Goal: Ask a question: Seek information or help from site administrators or community

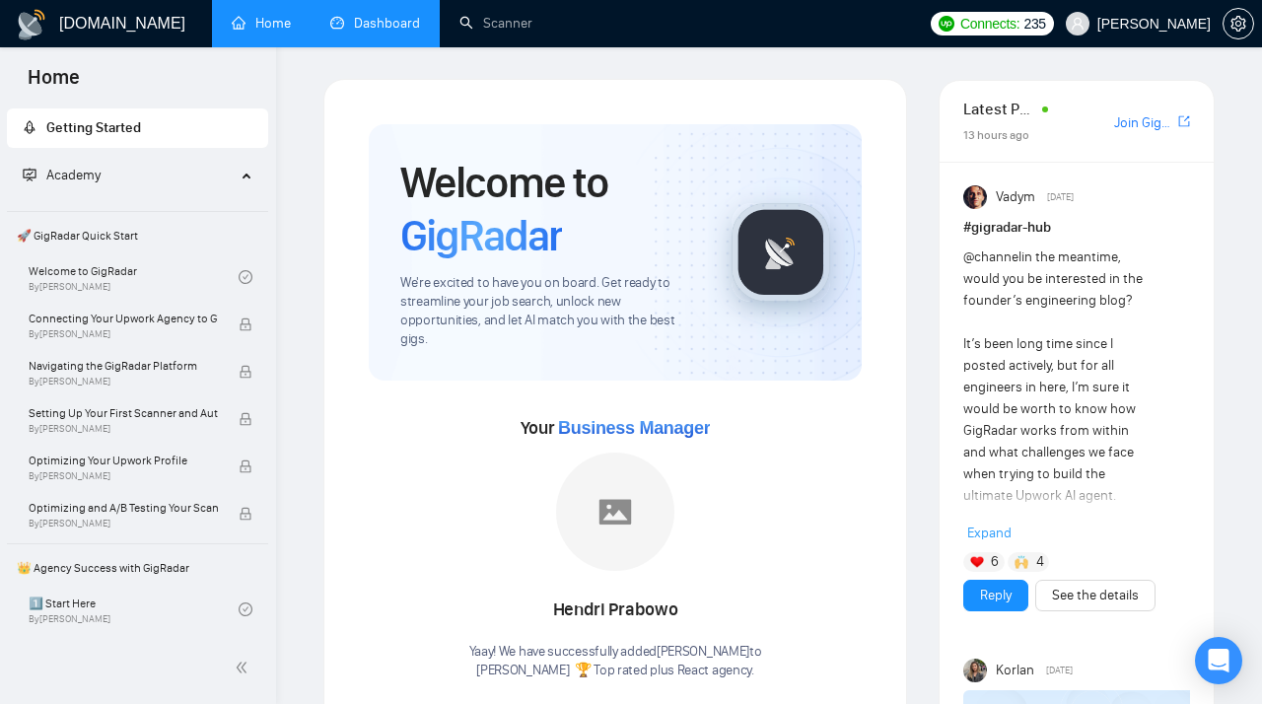
click at [389, 15] on link "Dashboard" at bounding box center [375, 23] width 90 height 17
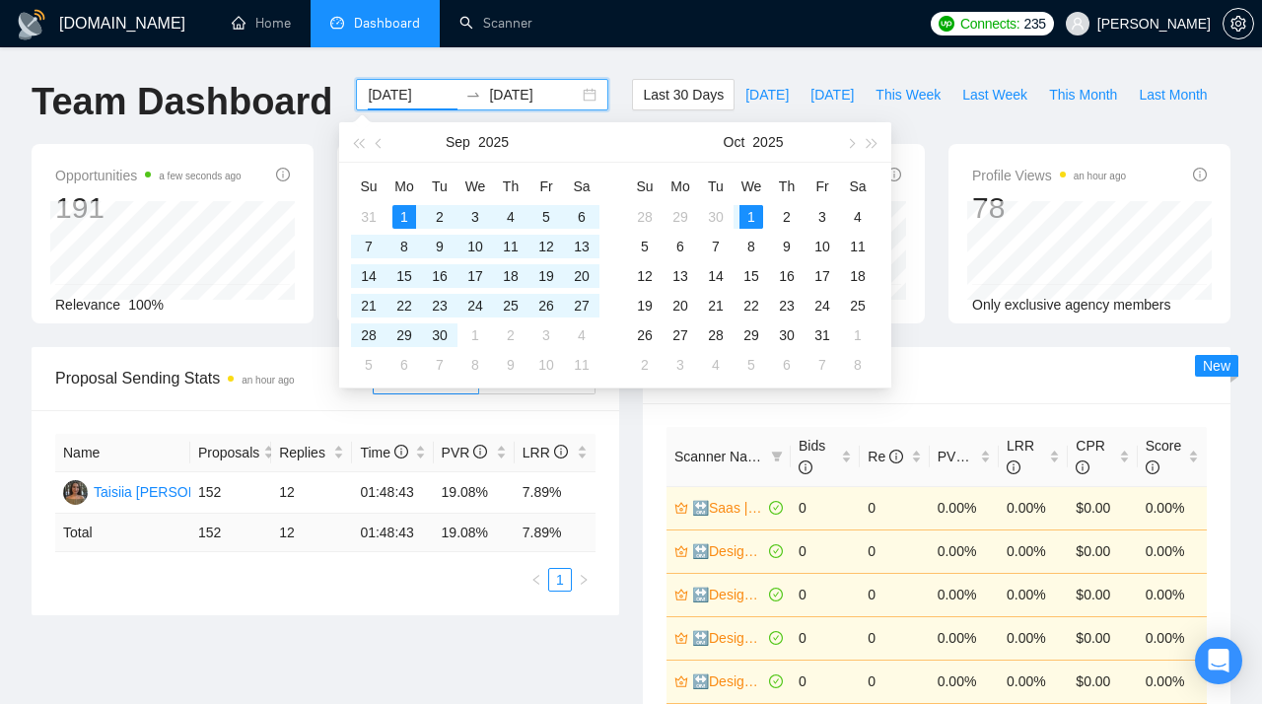
click at [424, 100] on input "2025-09-01" at bounding box center [413, 95] width 90 height 22
click at [377, 140] on button "button" at bounding box center [380, 141] width 22 height 39
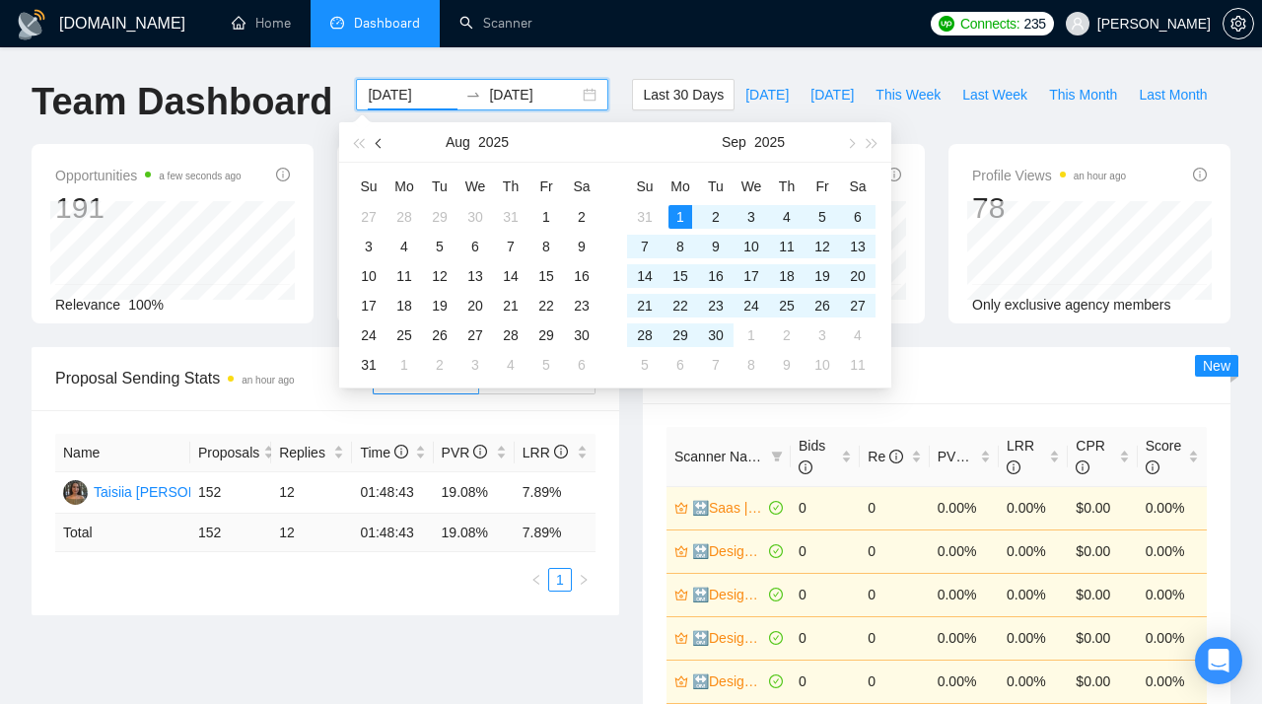
click at [377, 140] on button "button" at bounding box center [380, 141] width 22 height 39
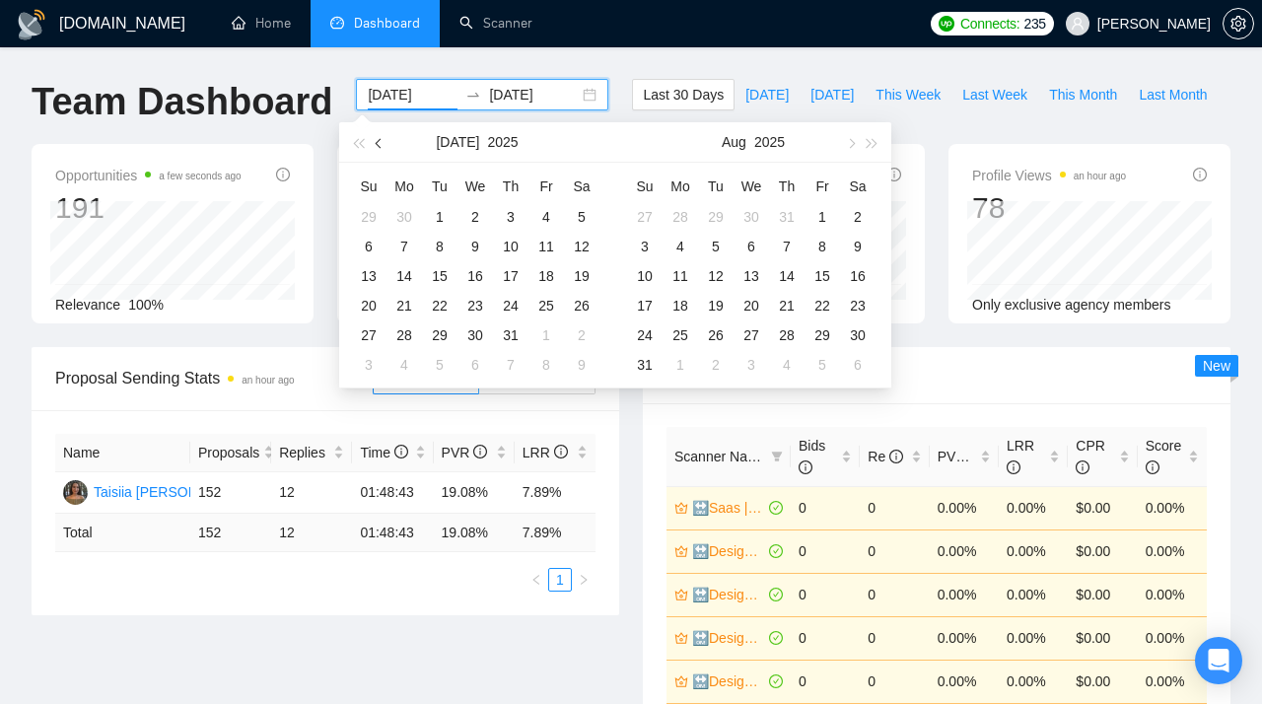
click at [377, 140] on button "button" at bounding box center [380, 141] width 22 height 39
type input "2025-06-13"
click at [825, 249] on div "13" at bounding box center [823, 247] width 24 height 24
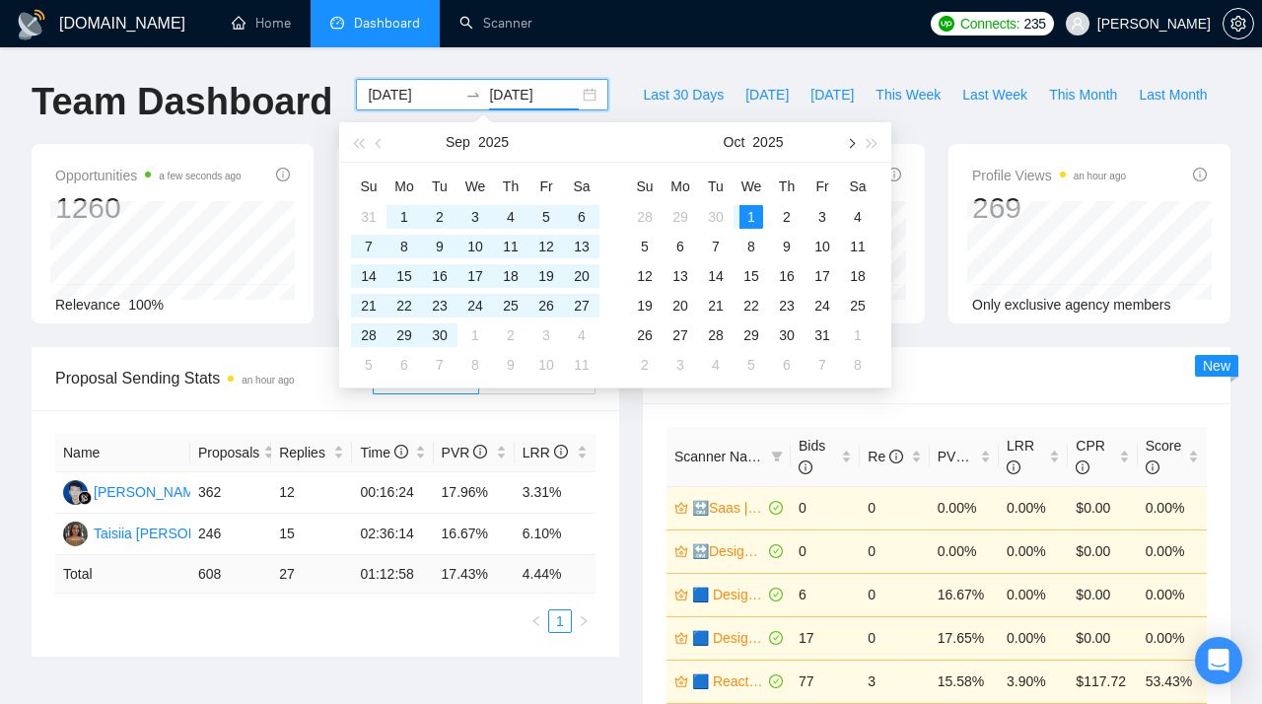
click at [849, 148] on button "button" at bounding box center [850, 141] width 22 height 39
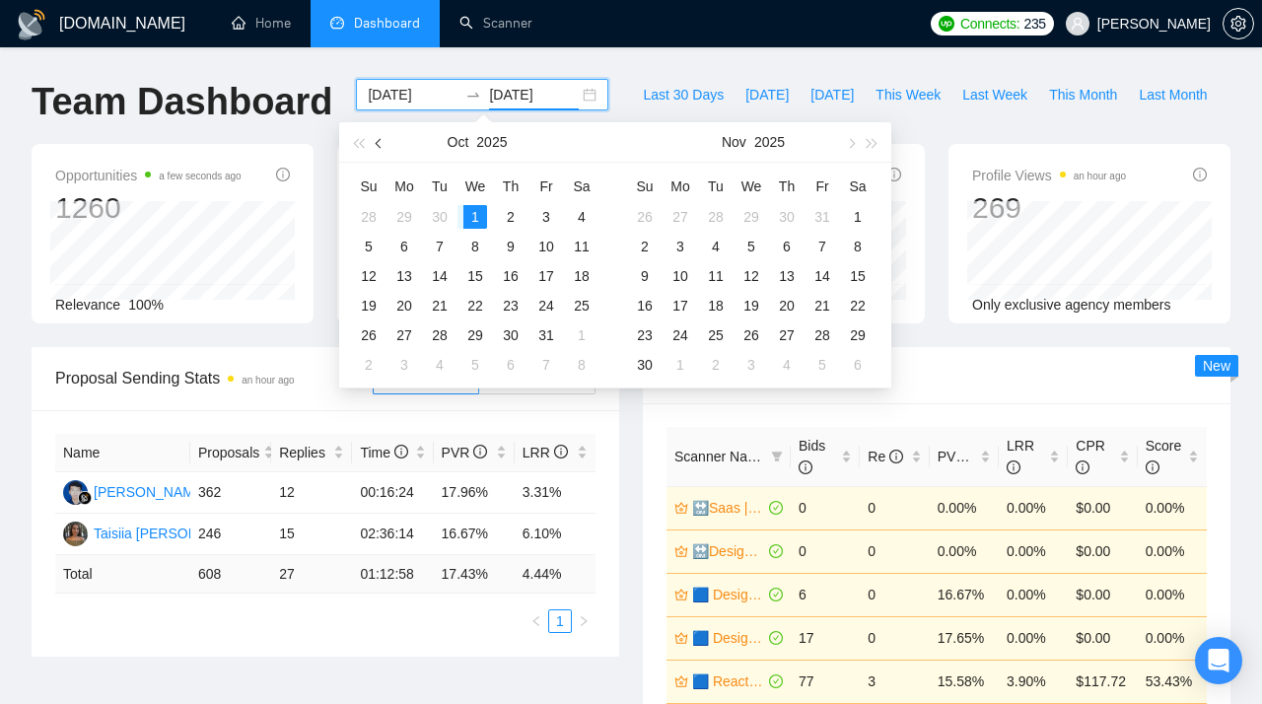
click at [386, 146] on button "button" at bounding box center [380, 141] width 22 height 39
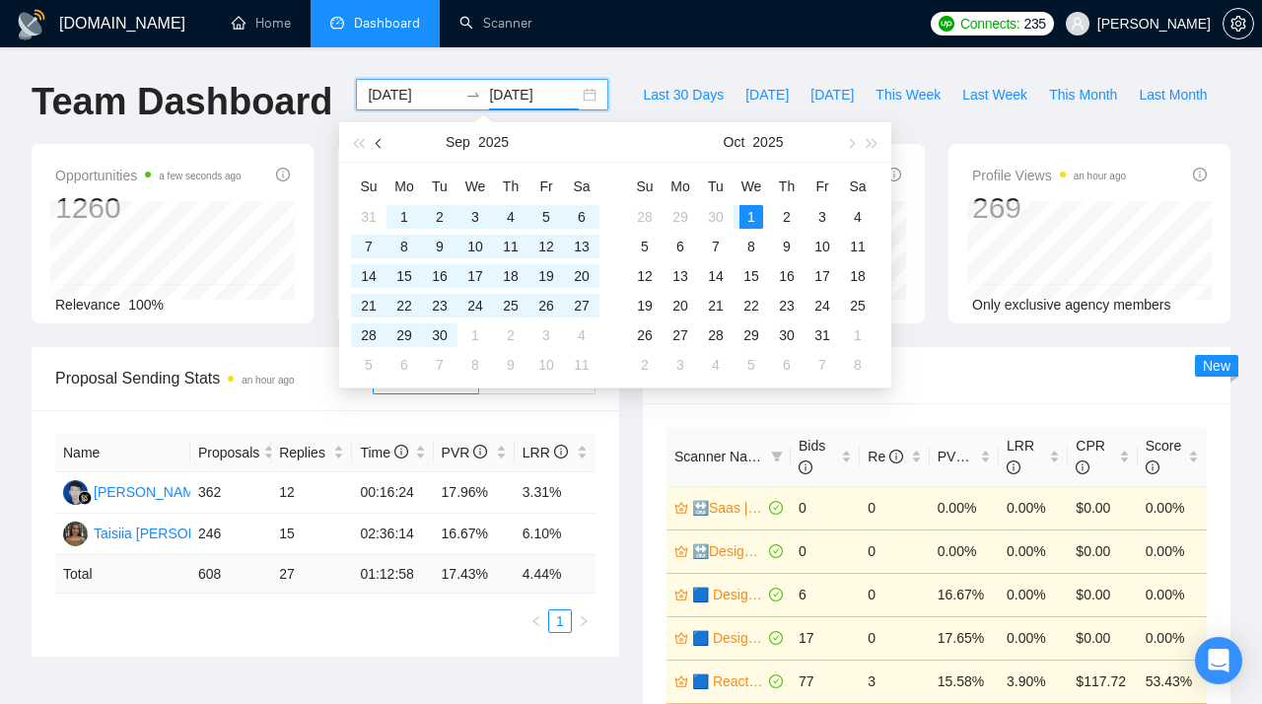
click at [381, 146] on span "button" at bounding box center [381, 143] width 10 height 10
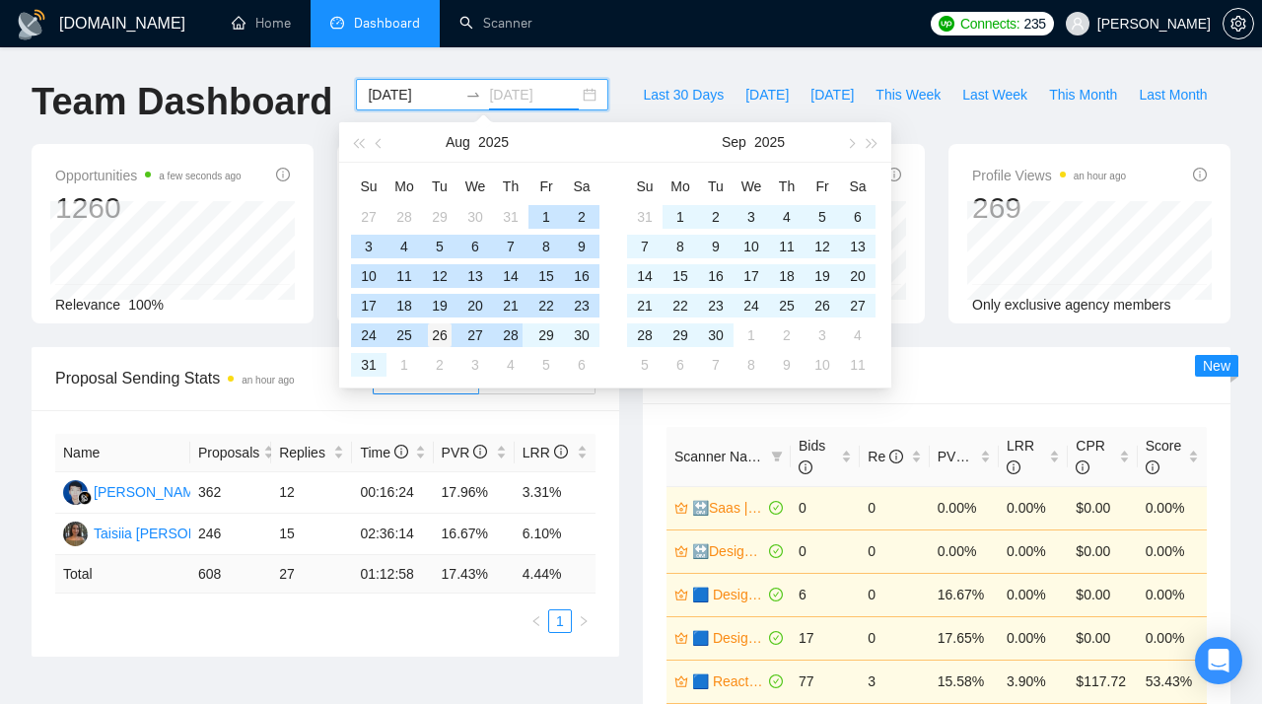
type input "[DATE]"
click at [443, 338] on div "26" at bounding box center [440, 335] width 24 height 24
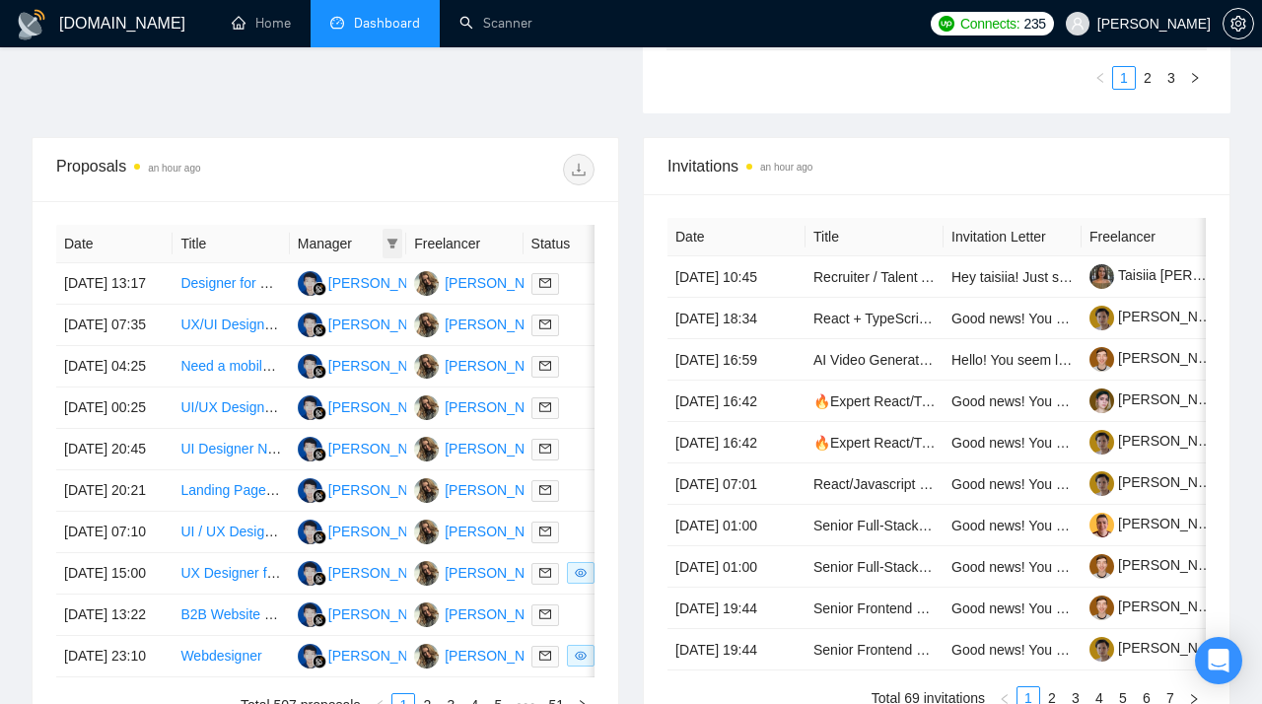
click at [393, 249] on icon "filter" at bounding box center [393, 244] width 11 height 10
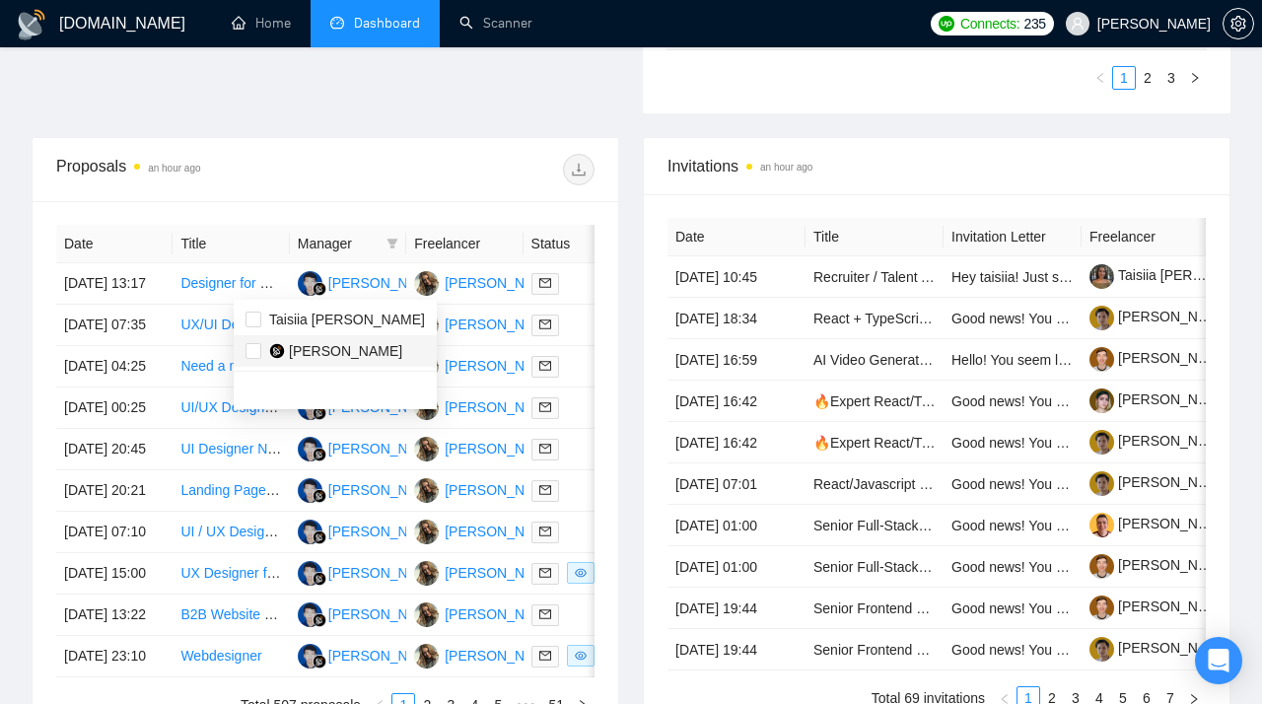
click at [327, 348] on span "Hendri Prabowo" at bounding box center [345, 351] width 113 height 16
checkbox input "true"
click at [268, 185] on div "Proposals an hour ago" at bounding box center [190, 170] width 269 height 32
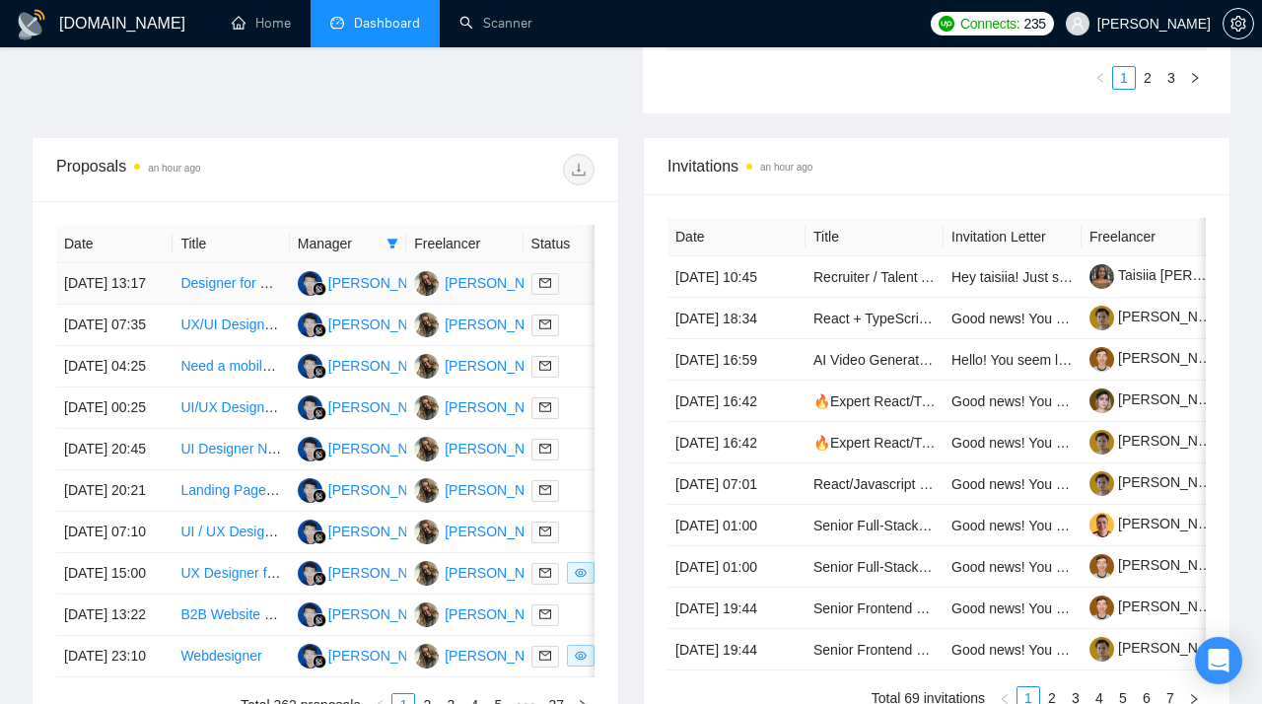
click at [103, 305] on td "26 Aug, 2025 13:17" at bounding box center [114, 283] width 116 height 41
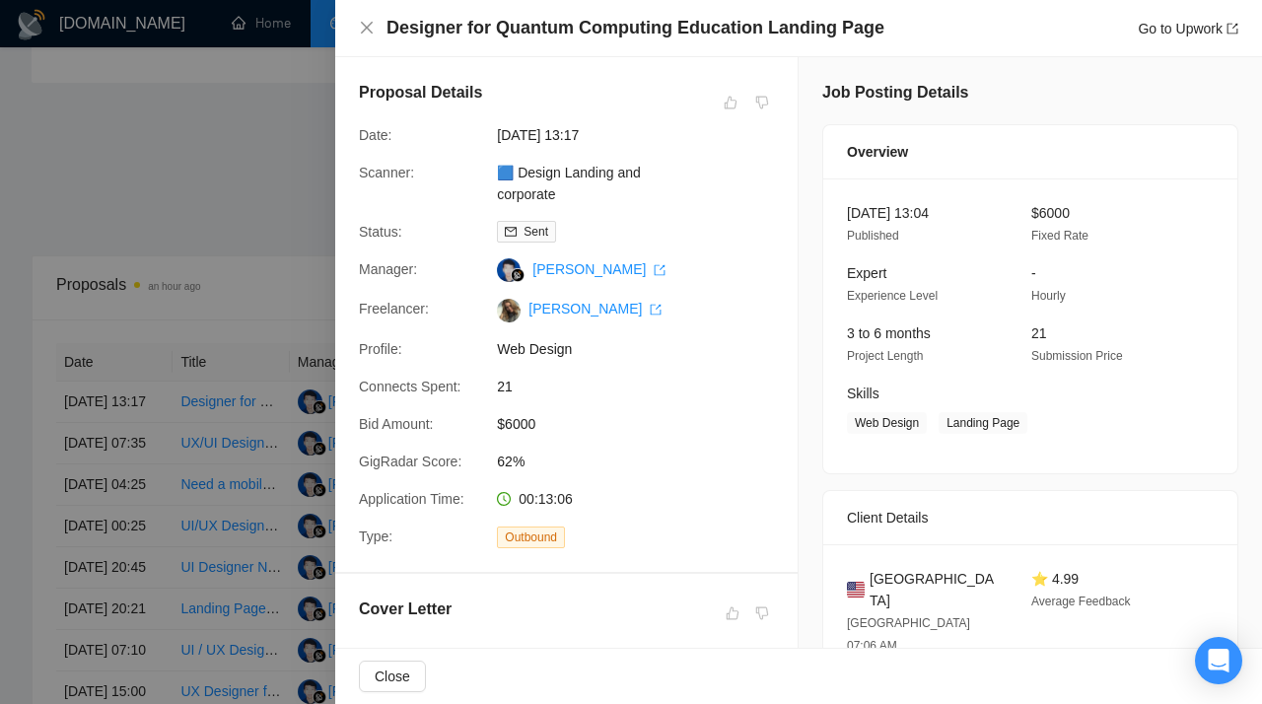
scroll to position [464, 0]
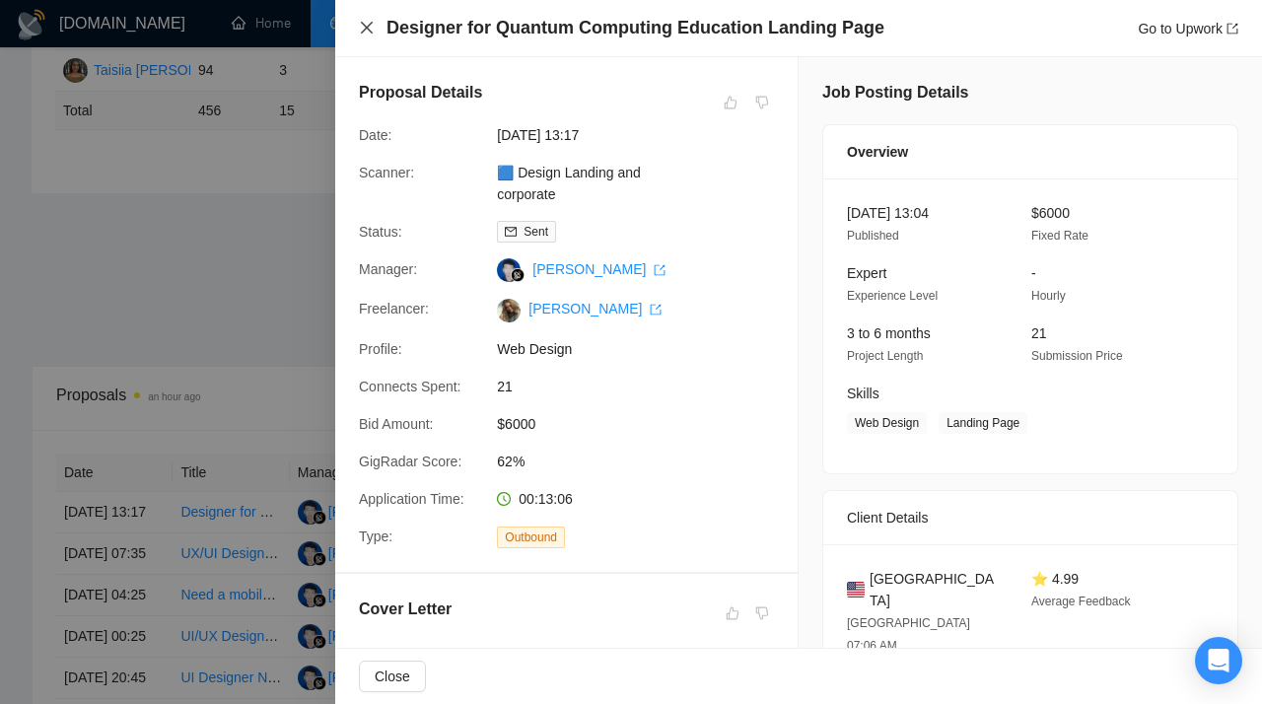
click at [365, 30] on icon "close" at bounding box center [367, 28] width 16 height 16
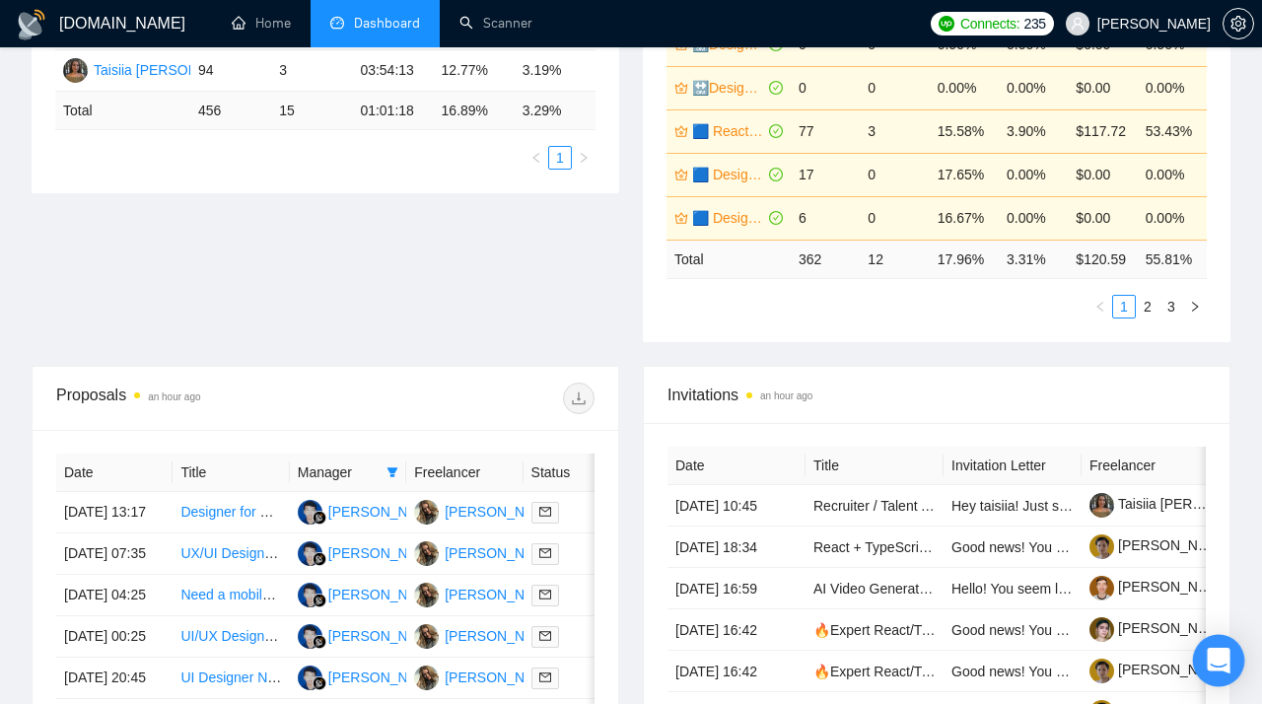
click at [1210, 665] on icon "Open Intercom Messenger" at bounding box center [1218, 661] width 23 height 26
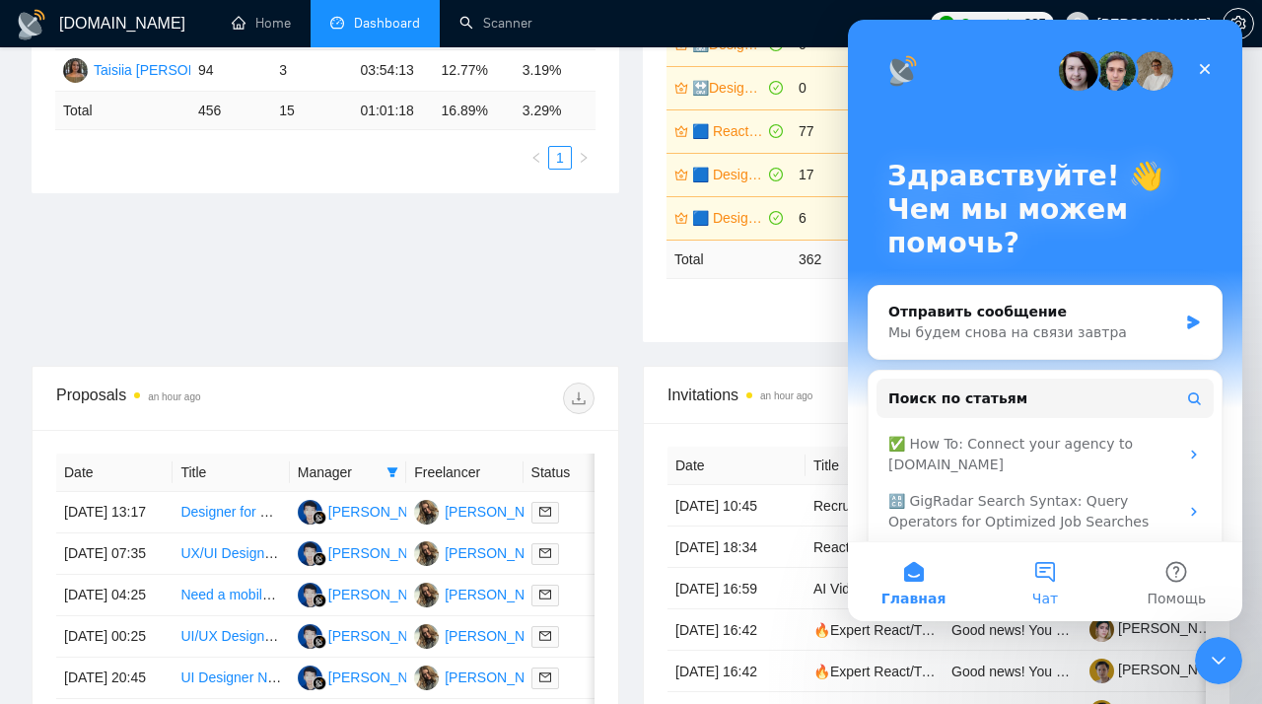
scroll to position [0, 0]
click at [1048, 576] on button "Чат" at bounding box center [1044, 581] width 131 height 79
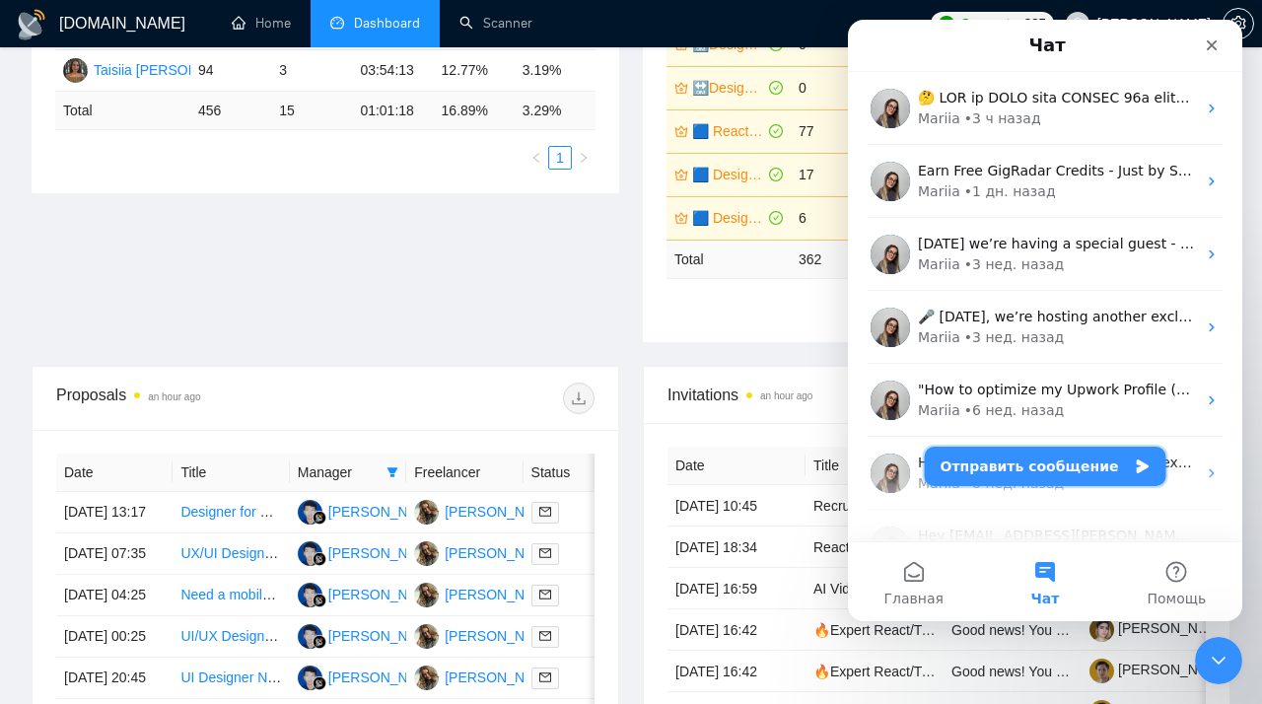
click at [999, 467] on button "Отправить сообщение" at bounding box center [1046, 466] width 242 height 39
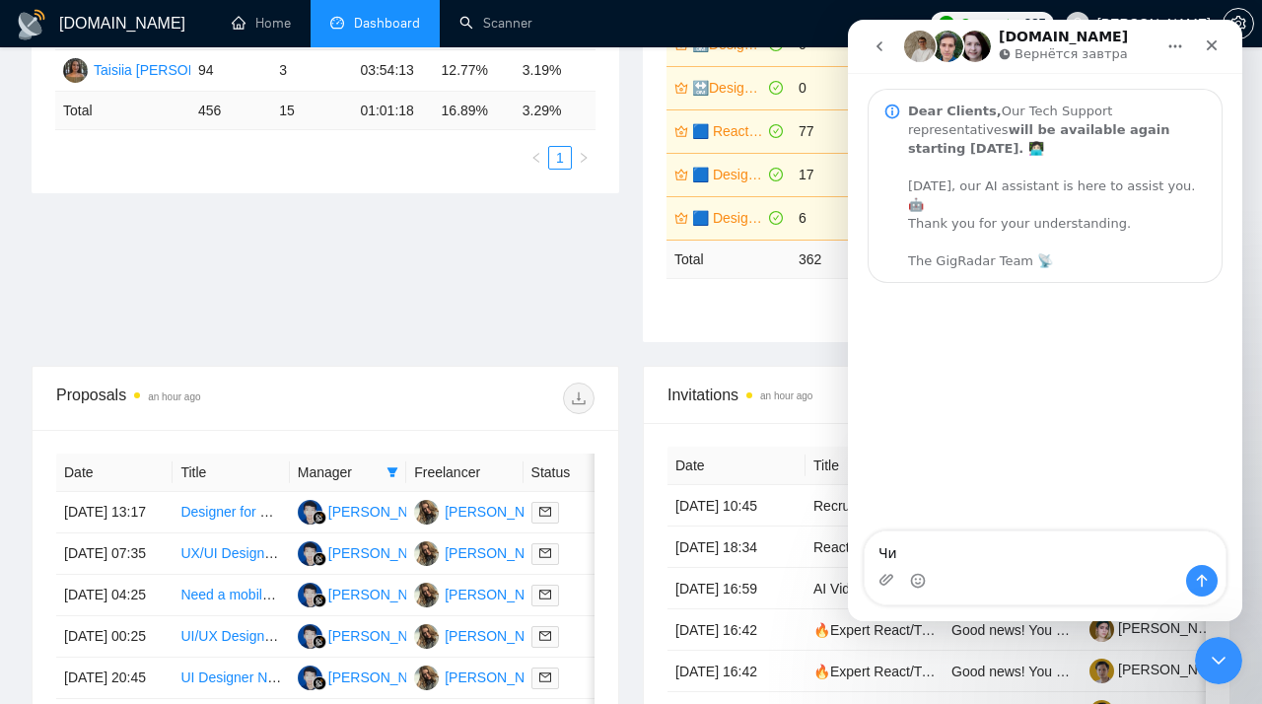
type textarea "Ч"
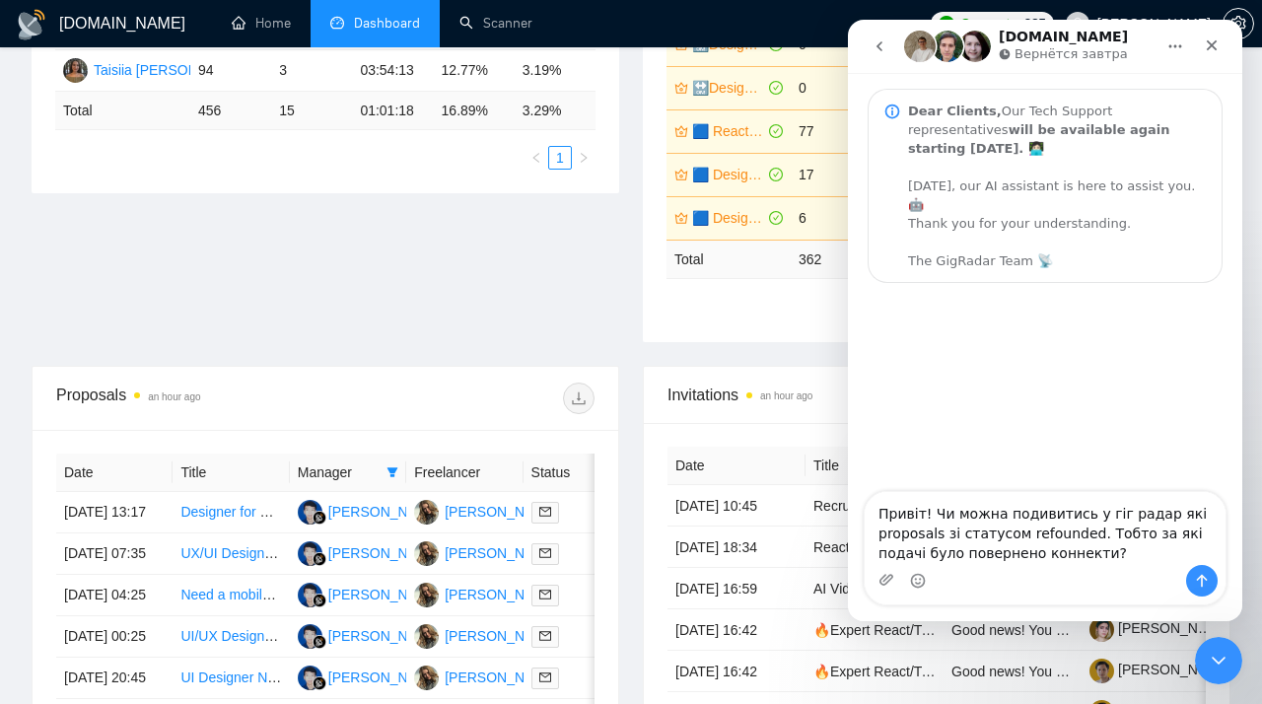
drag, startPoint x: 1115, startPoint y: 554, endPoint x: 887, endPoint y: 485, distance: 239.0
click at [887, 492] on textarea "Привіт! Чи можна подивитись у гіг радар які proposals зі статусом refounded. То…" at bounding box center [1045, 528] width 361 height 73
type textarea "Привіт! Чи можна подивитись у гіг радар які proposals зі статусом refounded. То…"
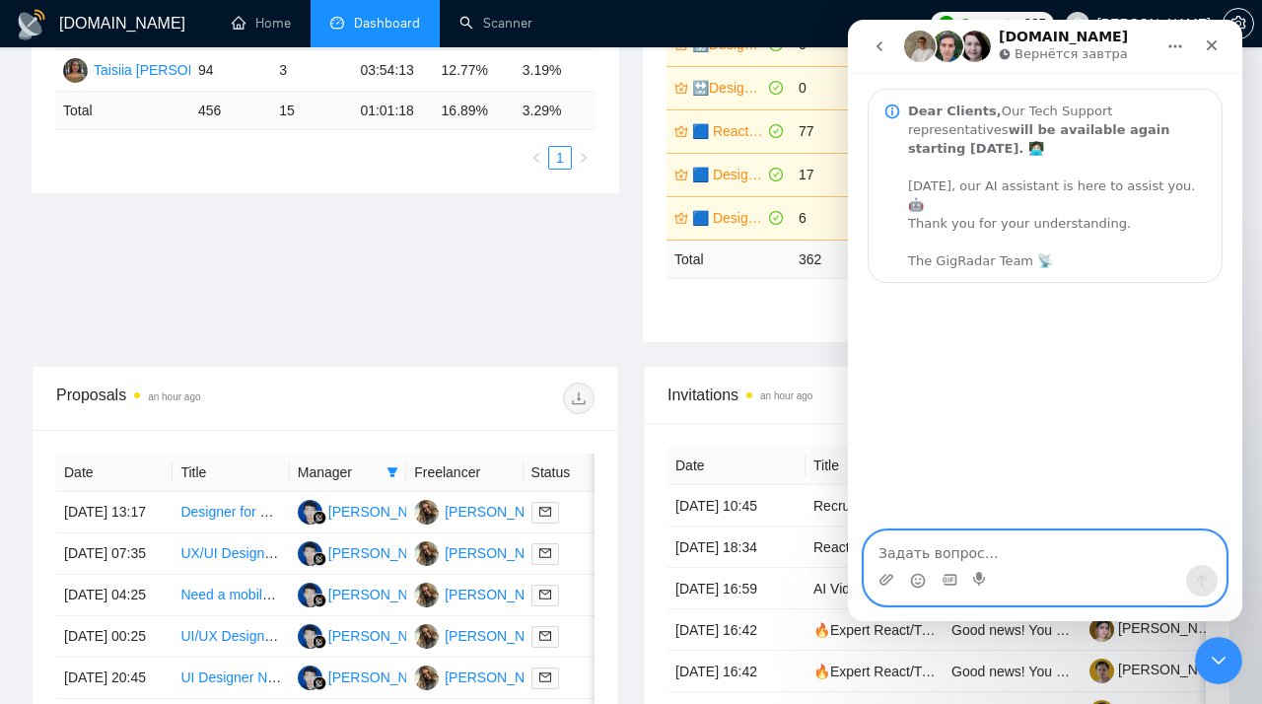
paste textarea "Привіт! Чи можна у Gig Radar переглянути пропозиції зі статусом 'Refunded', тоб…"
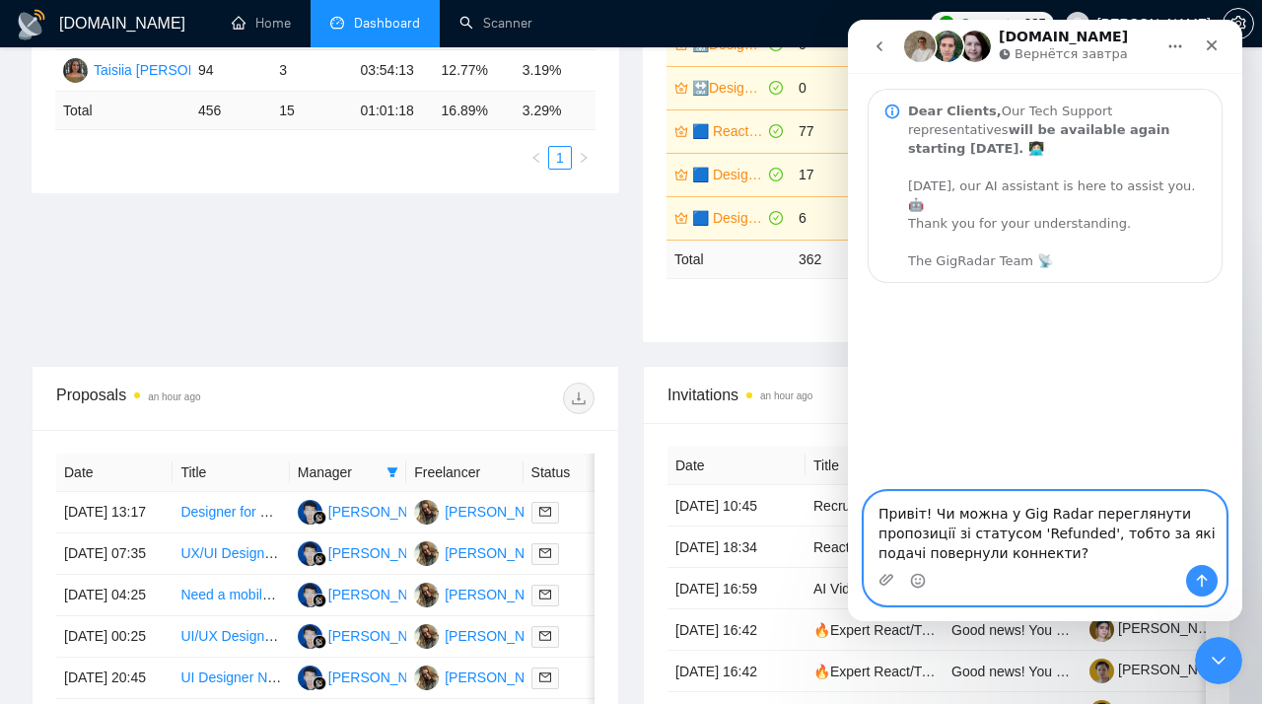
type textarea "Привіт! Чи можна у Gig Radar переглянути пропозиції зі статусом 'Refunded', тоб…"
click at [1195, 576] on icon "Отправить сообщение…" at bounding box center [1202, 581] width 16 height 16
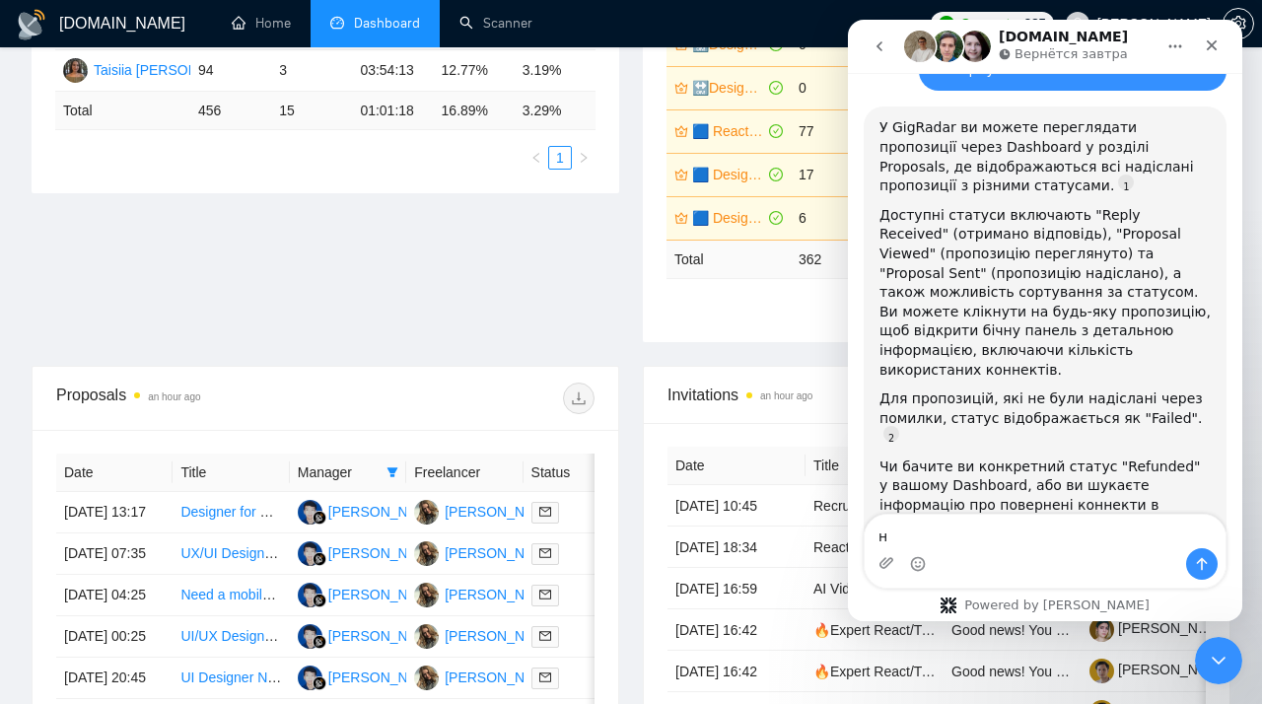
type textarea "ні"
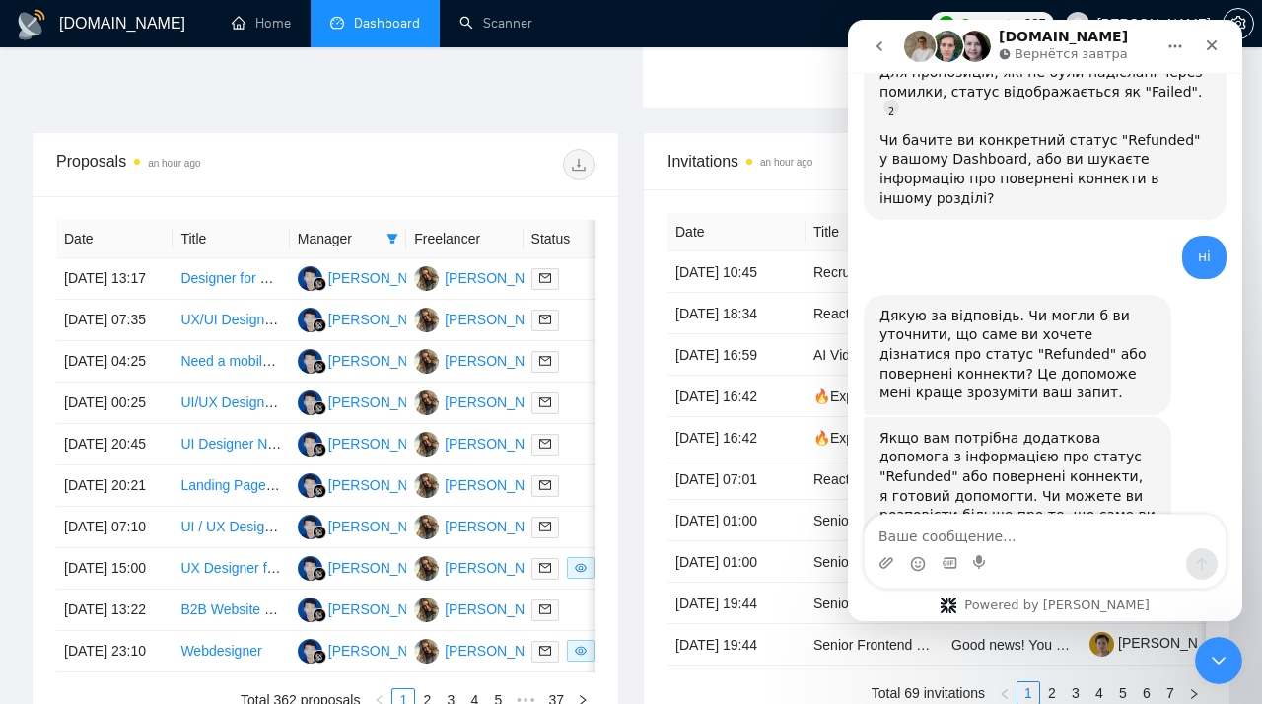
scroll to position [650, 0]
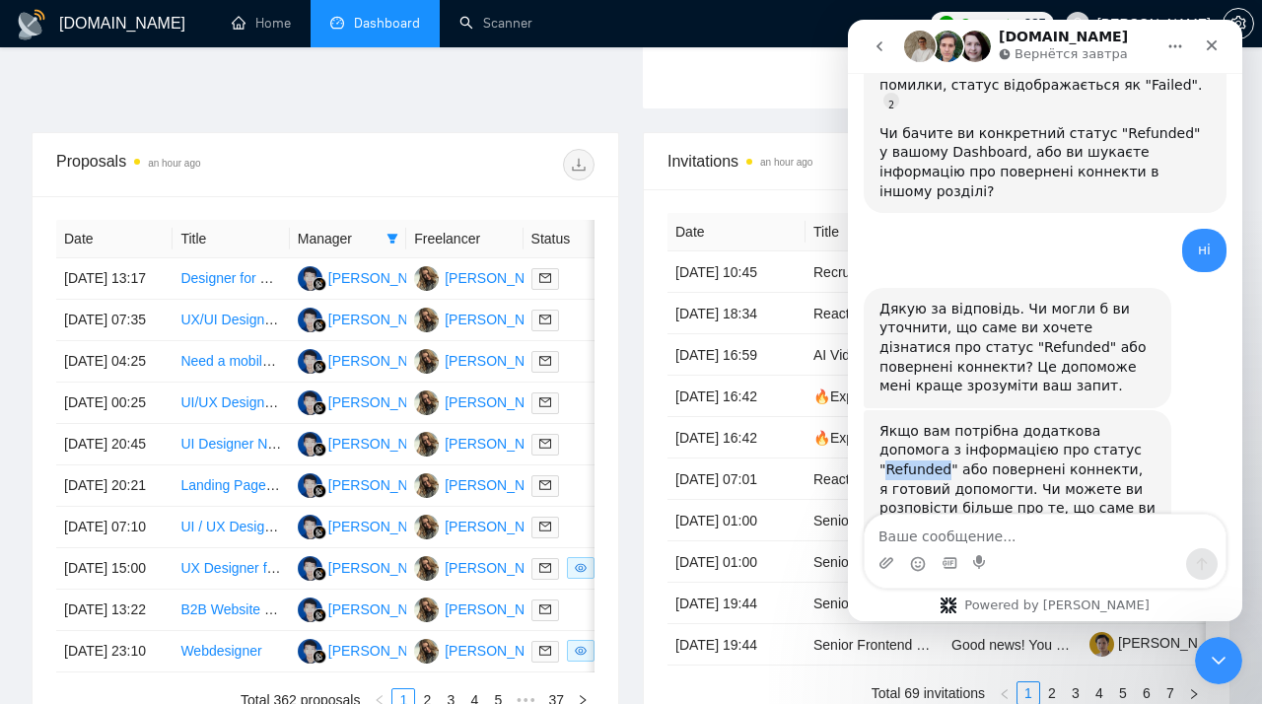
drag, startPoint x: 1125, startPoint y: 379, endPoint x: 1064, endPoint y: 376, distance: 61.2
click at [1064, 422] on div "Якщо вам потрібна додаткова допомога з інформацією про статус "Refunded" або по…" at bounding box center [1018, 480] width 276 height 116
copy div "Refunded"
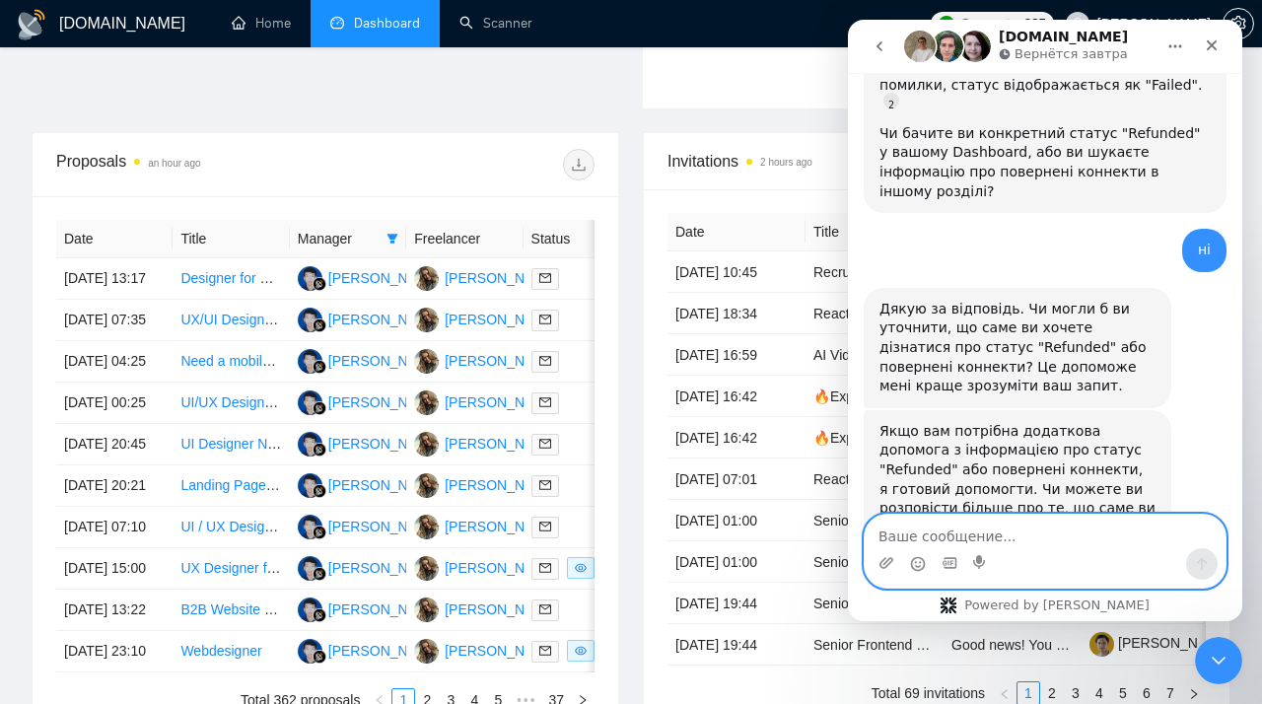
click at [947, 538] on textarea "Ваше сообщение..." at bounding box center [1045, 532] width 361 height 34
type textarea "z"
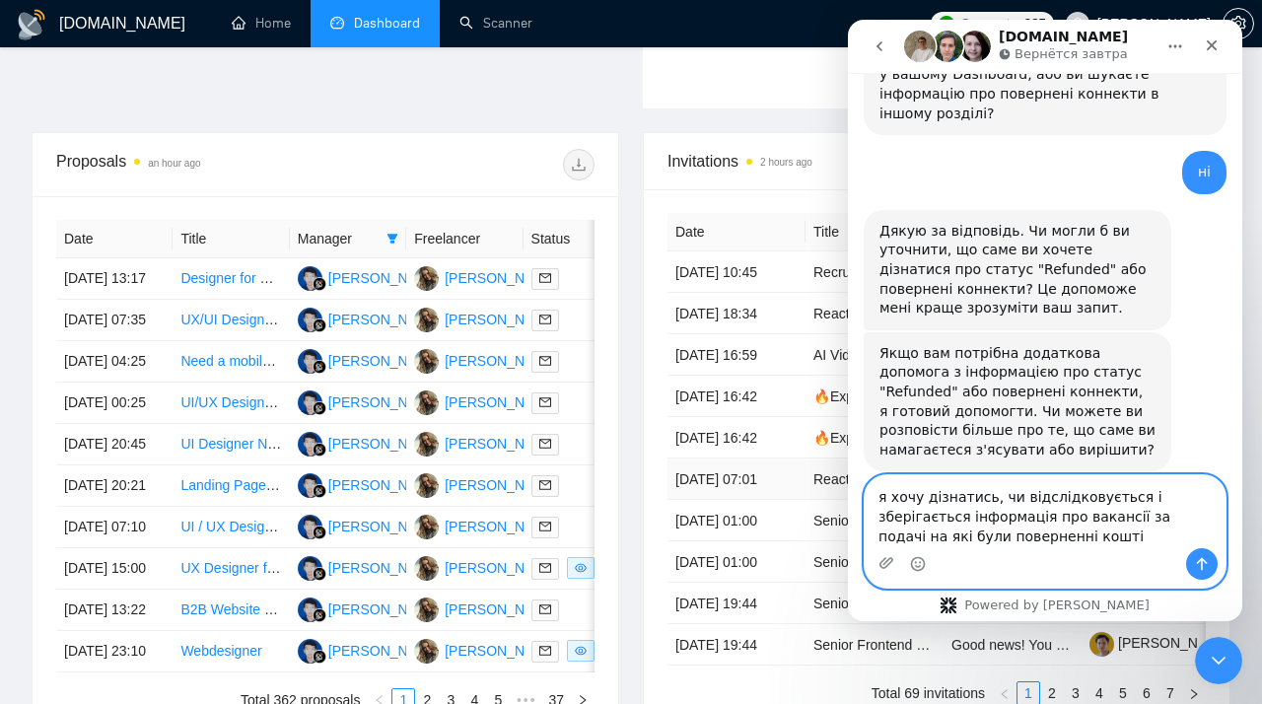
scroll to position [729, 0]
paste textarea "Returned Connects Sometimes, a project gets canceled or a job is removed from U…"
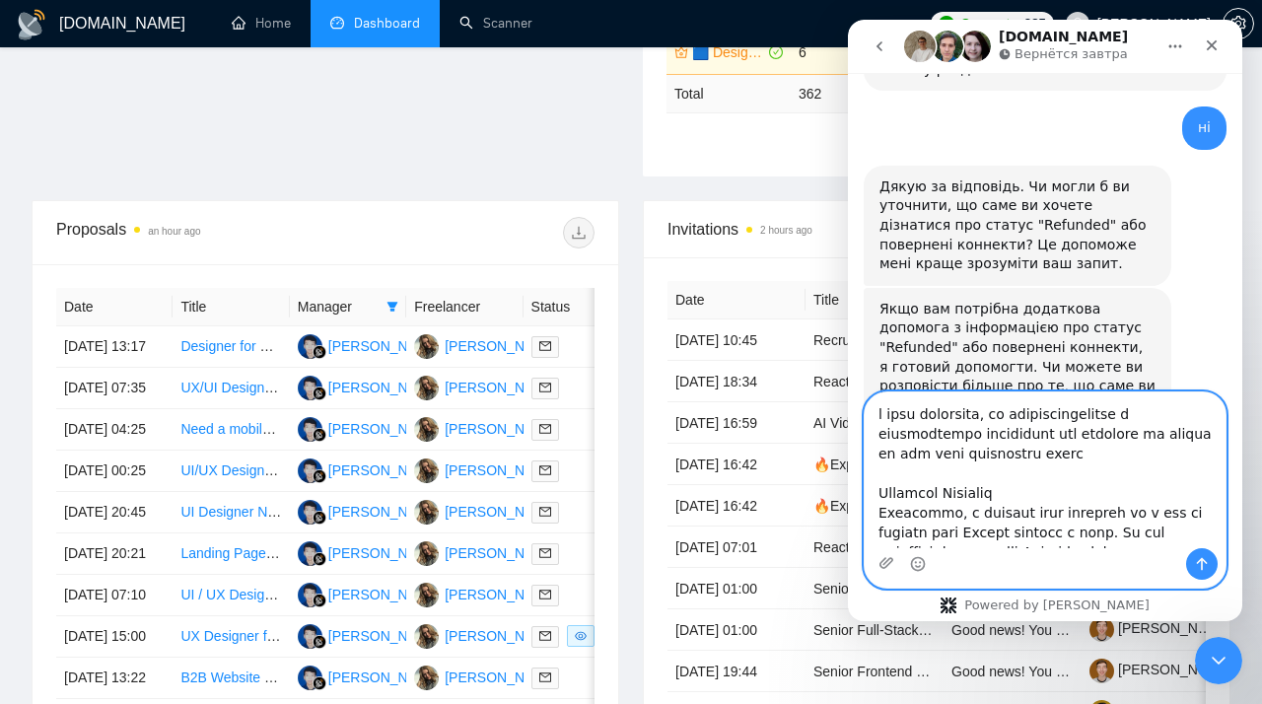
scroll to position [630, 0]
click at [905, 474] on textarea "Ваше сообщение..." at bounding box center [1045, 471] width 361 height 156
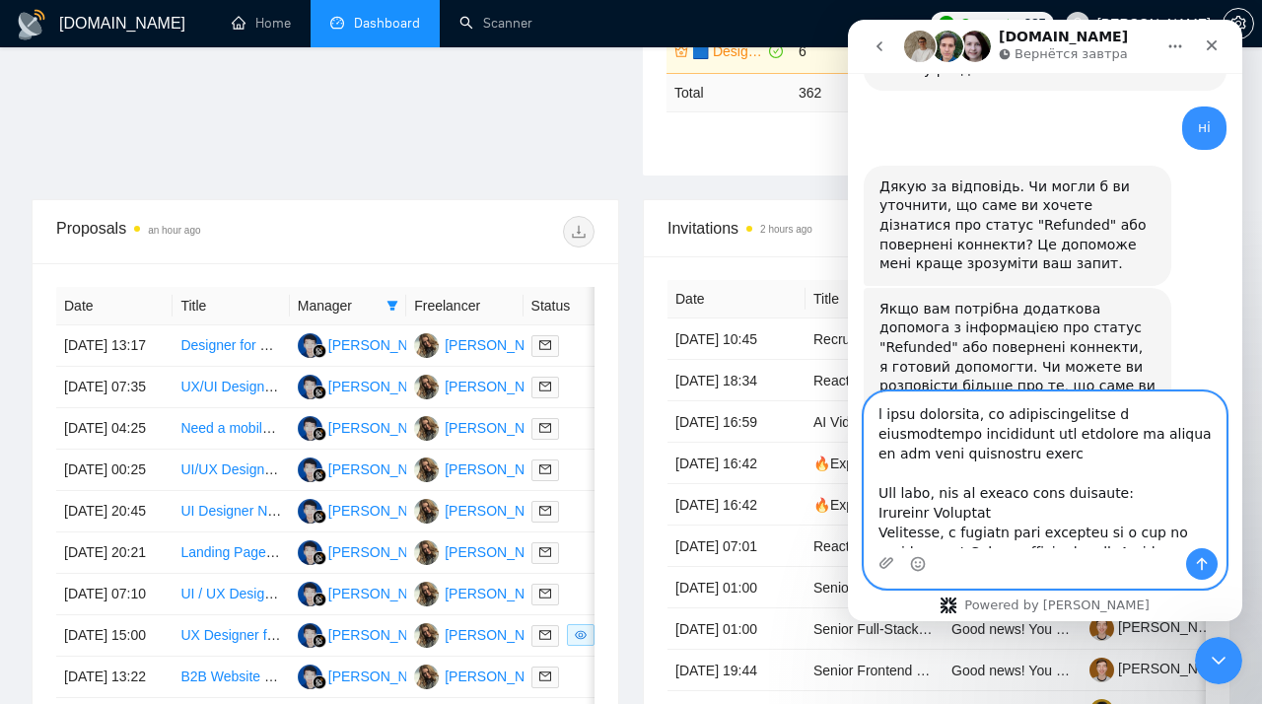
drag, startPoint x: 1074, startPoint y: 458, endPoint x: 825, endPoint y: 403, distance: 254.4
click at [865, 403] on textarea "Ваше сообщение..." at bounding box center [1045, 471] width 361 height 156
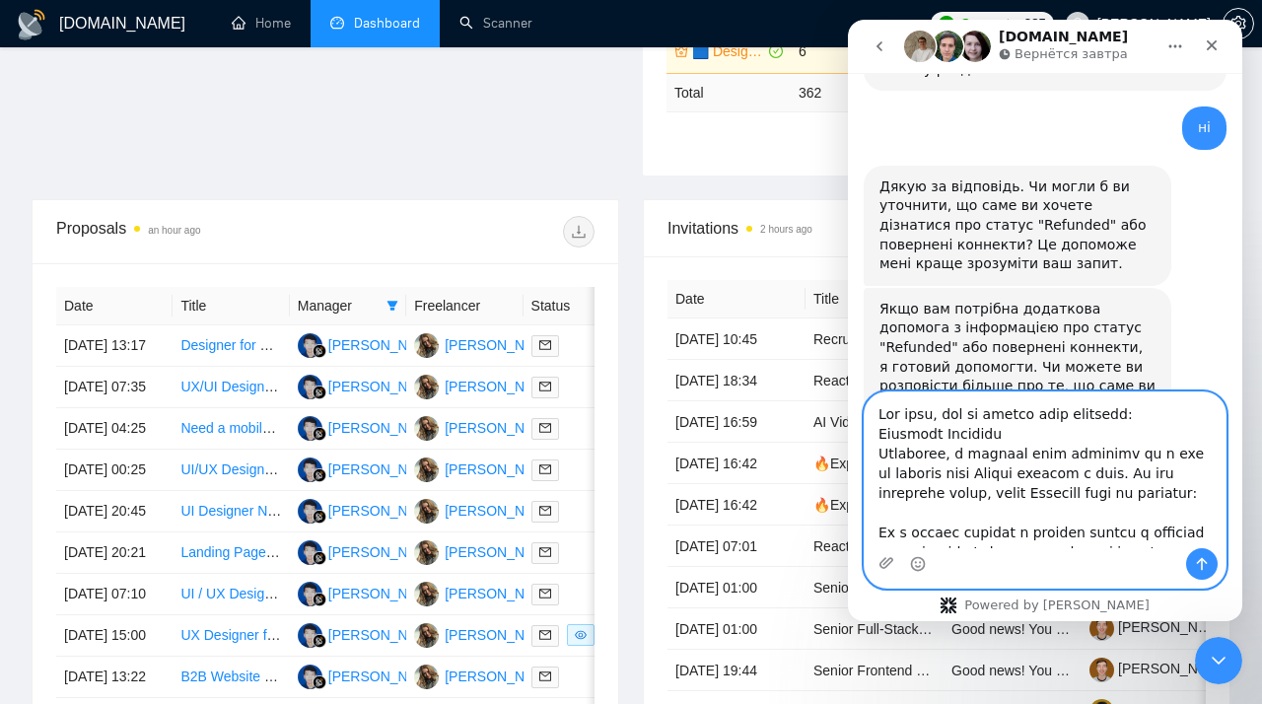
paste textarea "Хотіла дізнатися, чи відслідковується і зберігається інформація про вакансії, з…"
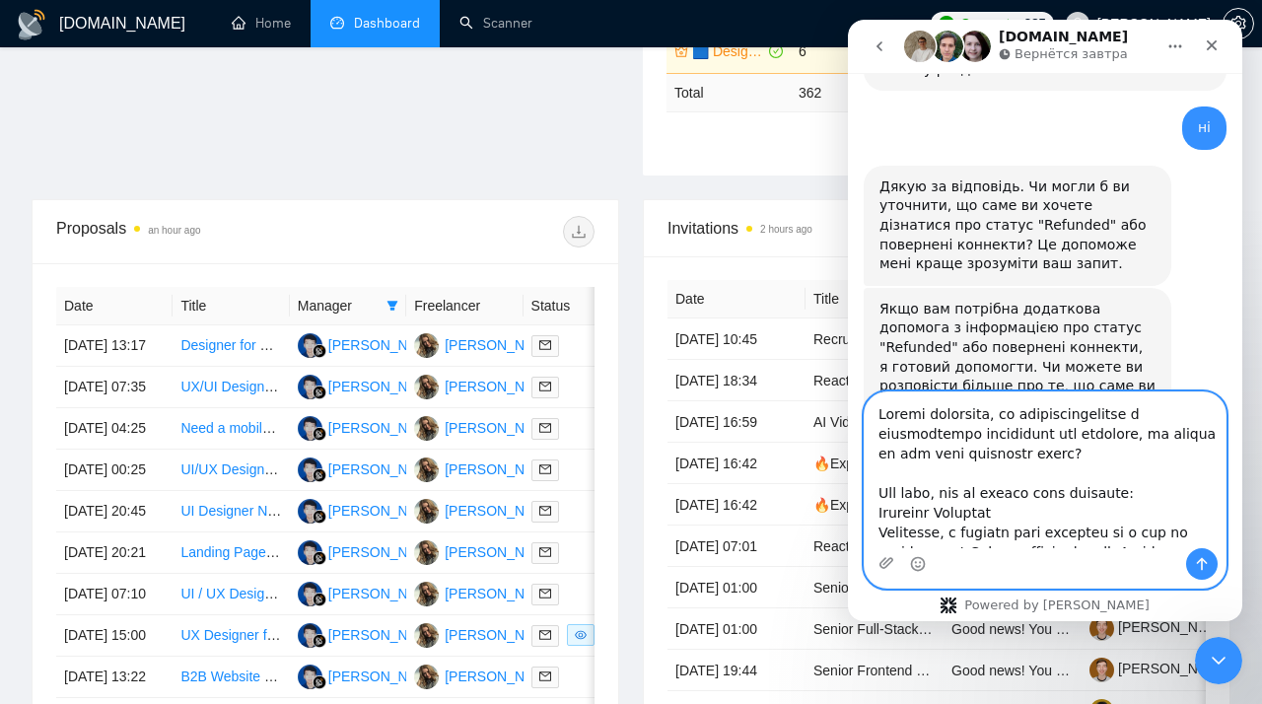
type textarea "Хотіла дізнатися, чи відслідковується і зберігається інформація про вакансії, з…"
click at [1205, 560] on icon "Отправить сообщение…" at bounding box center [1202, 564] width 11 height 13
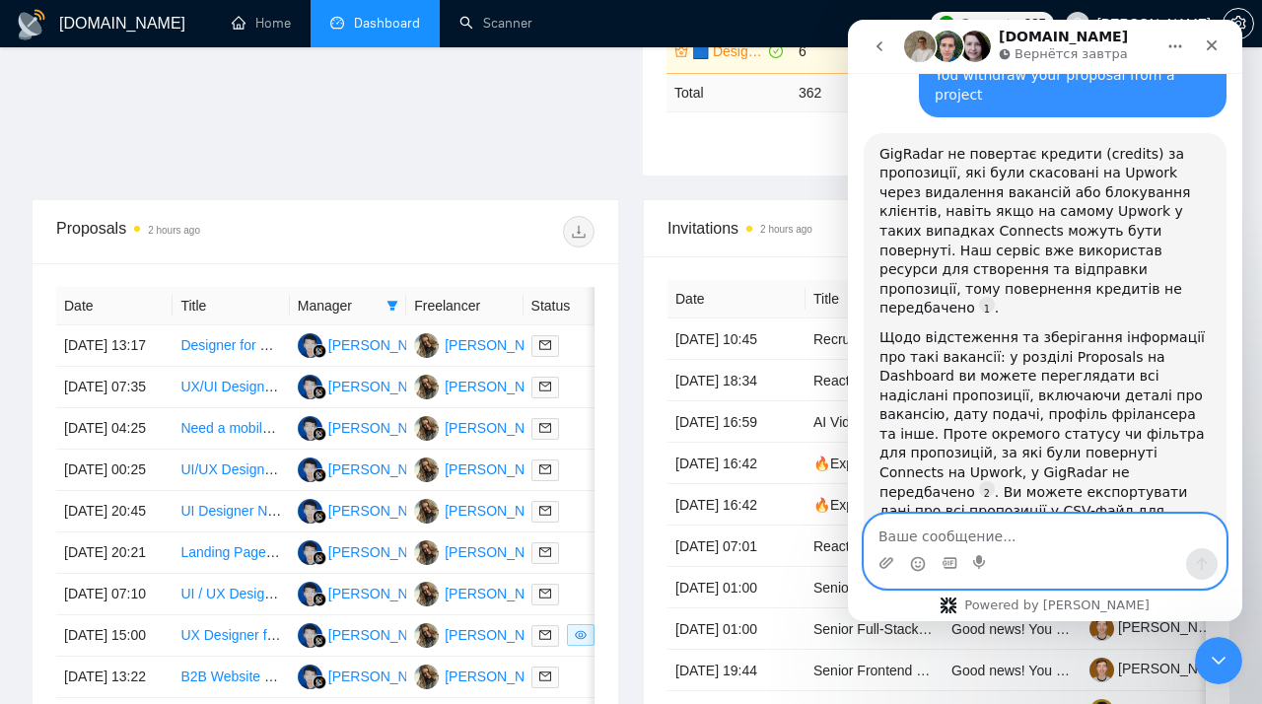
scroll to position [1851, 0]
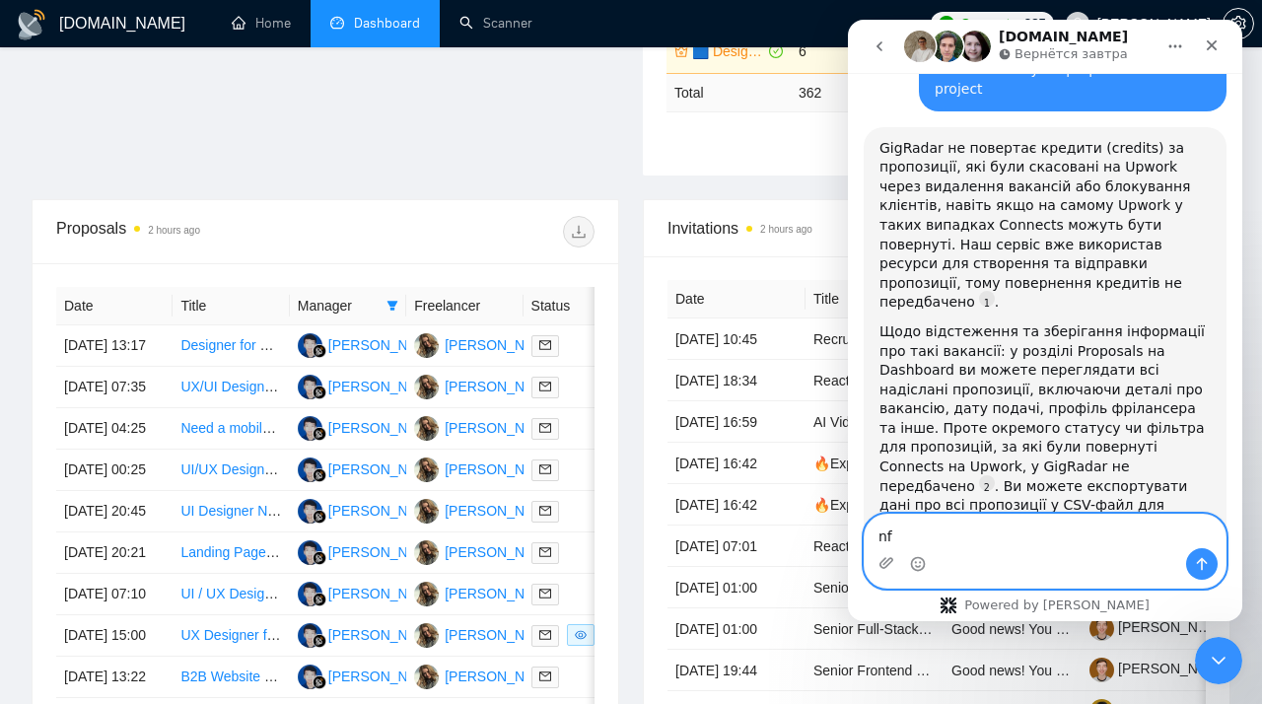
type textarea "n"
type textarea "так"
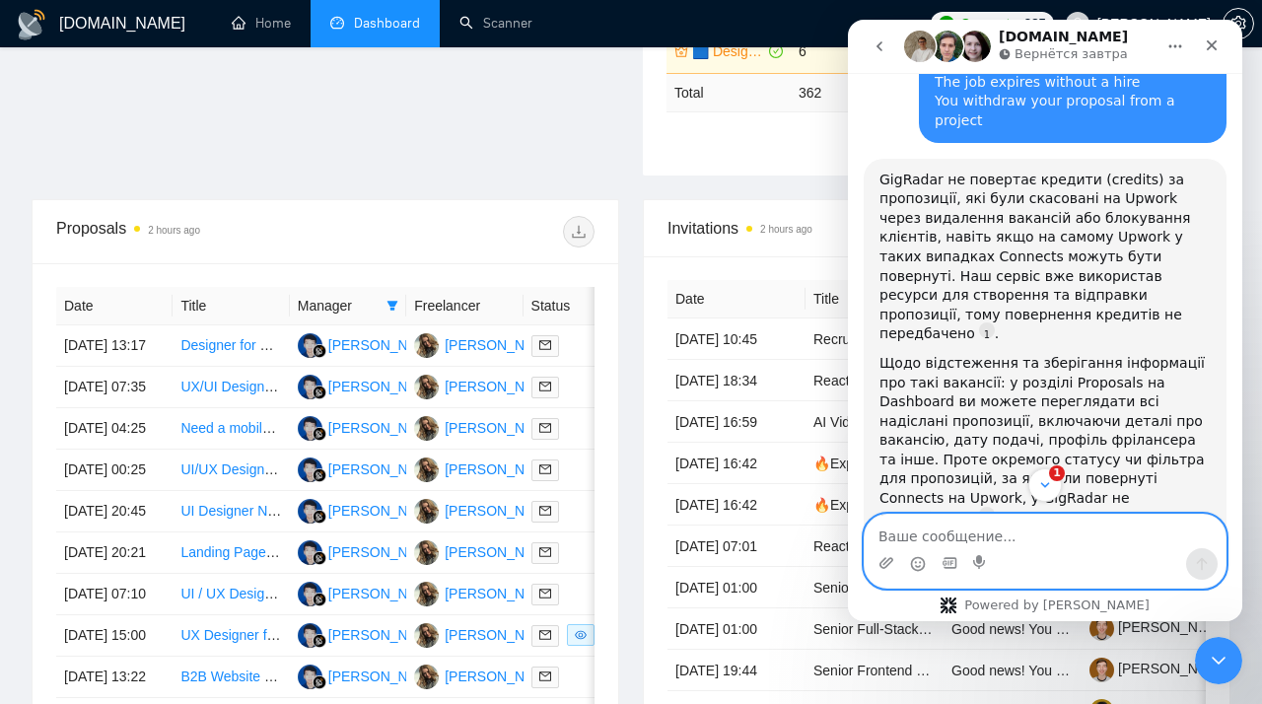
scroll to position [2027, 0]
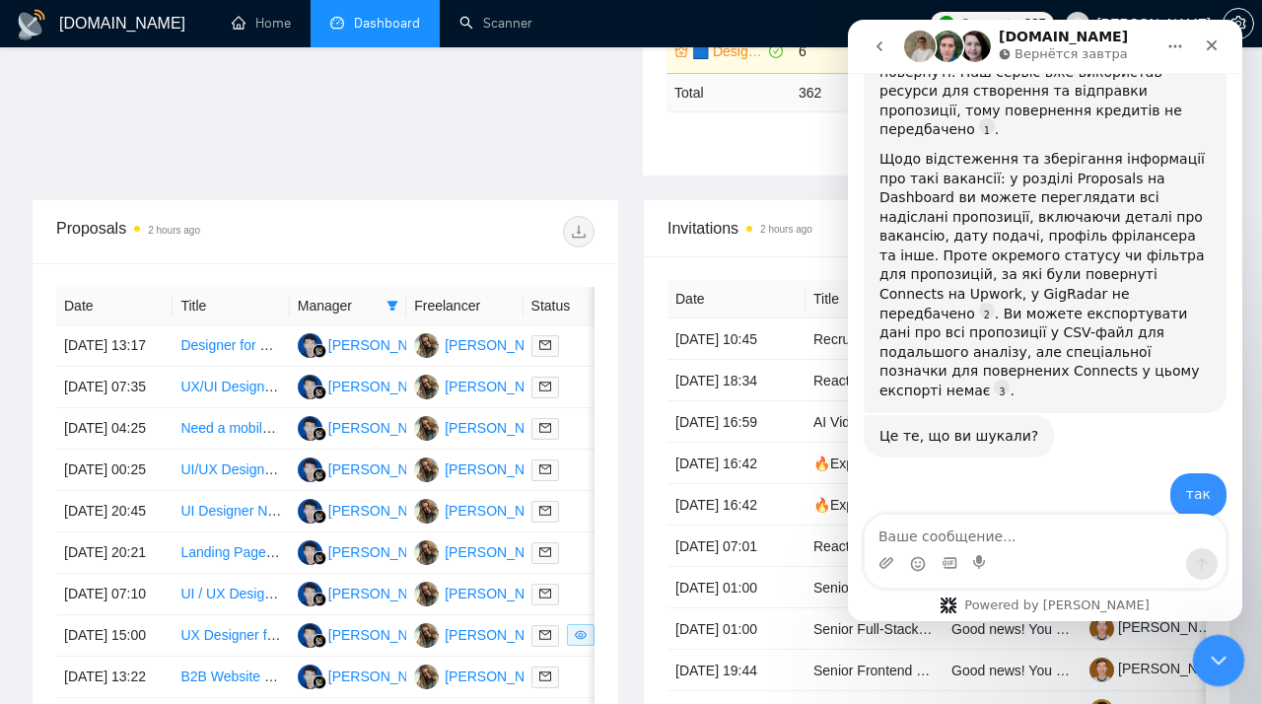
click at [1216, 651] on icon "Закрыть службу сообщений Intercom" at bounding box center [1216, 658] width 24 height 24
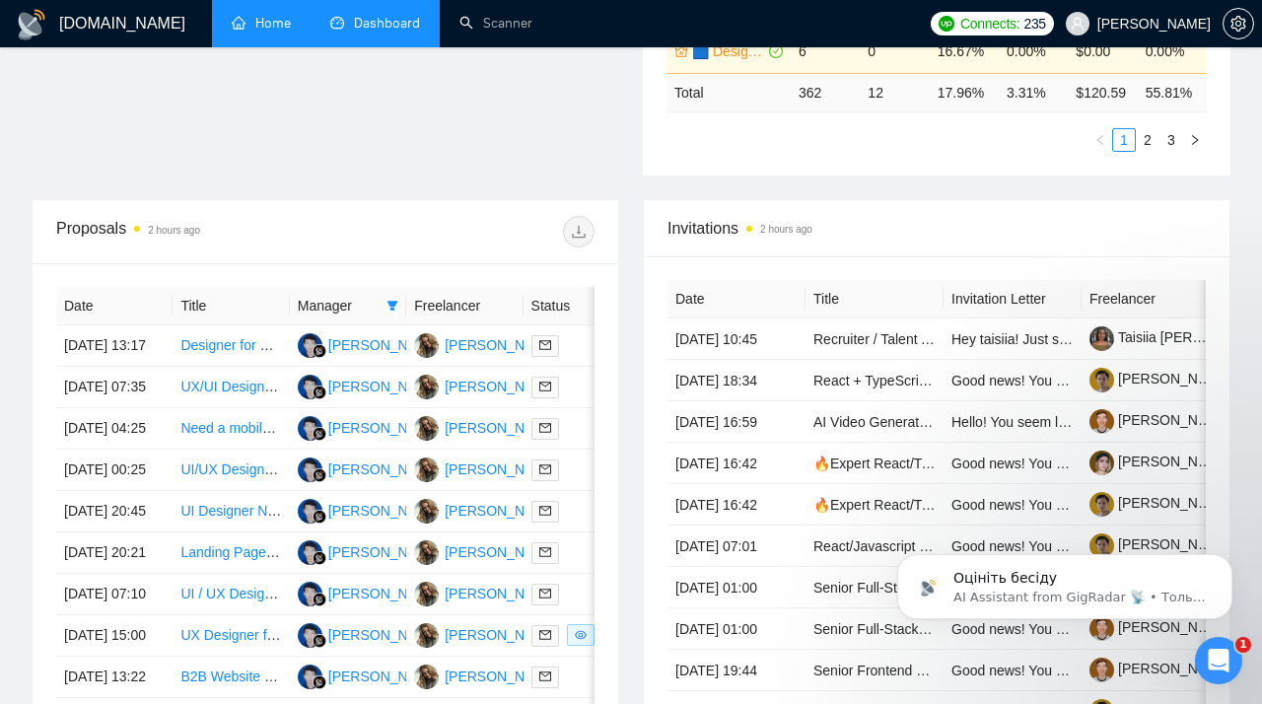
scroll to position [1974, 0]
click at [1206, 649] on div "Открыть службу сообщений Intercom" at bounding box center [1215, 657] width 65 height 65
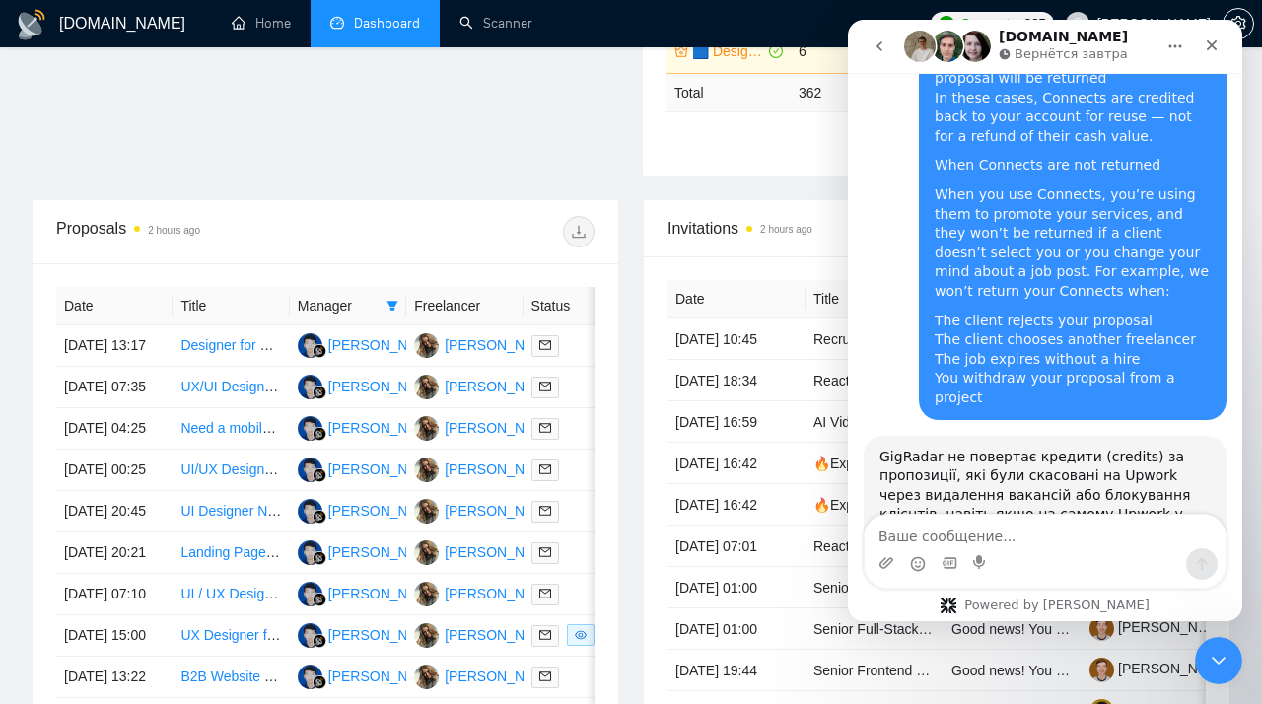
scroll to position [3, 0]
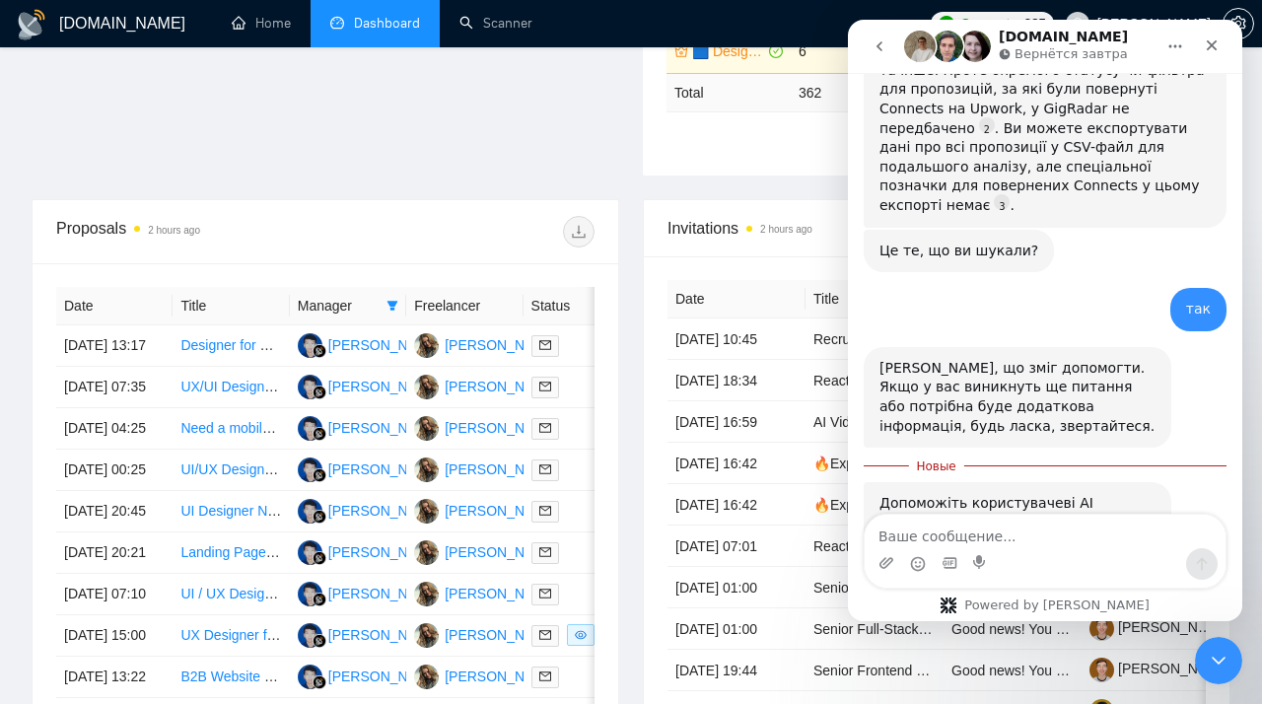
click at [1102, 620] on span "Великолепно" at bounding box center [1095, 638] width 36 height 36
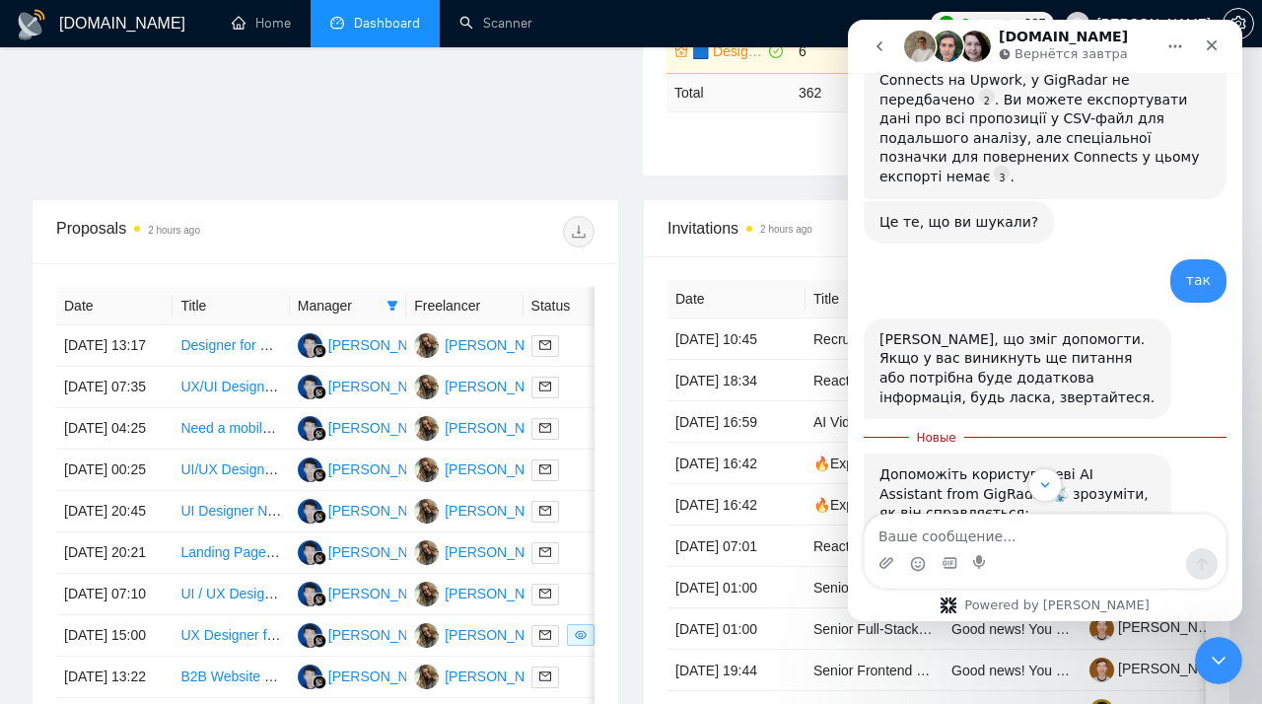
scroll to position [2243, 0]
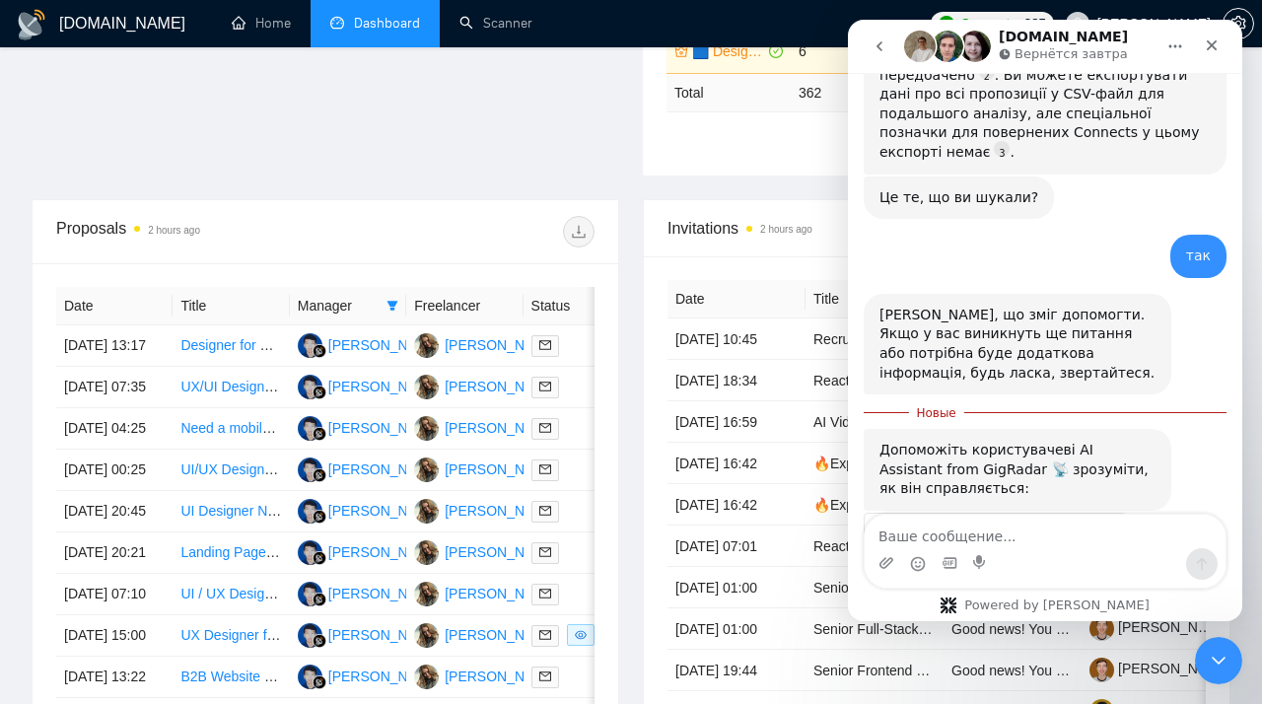
click at [1106, 636] on div "Отправить" at bounding box center [1104, 655] width 39 height 39
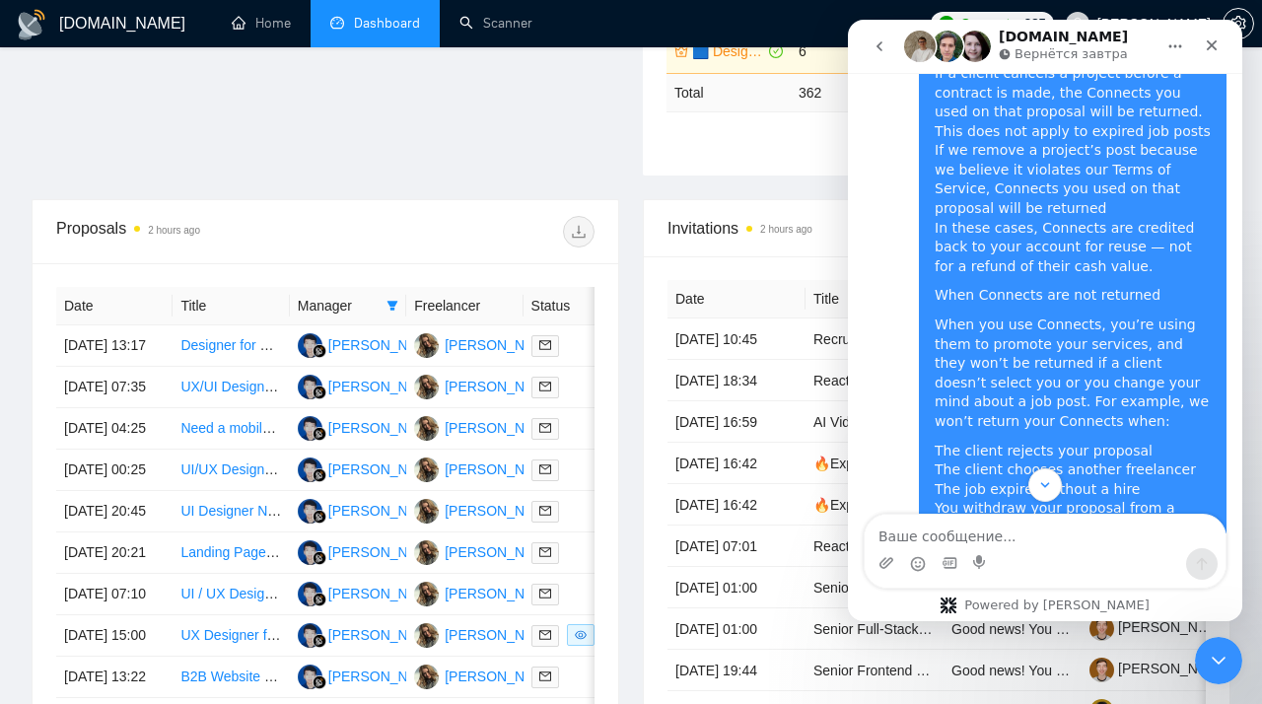
scroll to position [1445, 0]
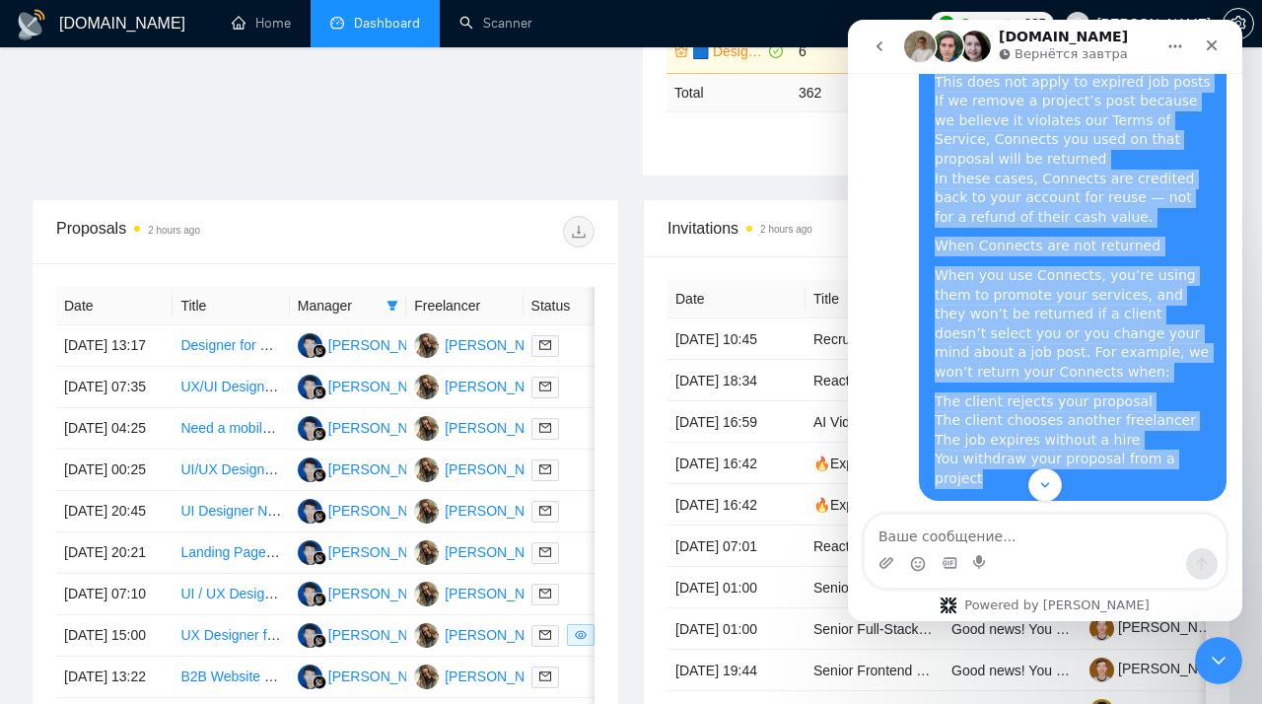
drag, startPoint x: 939, startPoint y: 309, endPoint x: 1203, endPoint y: 356, distance: 268.5
click at [1203, 358] on div "Хотіла дізнатися, чи відслідковується і зберігається інформація про вакансії, з…" at bounding box center [1073, 135] width 308 height 730
copy div "Returned Connects Sometimes, a project gets canceled or a job is removed from U…"
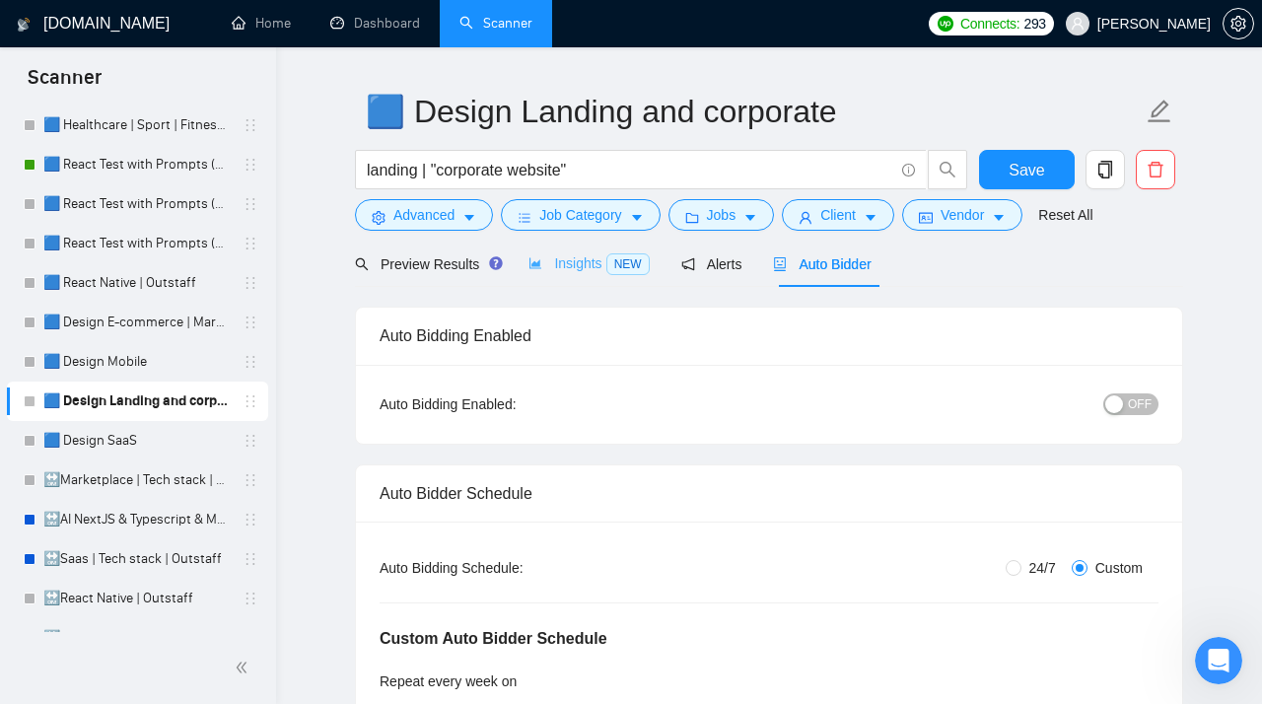
scroll to position [34, 0]
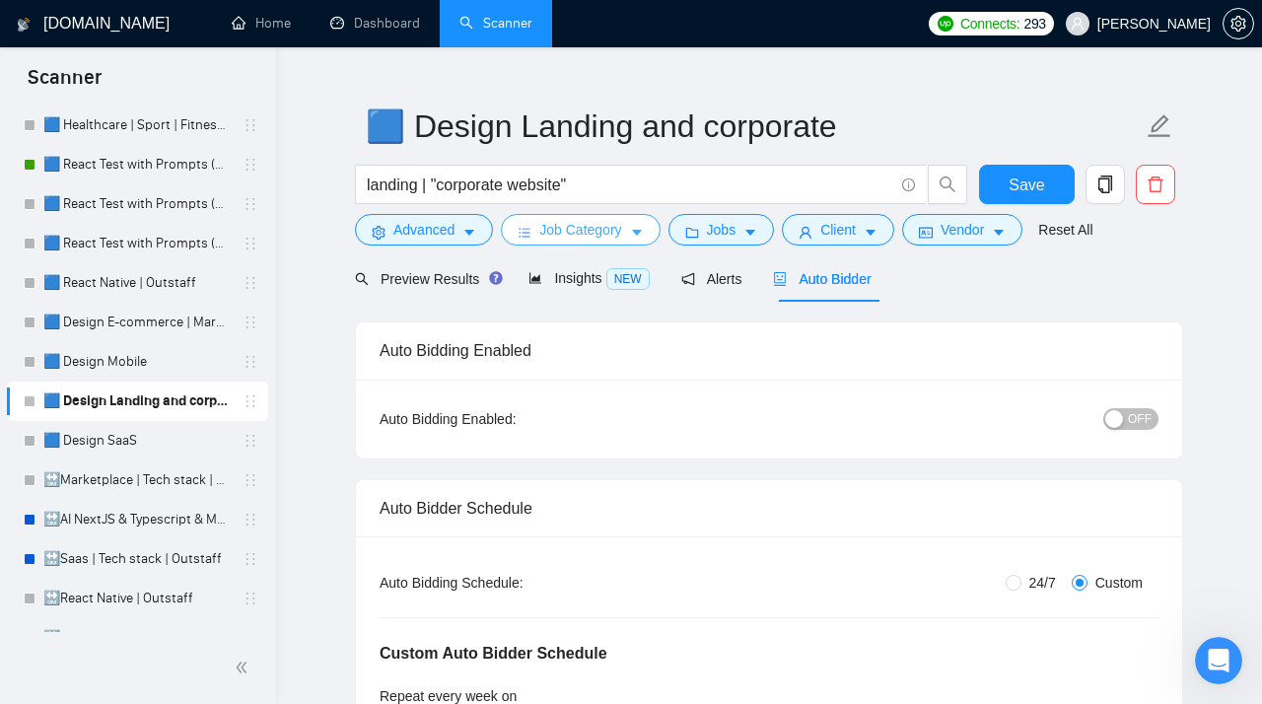
click at [586, 231] on span "Job Category" at bounding box center [580, 230] width 82 height 22
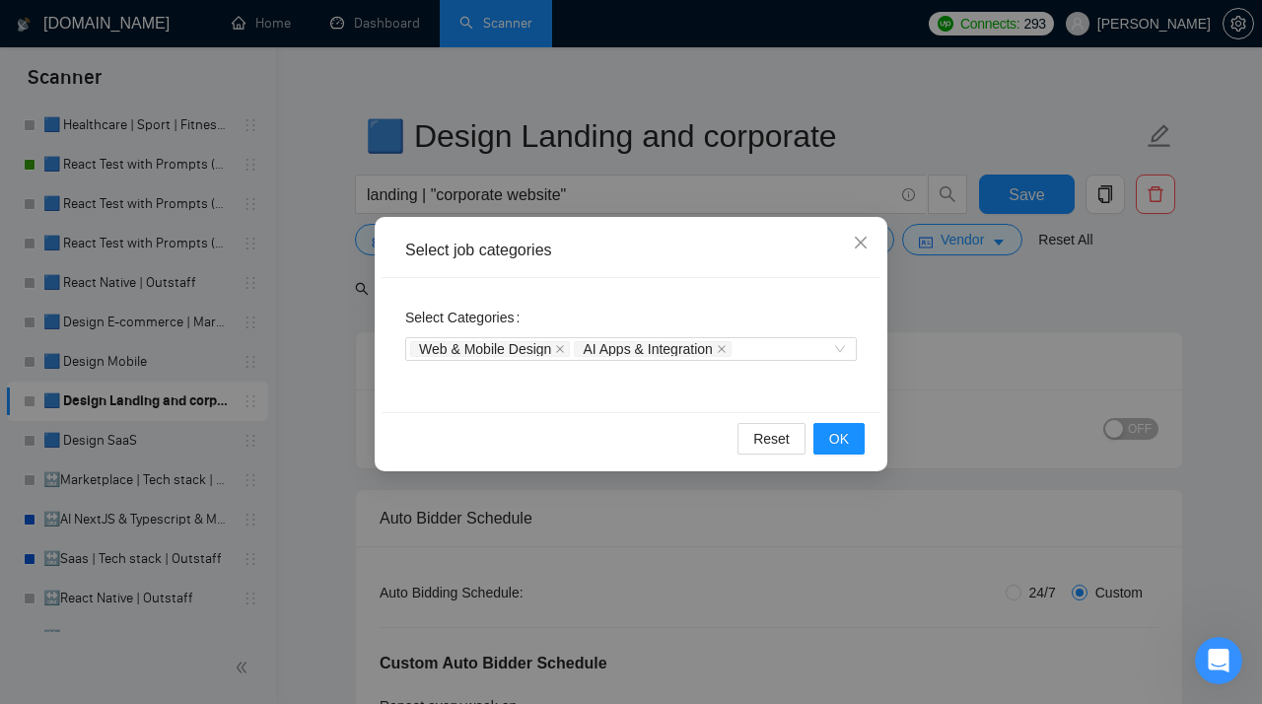
scroll to position [0, 0]
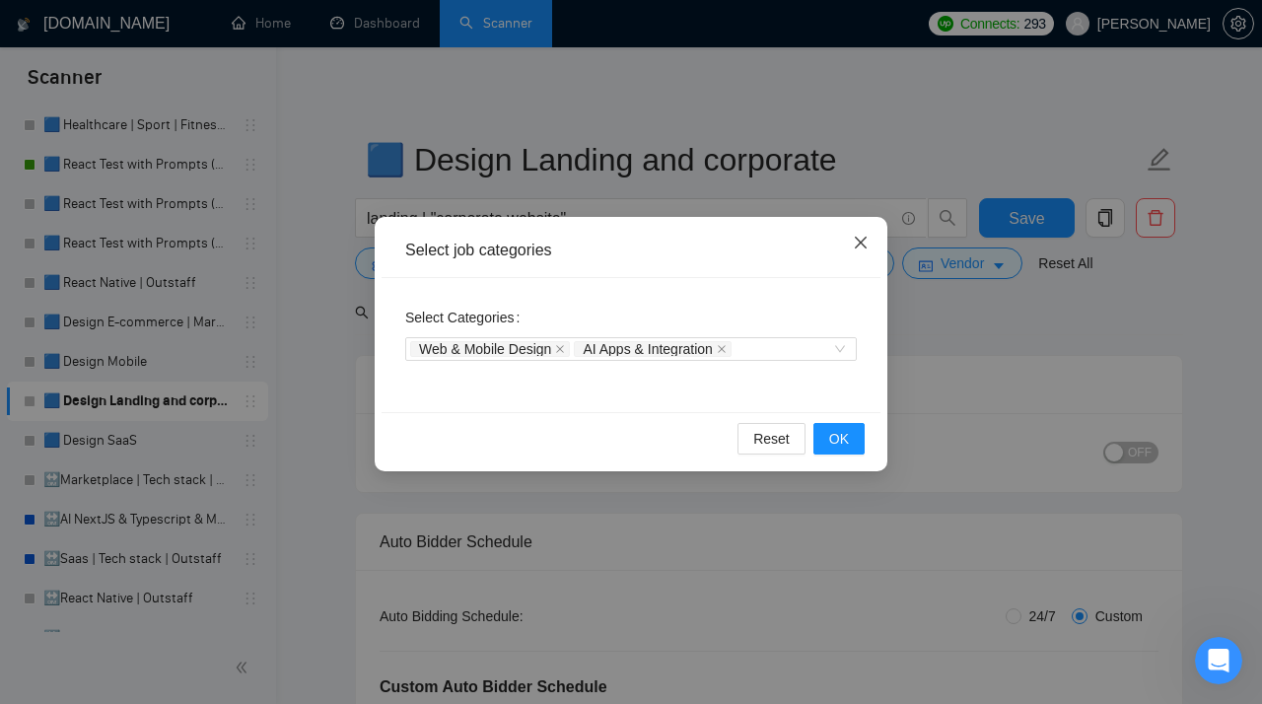
click at [864, 247] on icon "close" at bounding box center [861, 243] width 12 height 12
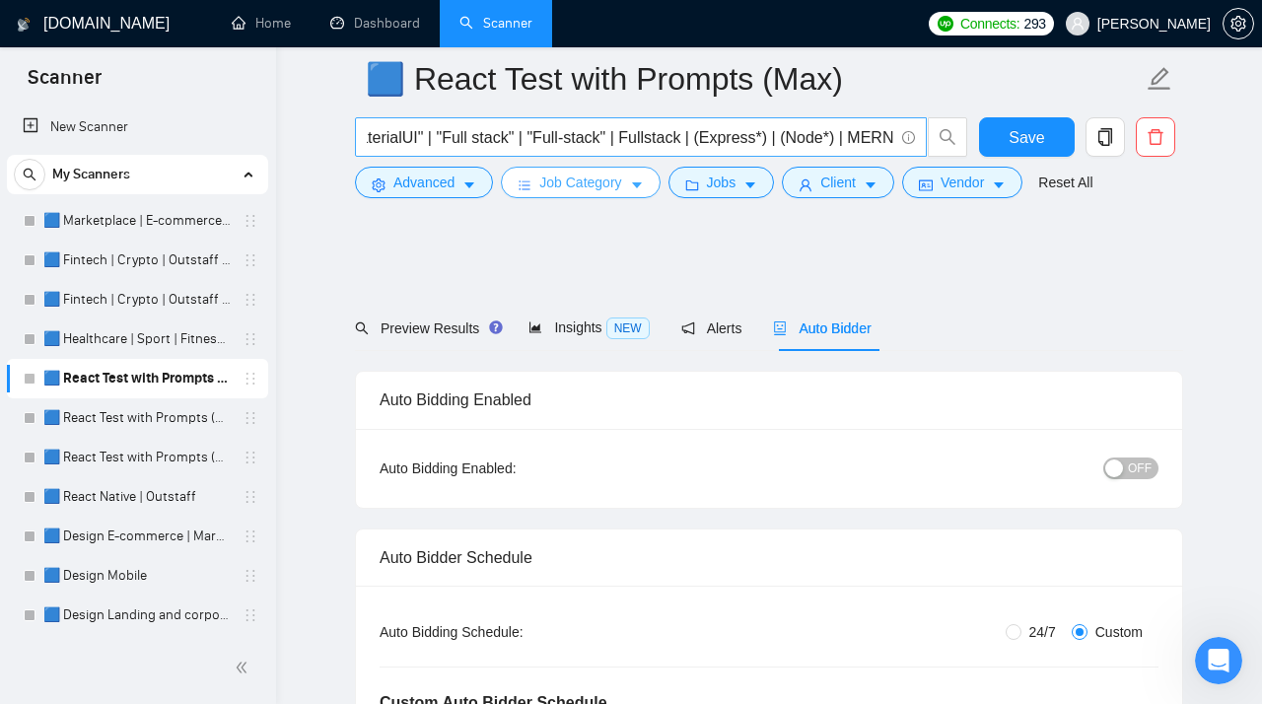
scroll to position [0, 1215]
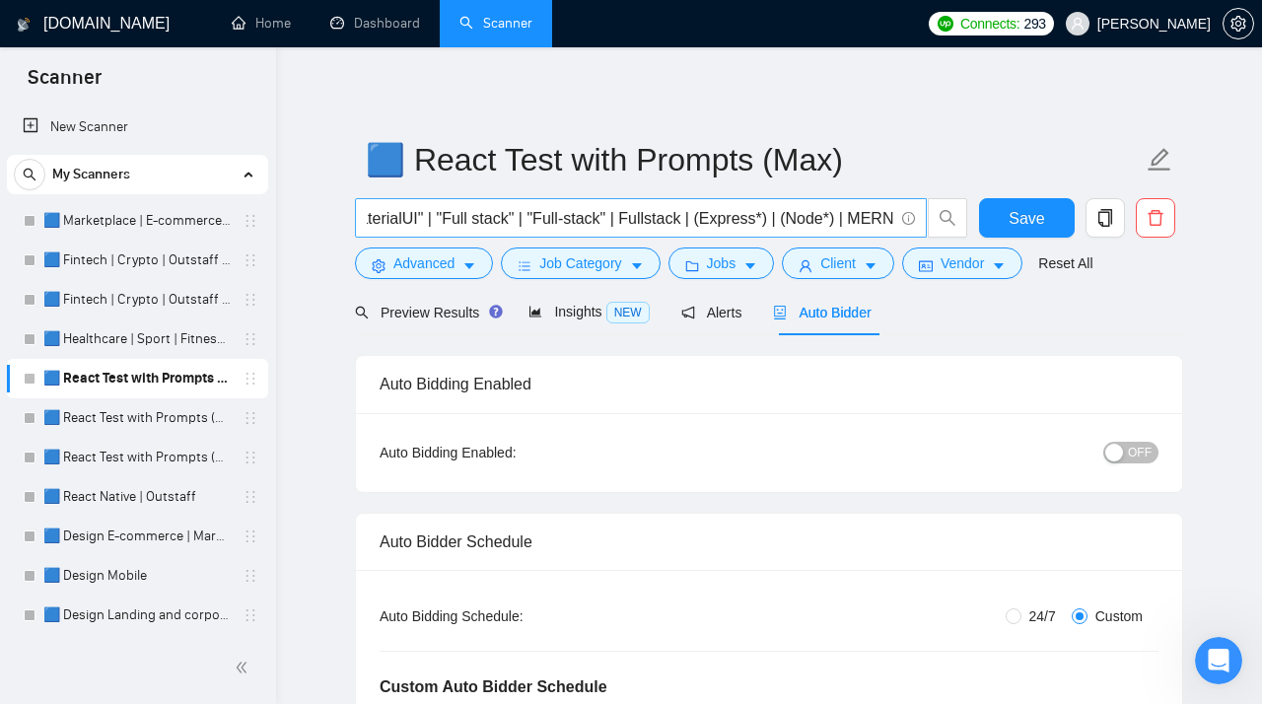
click at [895, 220] on span "(React*) | NextJS | "Next.JS" | "next js" | "next-js" | (Typescript*) | "type s…" at bounding box center [641, 217] width 572 height 39
paste input "(Gatsby*) | (Nest*) | (Tailwind*) | MUI | "Material UI" | "Material-UI" | "Mate…"
type input "(Gatsby*) | (Nest*) | (Tailwind*) | MUI | "Material UI" | "Material-UI" | "Mate…"
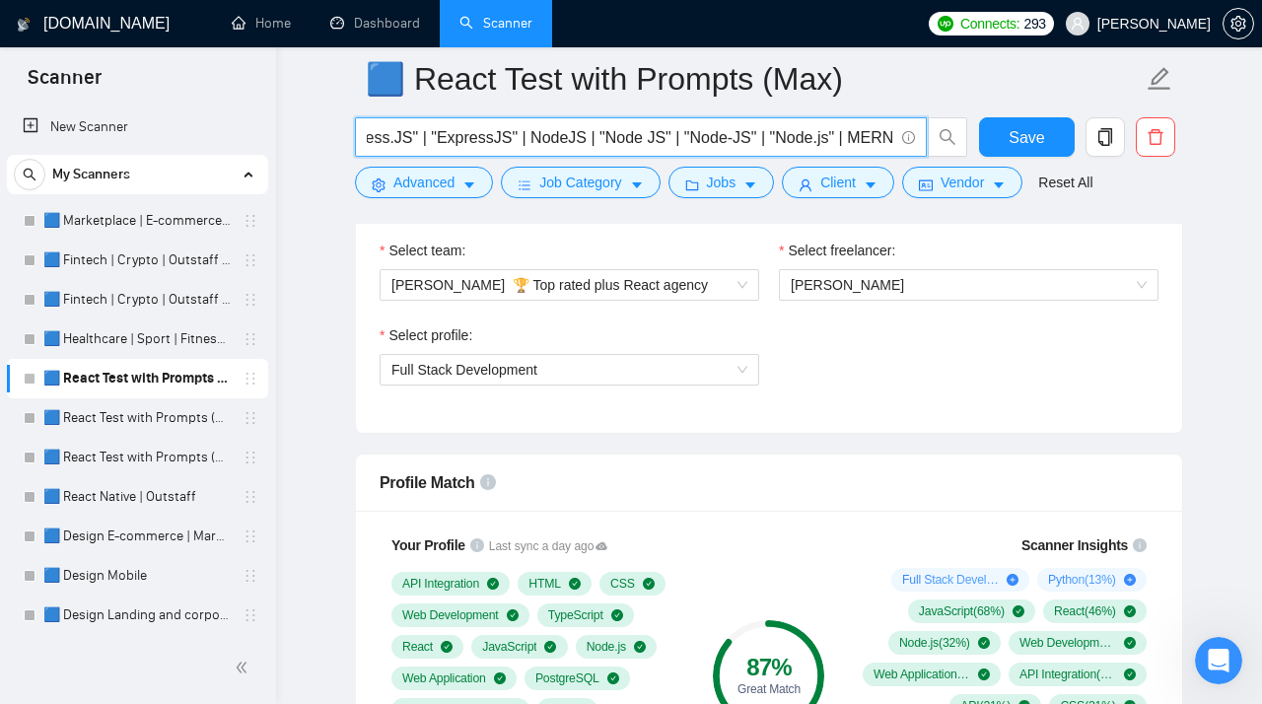
scroll to position [1300, 0]
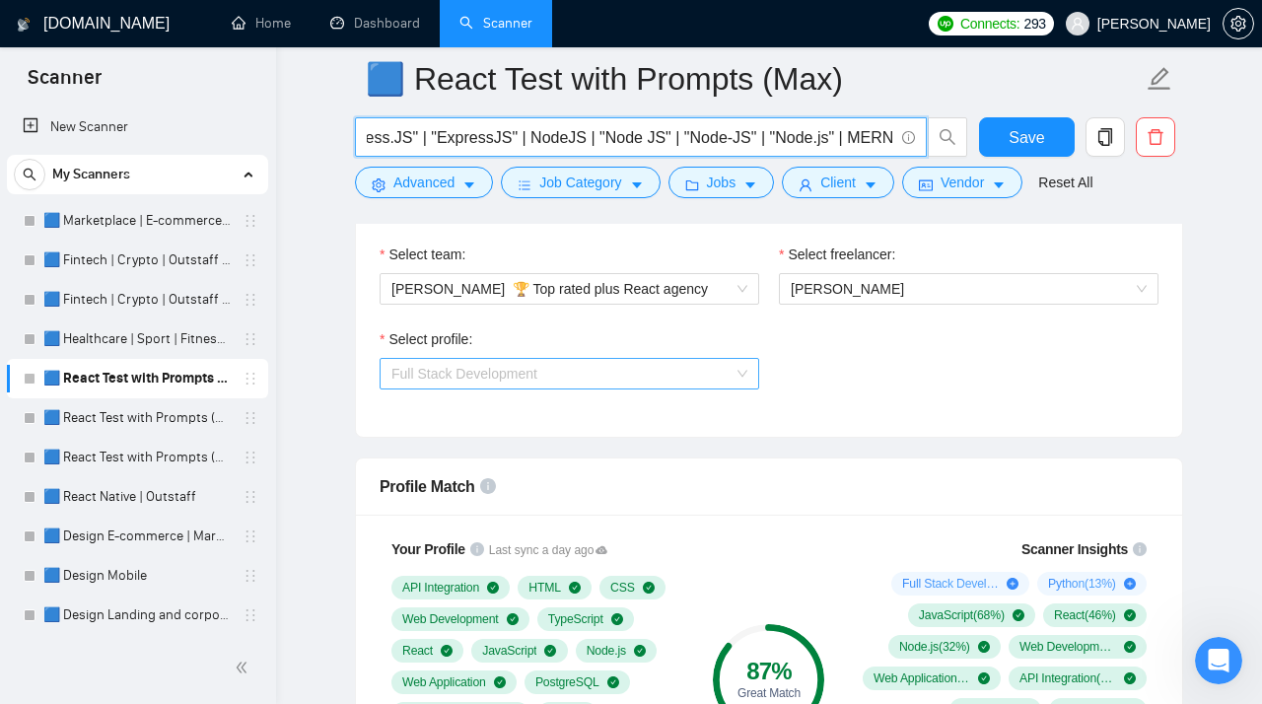
click at [558, 383] on span "Full Stack Development" at bounding box center [570, 374] width 356 height 30
type input "(Gatsby*) | (Nest*) | (Tailwind*) | MUI | "Material UI" | "Material-UI" | "Mate…"
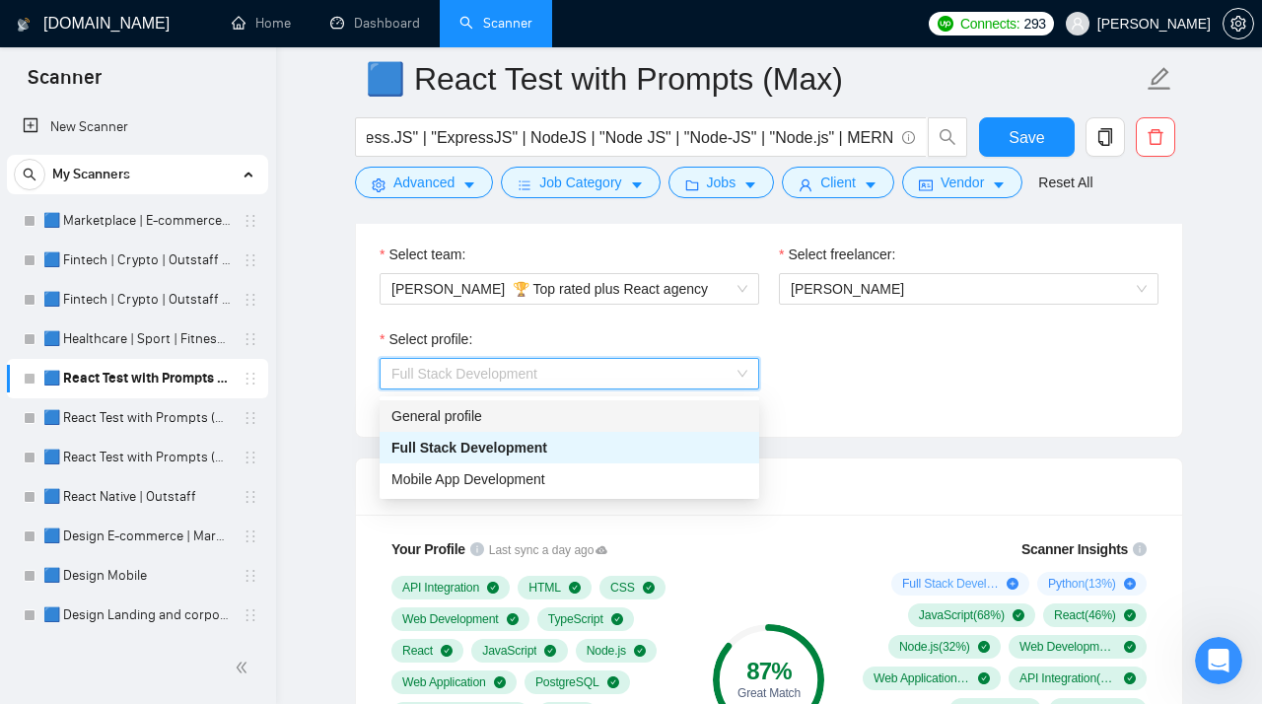
click at [499, 413] on div "General profile" at bounding box center [570, 416] width 356 height 22
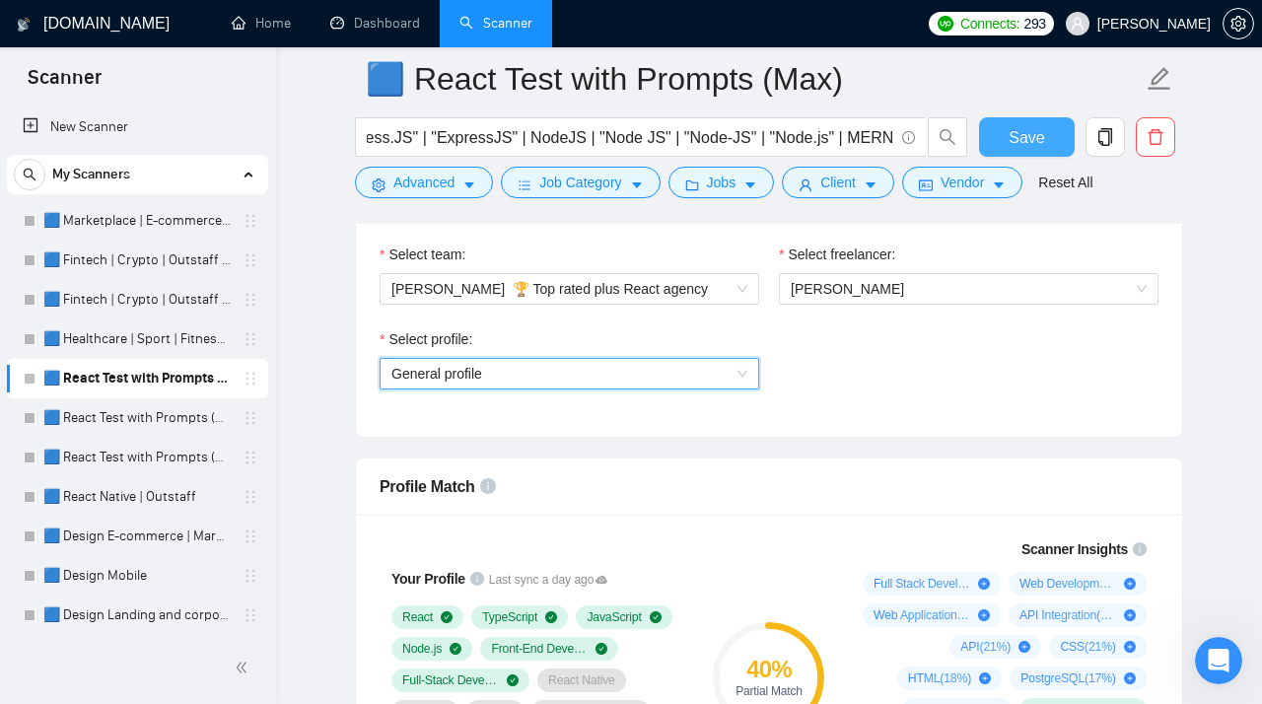
click at [1030, 147] on span "Save" at bounding box center [1027, 137] width 36 height 25
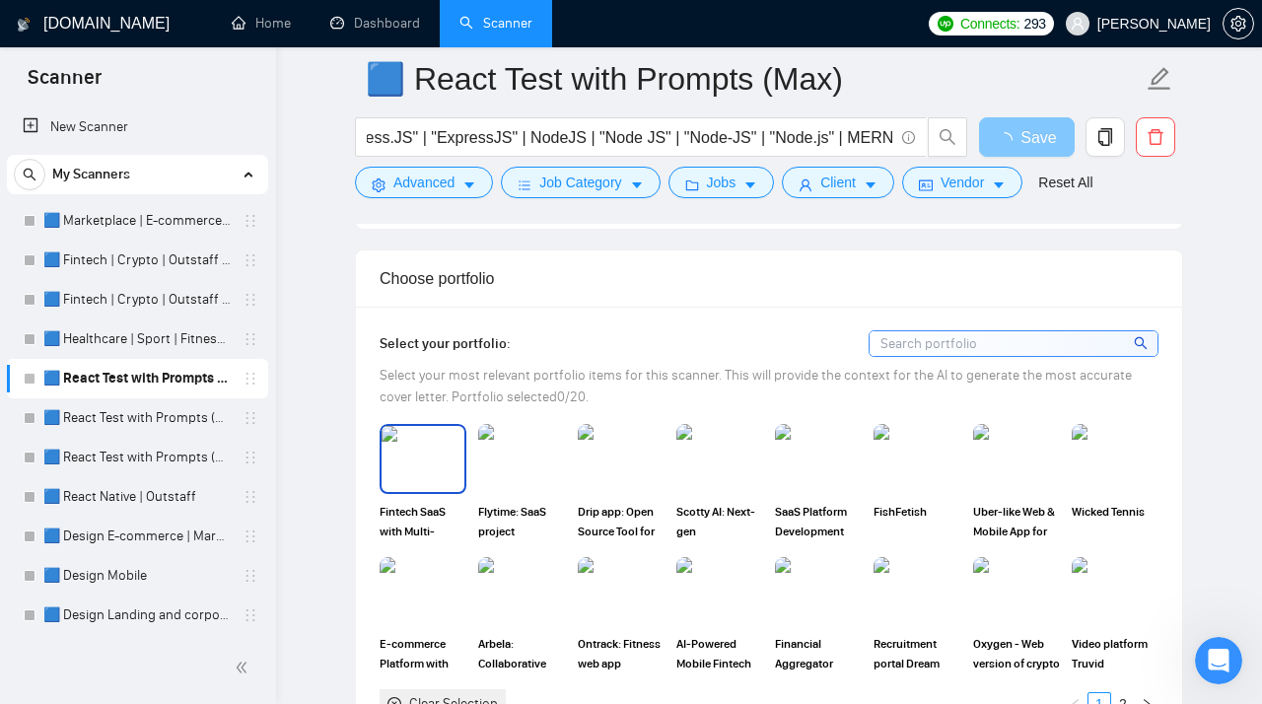
scroll to position [1924, 0]
click at [431, 485] on img at bounding box center [423, 457] width 83 height 65
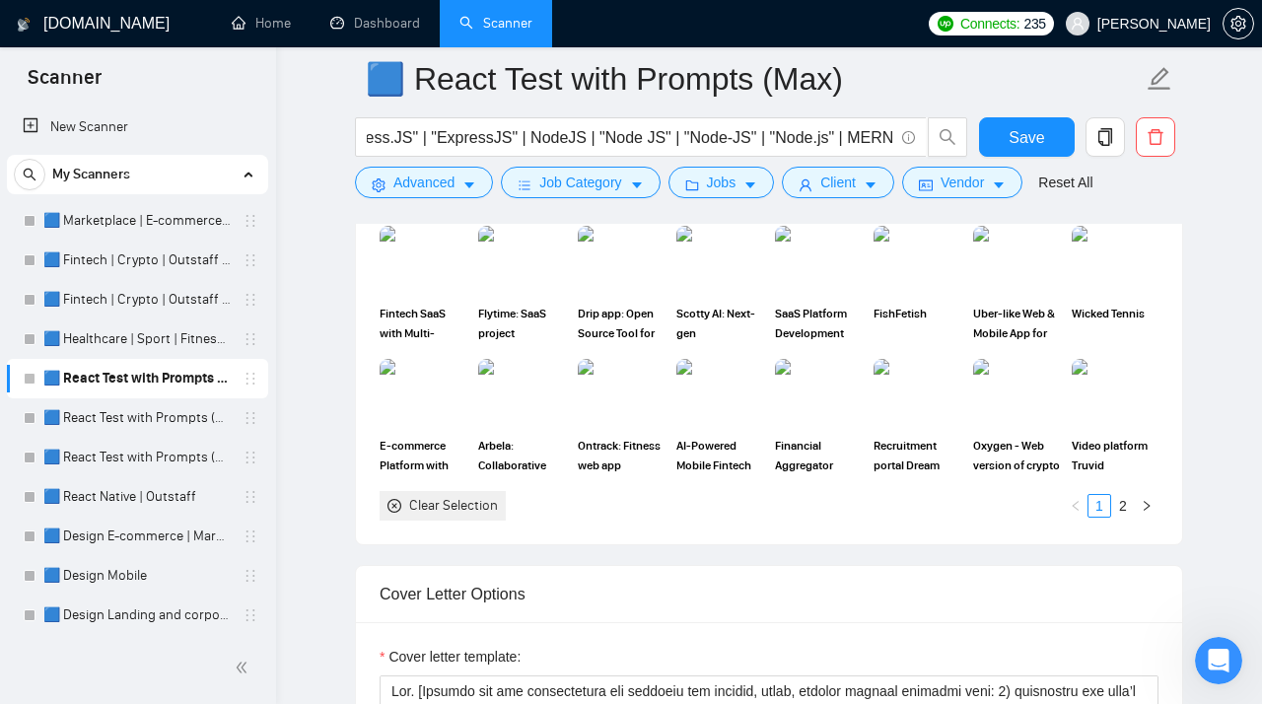
scroll to position [2141, 0]
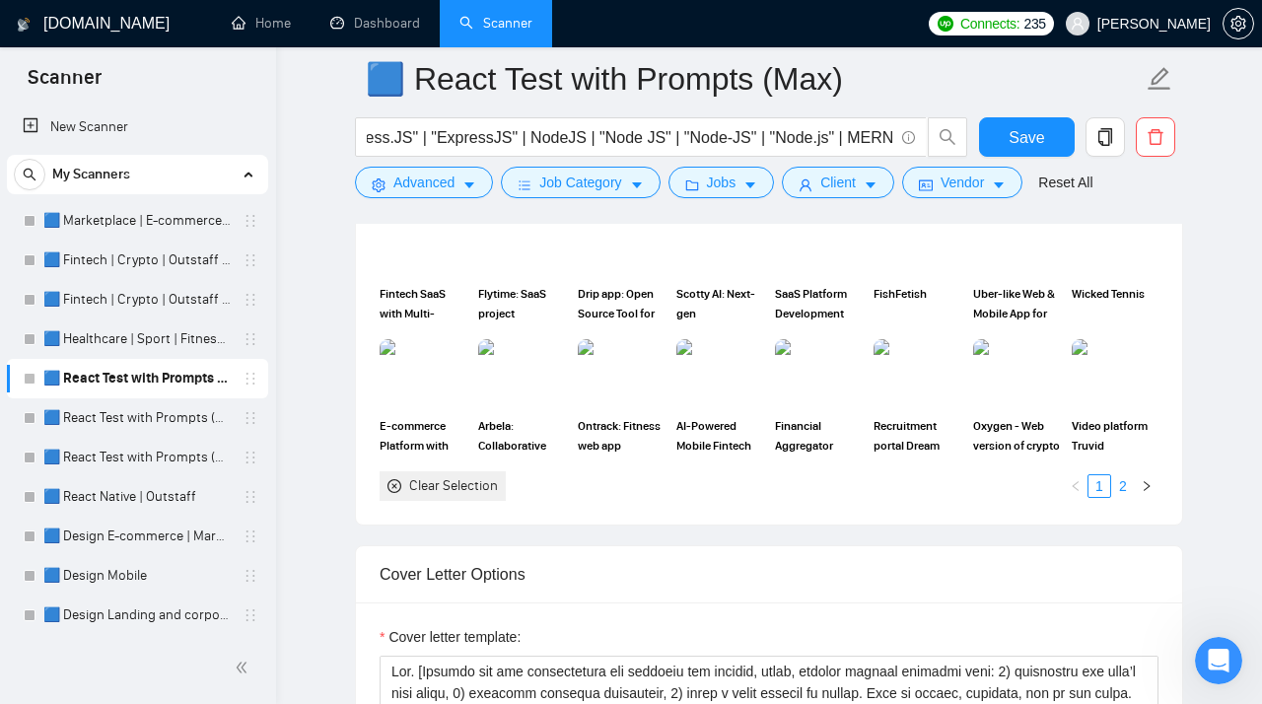
click at [1132, 488] on link "2" at bounding box center [1123, 486] width 22 height 22
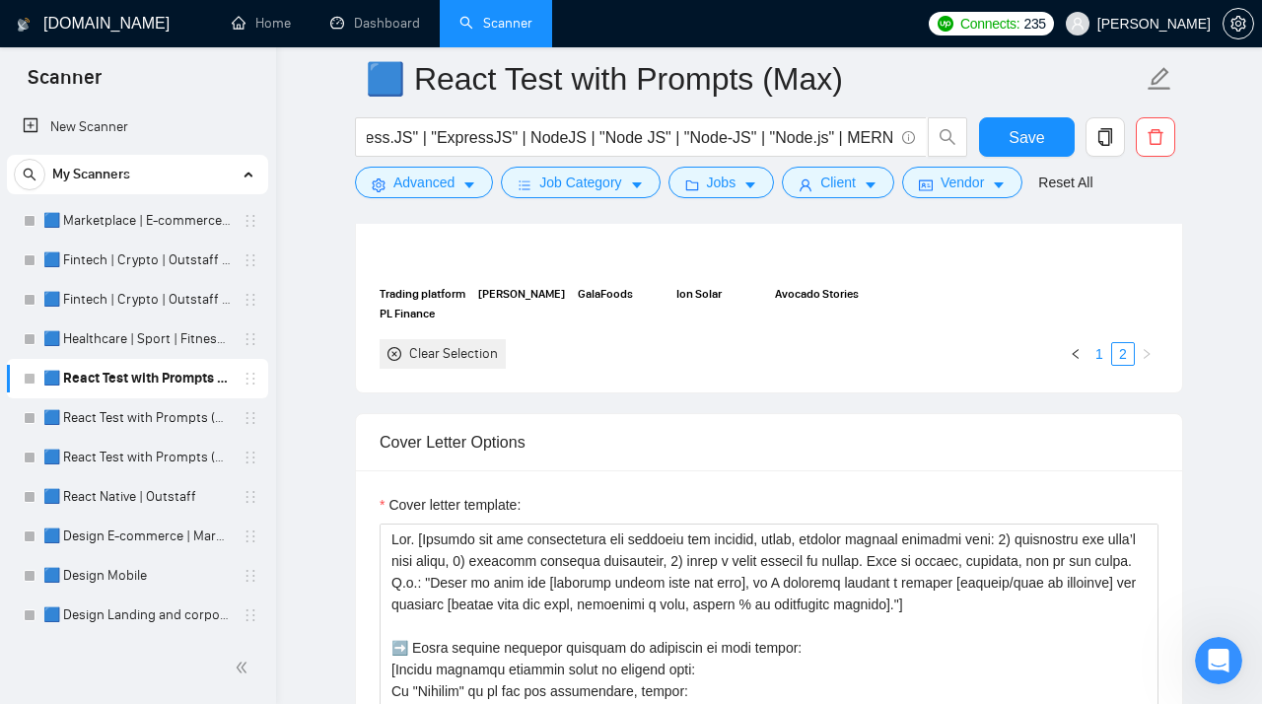
click at [1101, 361] on link "1" at bounding box center [1100, 354] width 22 height 22
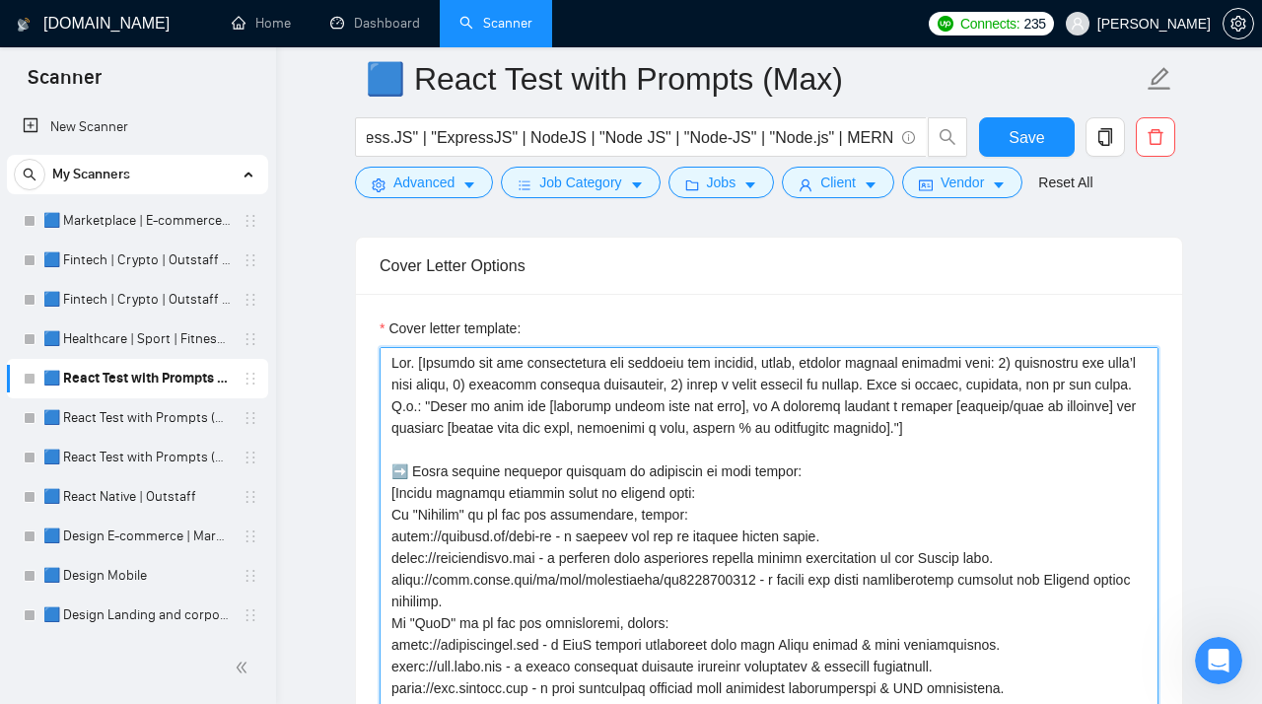
scroll to position [2303, 0]
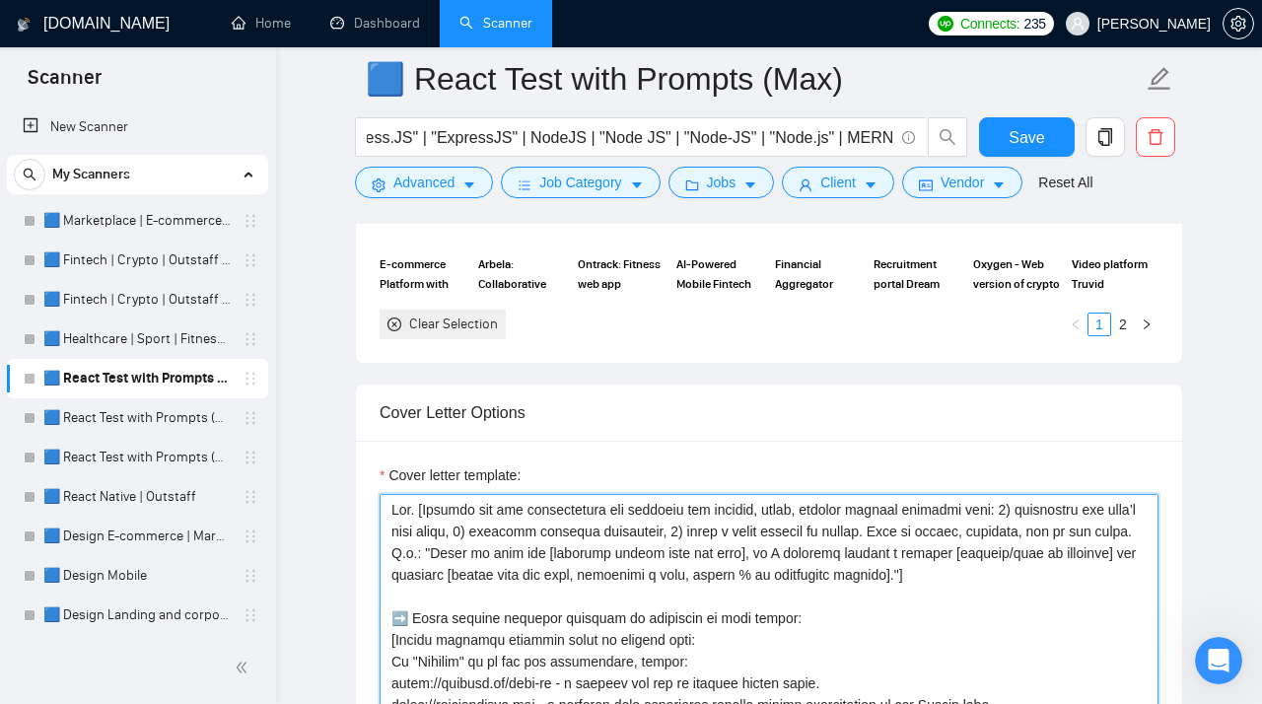
drag, startPoint x: 905, startPoint y: 589, endPoint x: 376, endPoint y: 507, distance: 535.9
click at [380, 507] on textarea "Cover letter template:" at bounding box center [769, 716] width 779 height 444
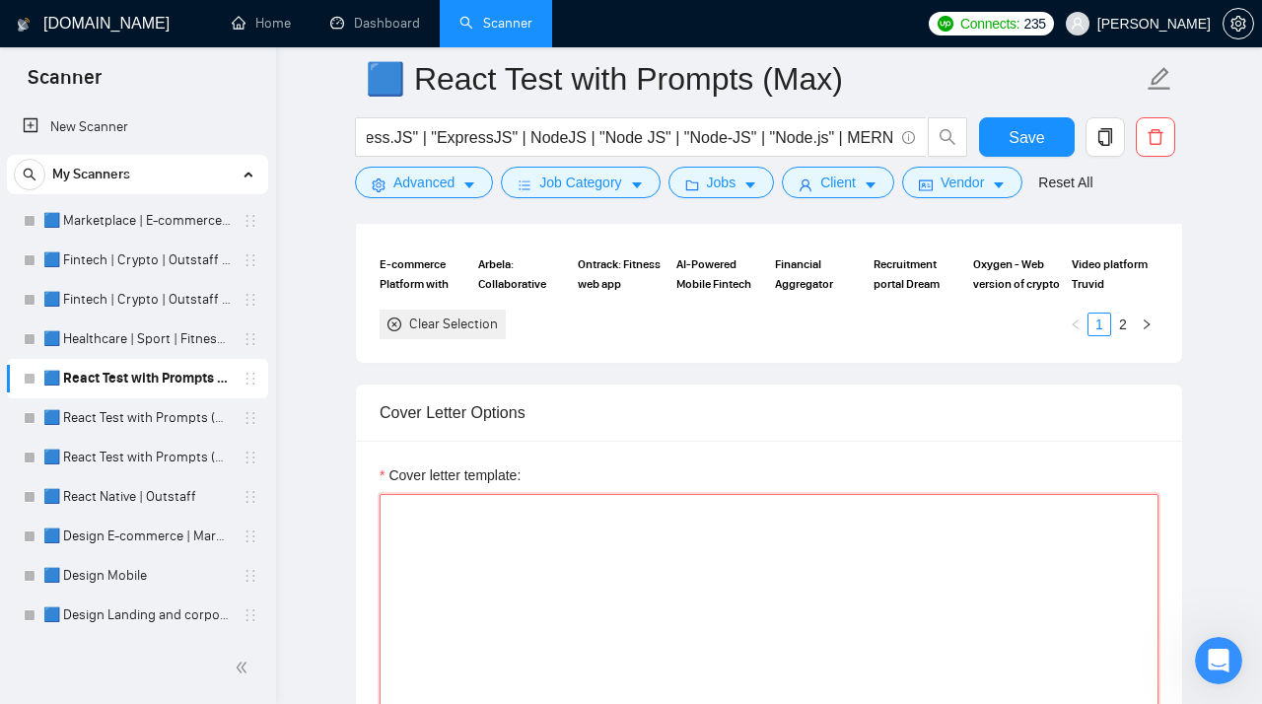
paste textarea "𝐑𝐞𝐚𝐝𝐲 𝐭𝐨 𝐩𝐫𝐨𝐯𝐢𝐝𝐞 𝐚 𝗼𝗻𝗲-𝐰𝐞𝐞𝐤 𝐭𝐫𝐢𝐚𝐥 𝐩𝐞𝐫𝐢𝐨𝐝. 𝗜𝐟 𝐲𝐨𝐮'𝐫𝐞 𝐮𝐧𝐬𝐚𝐭𝐢𝐬𝐟𝐢𝐞𝐝, 𝗜 𝐰𝐢𝐥𝐥 𝐦𝐚𝐤𝐞 𝐚 …"
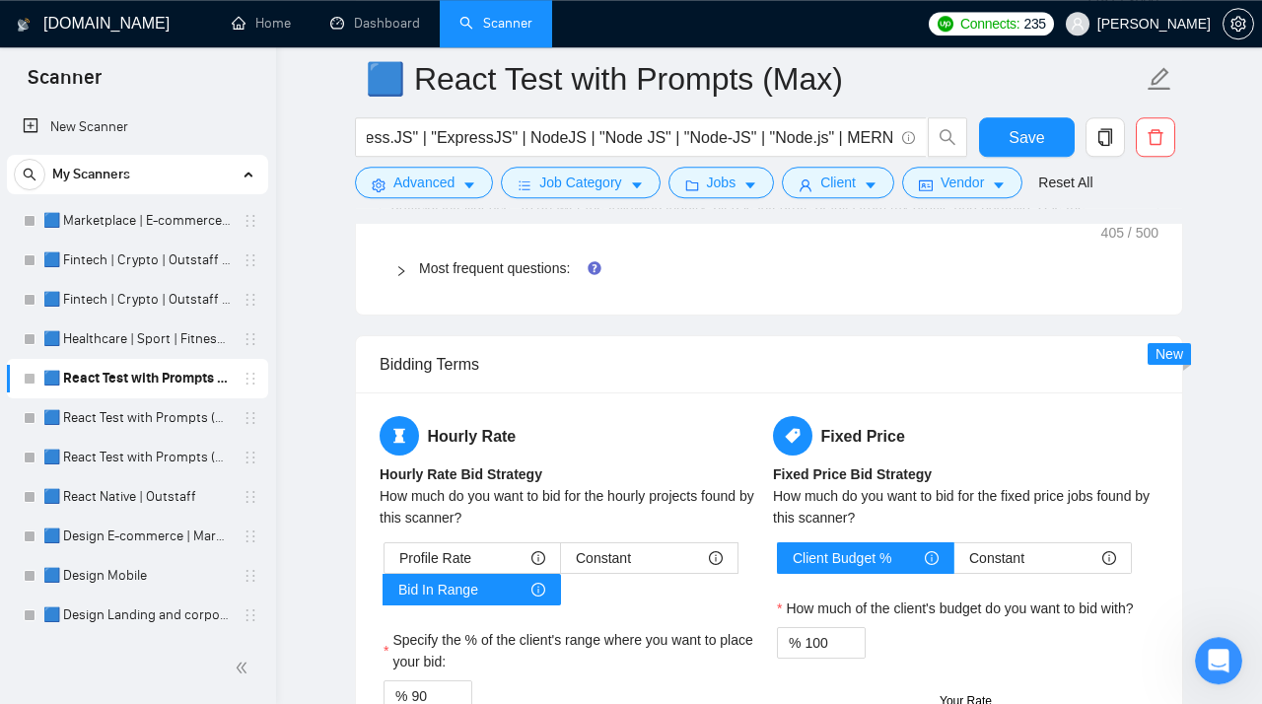
scroll to position [3246, 0]
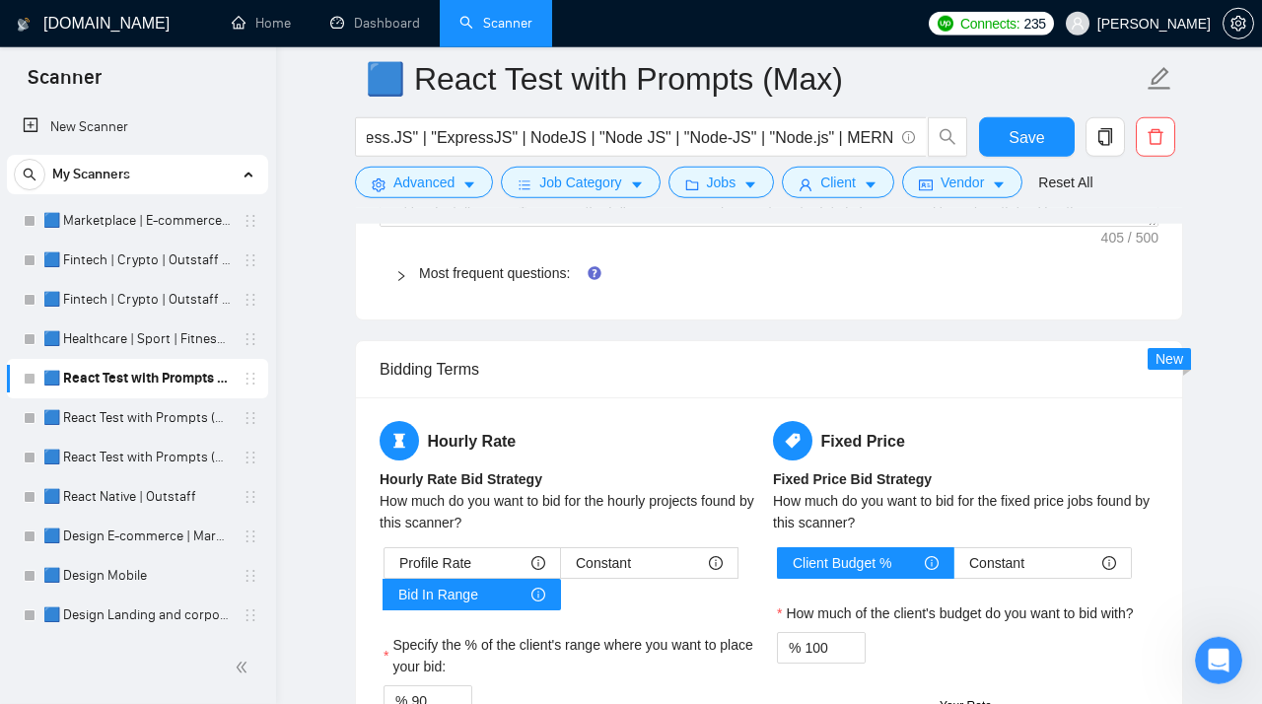
type textarea "𝐑𝐞𝐚𝐝𝐲 𝐭𝐨 𝐩𝐫𝐨𝐯𝐢𝐝𝐞 𝐚 𝗼𝗻𝗲-𝐰𝐞𝐞𝐤 𝐭𝐫𝐢𝐚𝐥 𝐩𝐞𝐫𝐢𝐨𝐝. 𝗜𝐟 𝐲𝐨𝐮'𝐫𝐞 𝐮𝐧𝐬𝐚𝐭𝐢𝐬𝐟𝐢𝐞𝐝, 𝗜 𝐰𝐢𝐥𝐥 𝐦𝐚𝐤𝐞 𝐚 …"
click at [404, 281] on icon "right" at bounding box center [401, 276] width 6 height 10
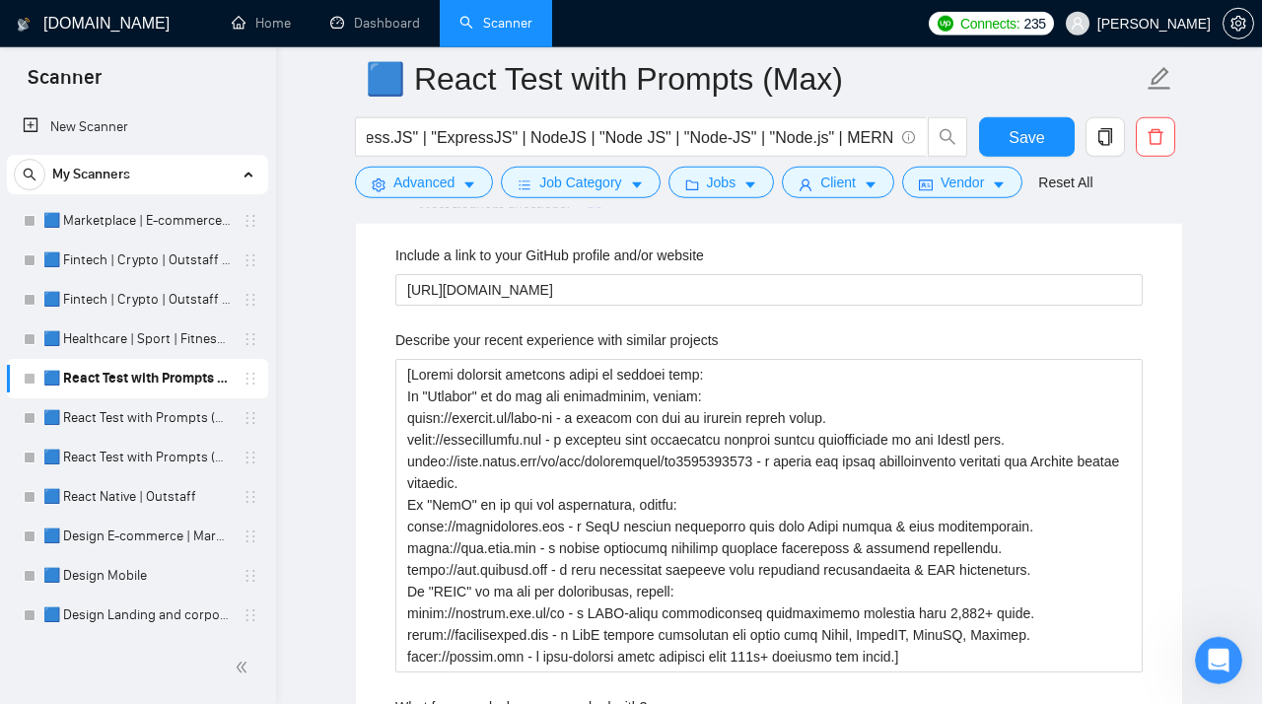
scroll to position [3307, 0]
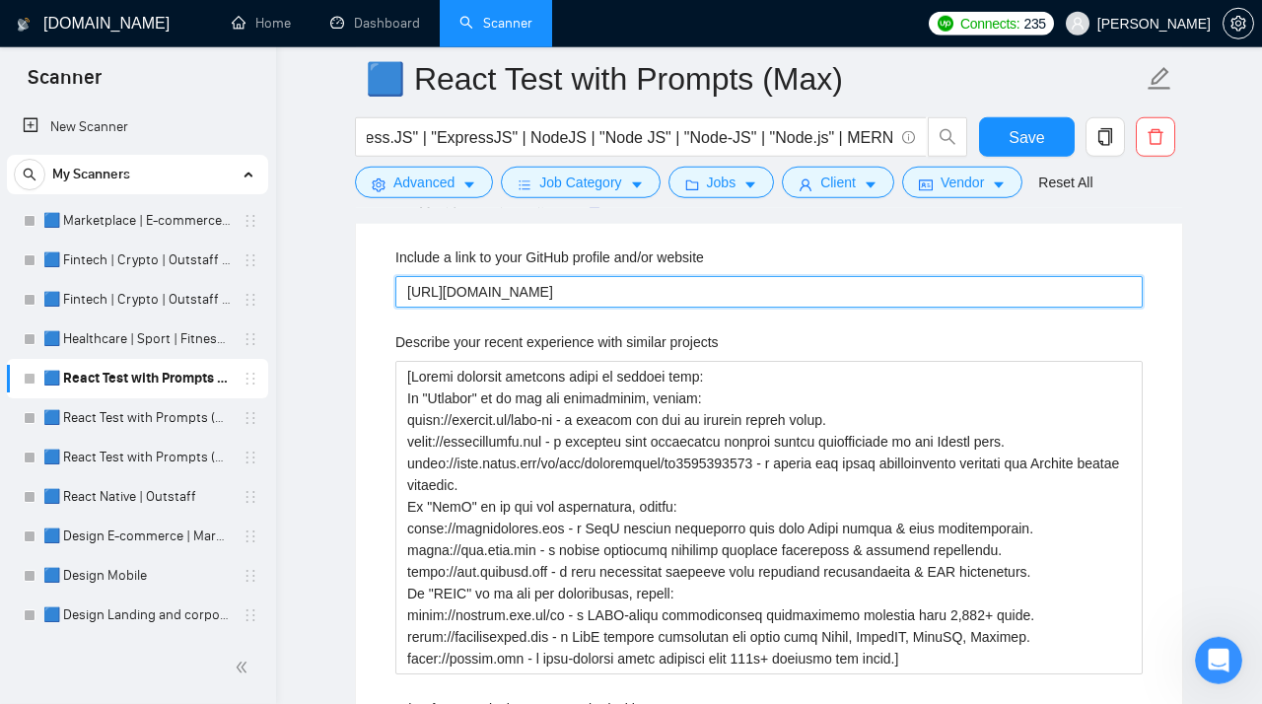
drag, startPoint x: 605, startPoint y: 305, endPoint x: 363, endPoint y: 303, distance: 241.6
click at [395, 303] on website "https://github.com/pseleznov" at bounding box center [769, 292] width 748 height 32
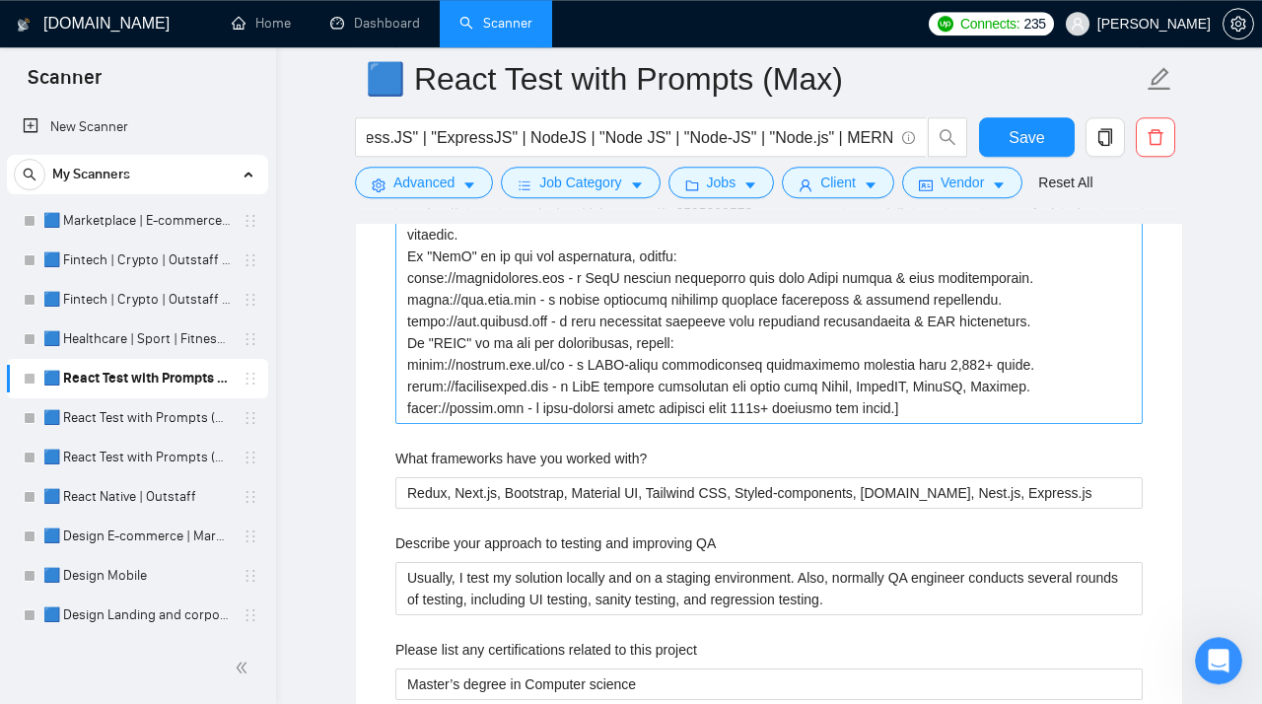
scroll to position [3556, 0]
drag, startPoint x: 940, startPoint y: 421, endPoint x: 446, endPoint y: 122, distance: 577.4
click at [446, 122] on projects "Describe your recent experience with similar projects" at bounding box center [769, 268] width 748 height 314
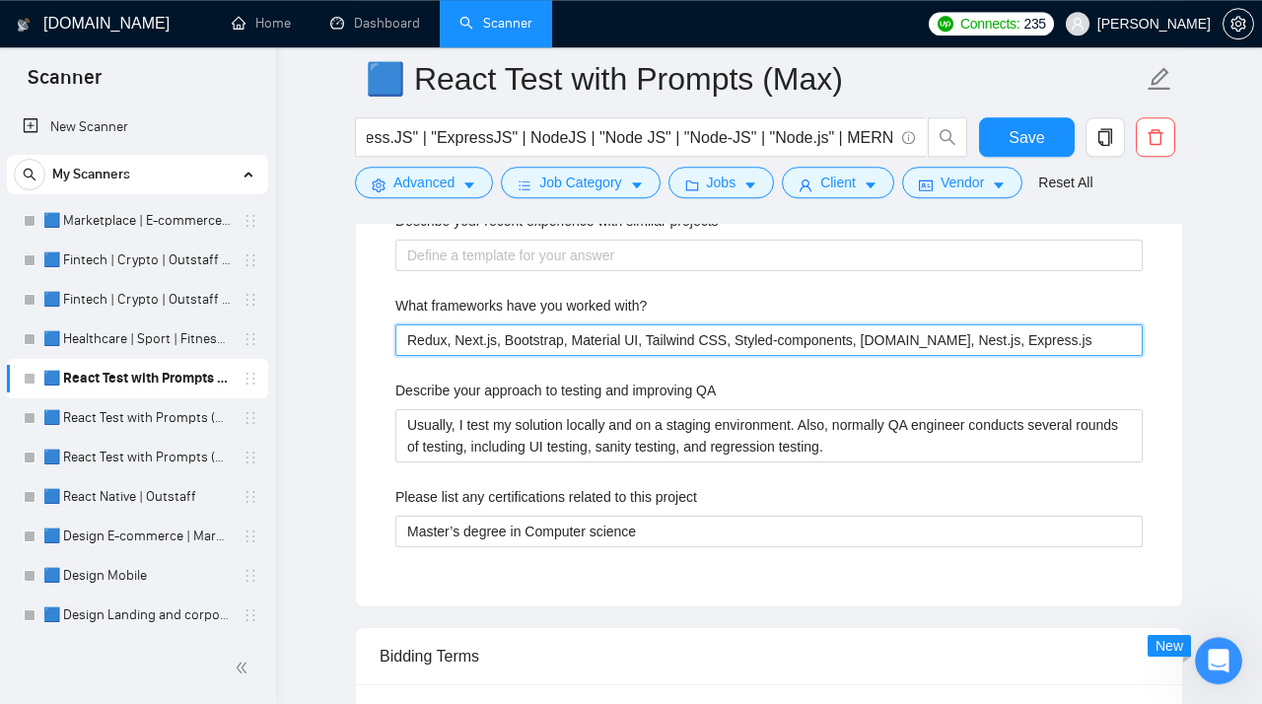
scroll to position [3427, 0]
drag, startPoint x: 1089, startPoint y: 357, endPoint x: 260, endPoint y: 350, distance: 828.5
click at [395, 351] on with\? "Redux, Next.js, Bootstrap, Material UI, Tailwind CSS, Styled-components, Expo.i…" at bounding box center [769, 341] width 748 height 32
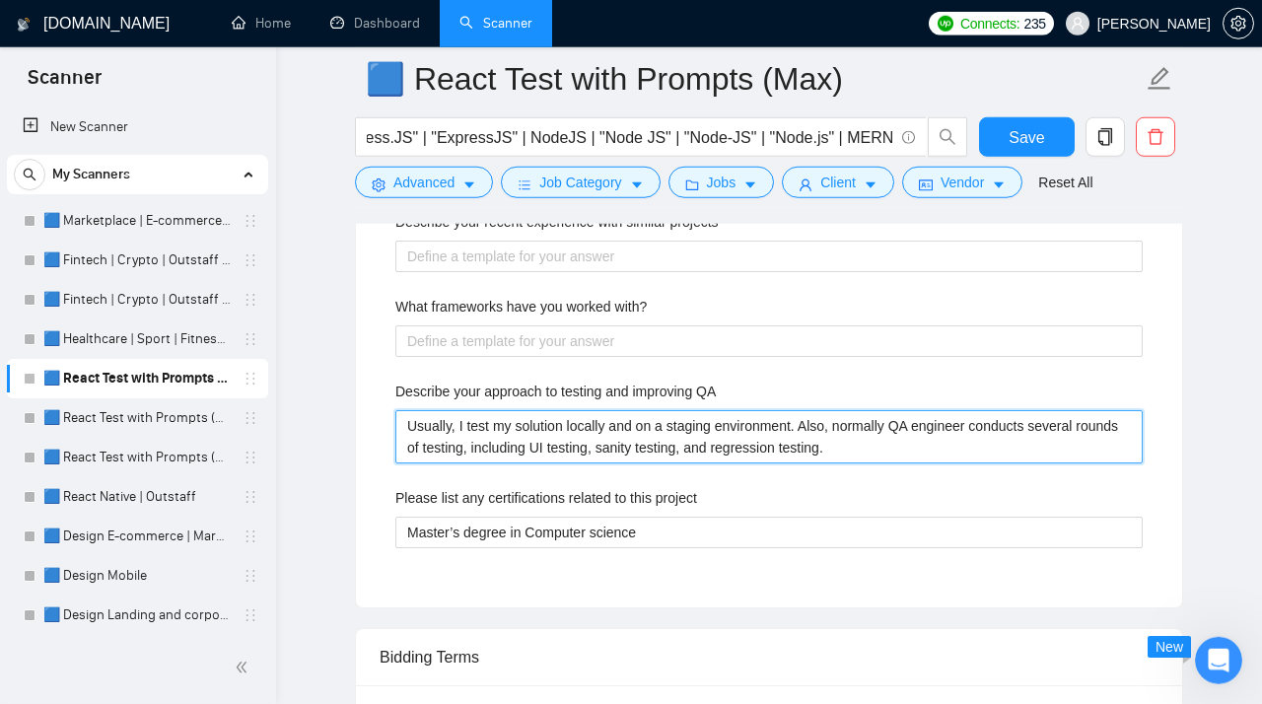
drag, startPoint x: 921, startPoint y: 465, endPoint x: 275, endPoint y: 396, distance: 649.6
click at [395, 410] on QA "Usually, I test my solution locally and on a staging environment. Also, normall…" at bounding box center [769, 436] width 748 height 53
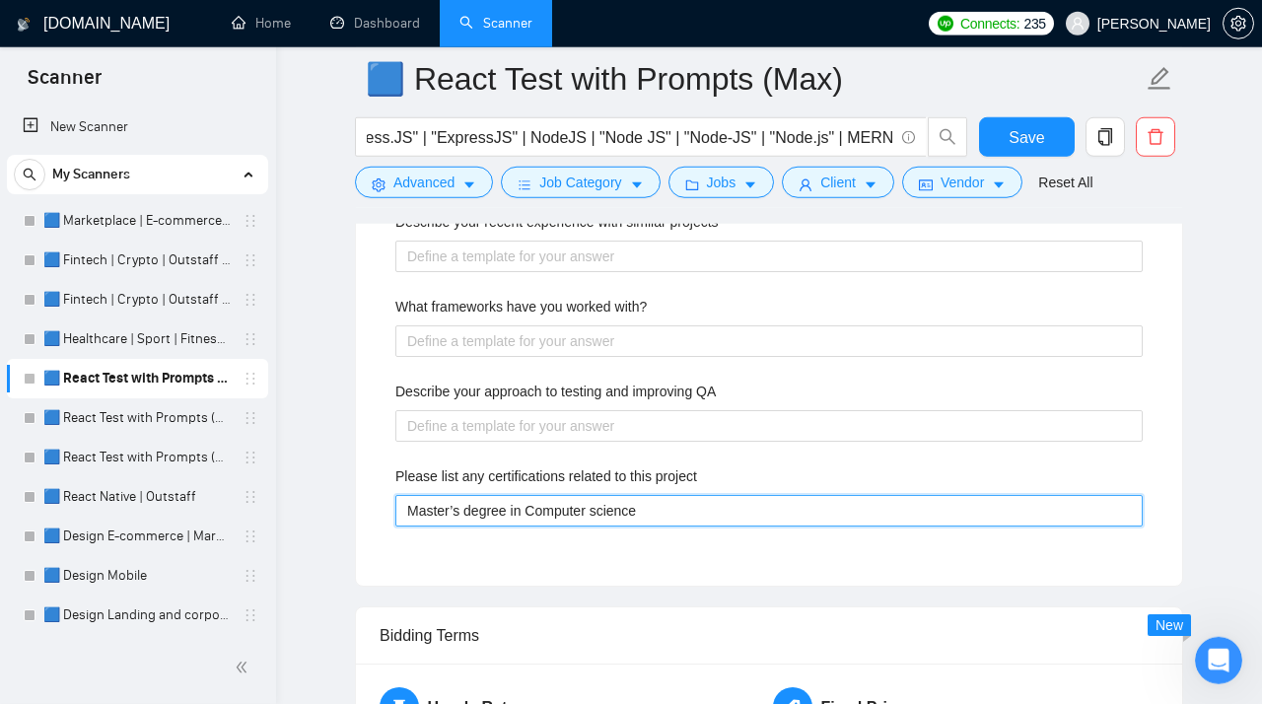
scroll to position [3428, 0]
drag, startPoint x: 662, startPoint y: 509, endPoint x: 339, endPoint y: 532, distance: 323.3
click at [395, 526] on project "Master’s degree in Computer science" at bounding box center [769, 510] width 748 height 32
drag, startPoint x: 657, startPoint y: 527, endPoint x: 375, endPoint y: 506, distance: 282.8
click at [395, 507] on project "Master’s degree in Computer science" at bounding box center [769, 510] width 748 height 32
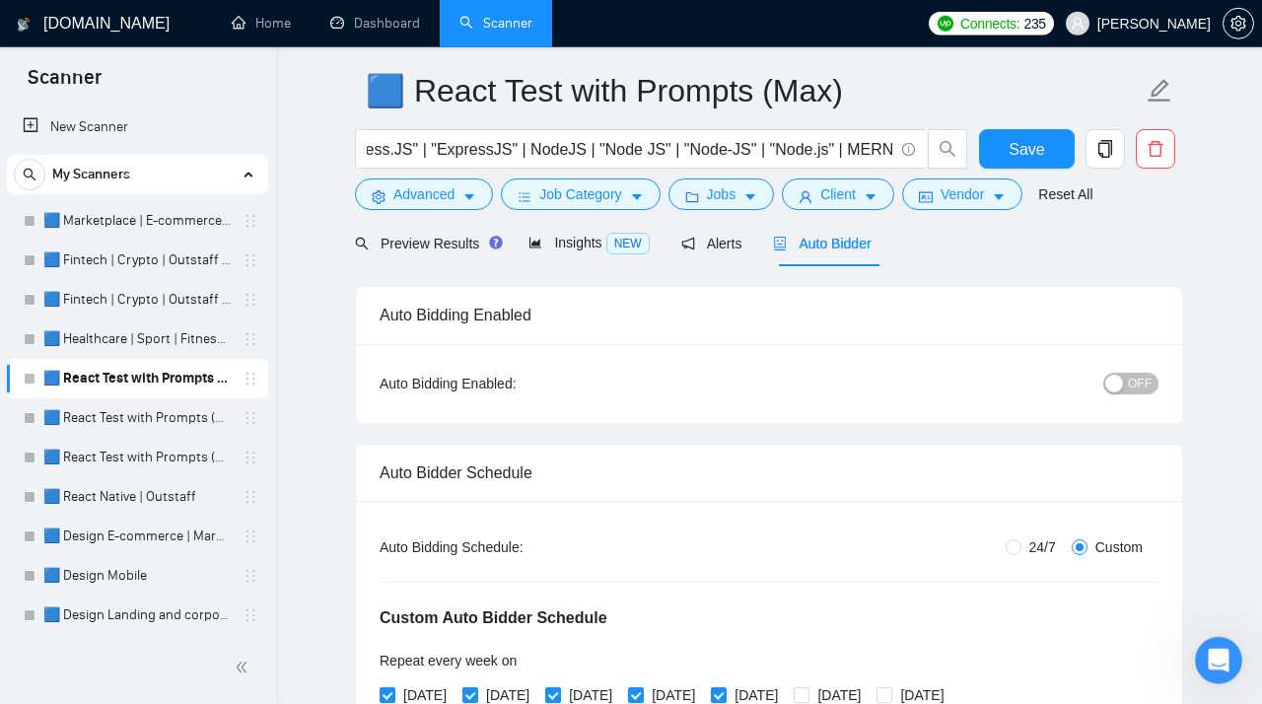
scroll to position [0, 0]
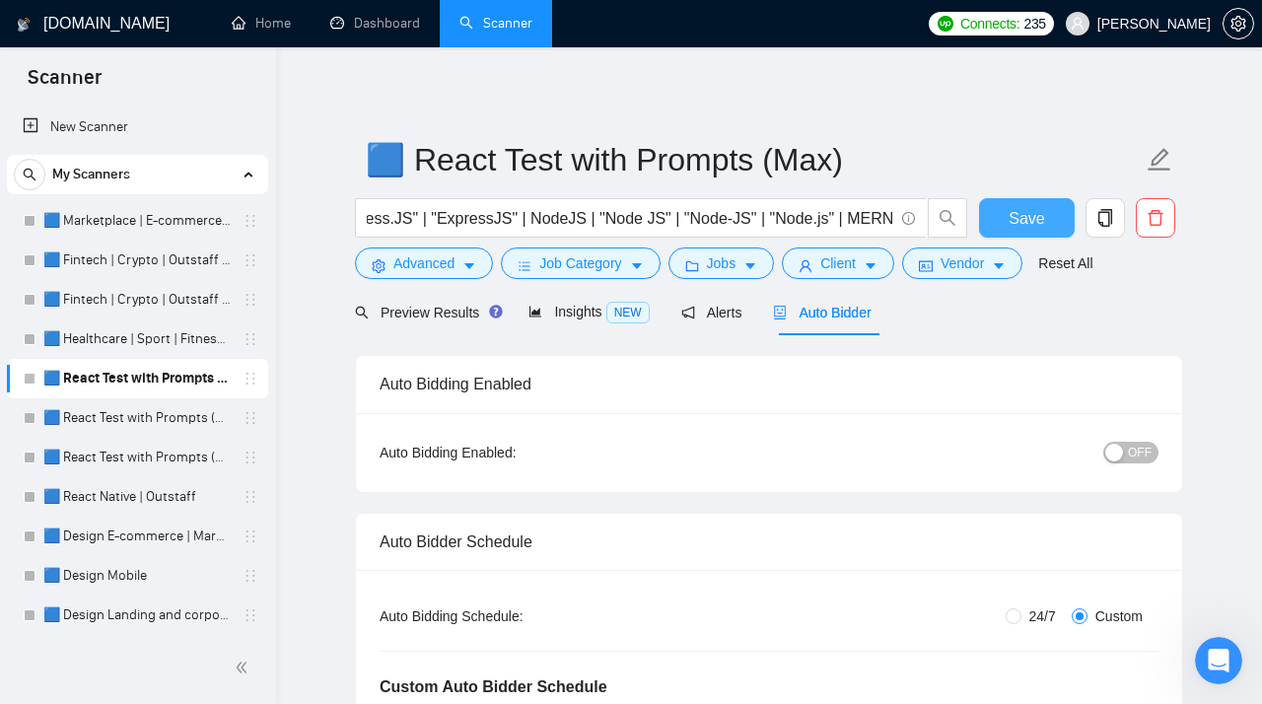
click at [1034, 215] on span "Save" at bounding box center [1027, 218] width 36 height 25
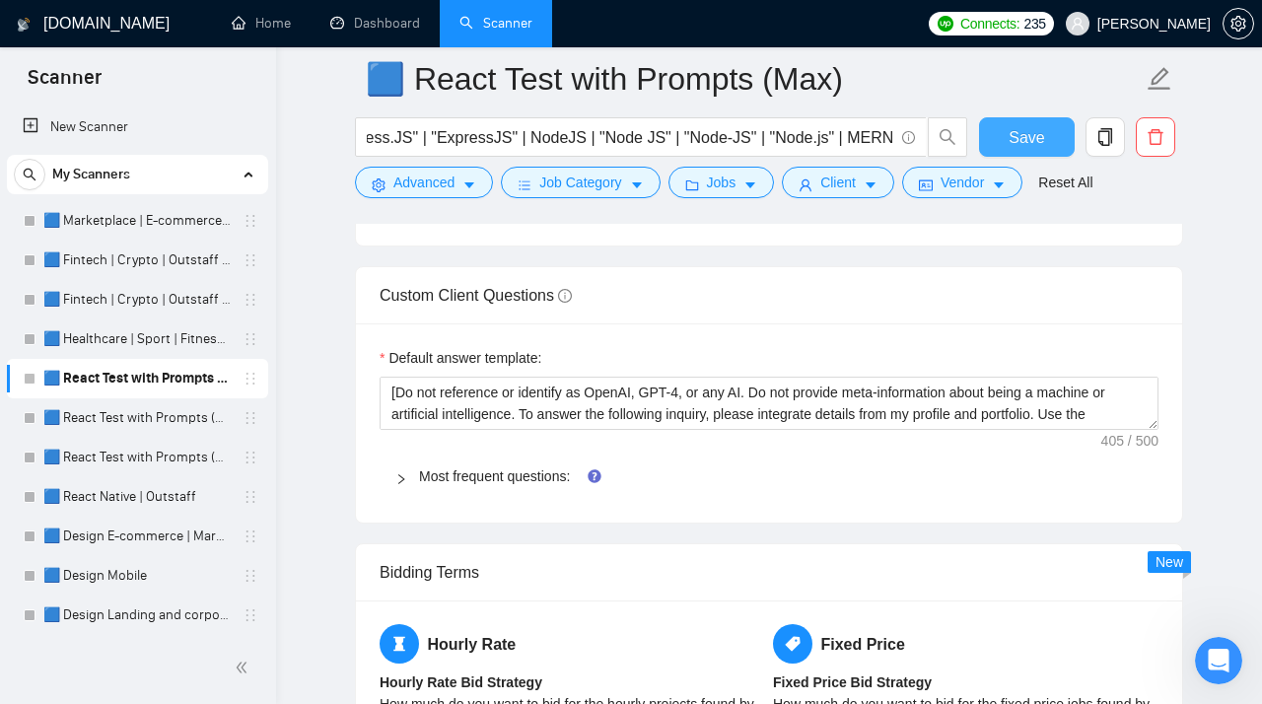
scroll to position [3057, 0]
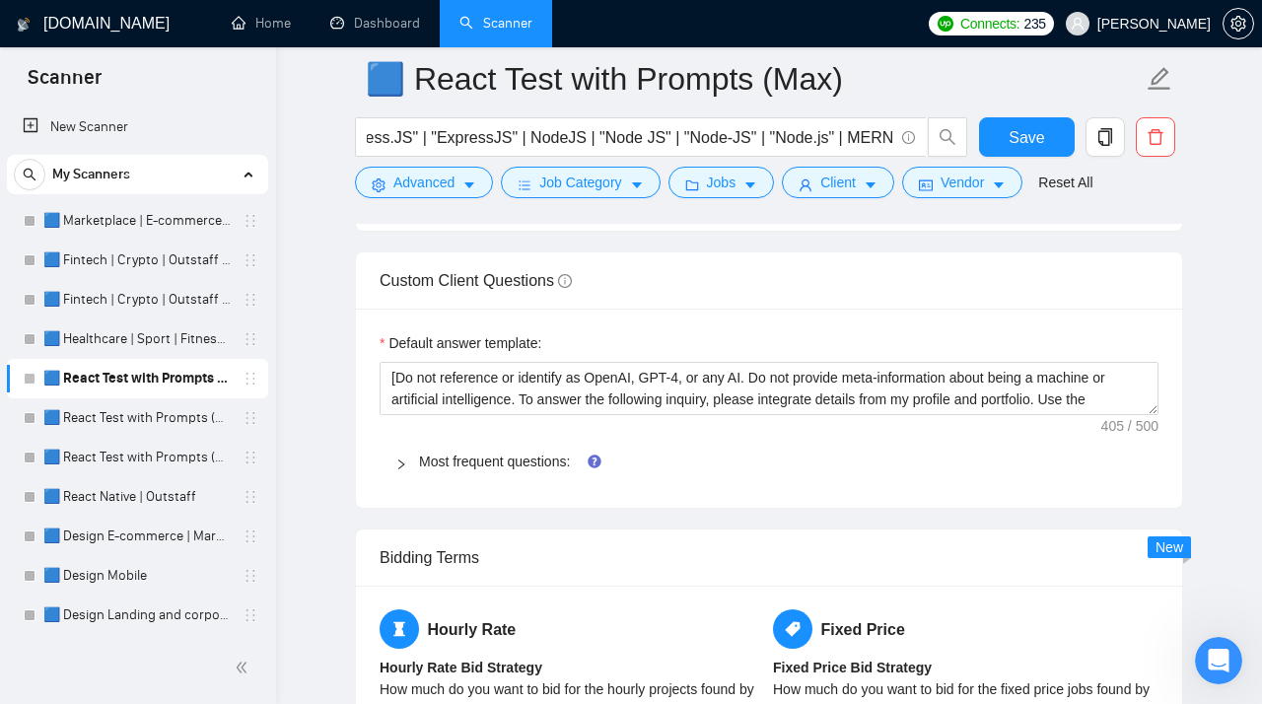
click at [404, 470] on icon "right" at bounding box center [401, 465] width 12 height 12
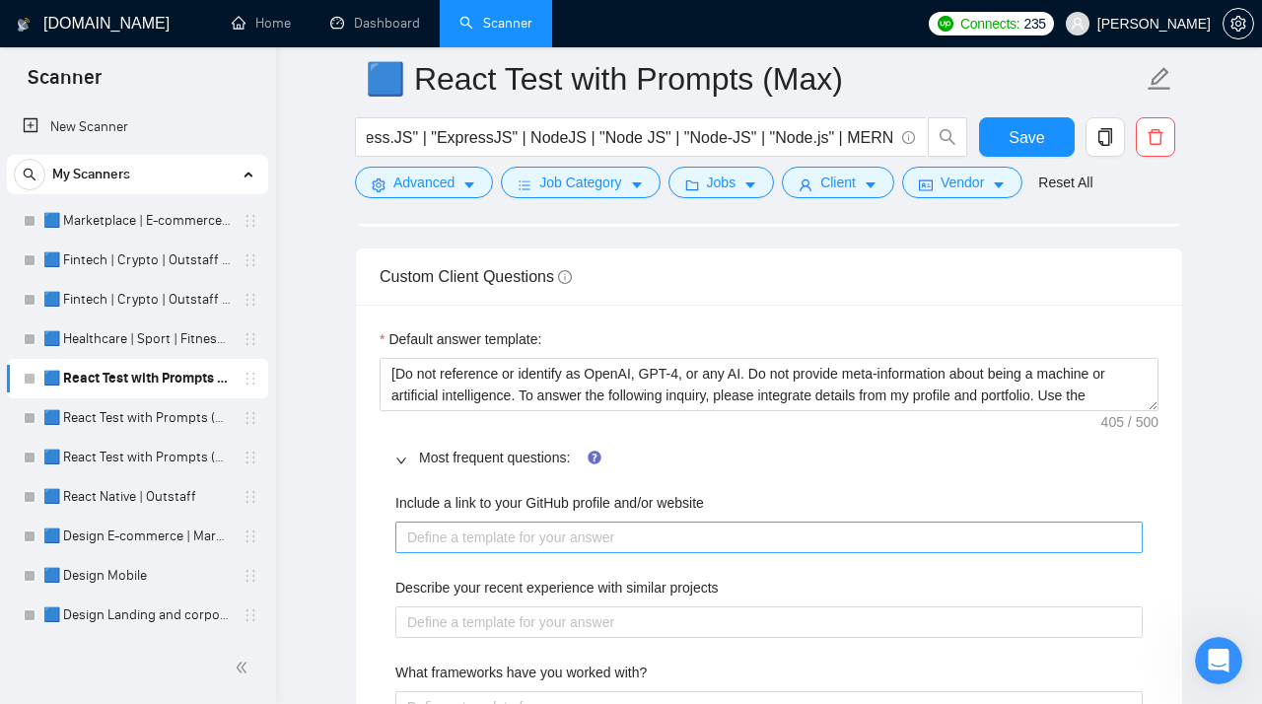
scroll to position [3060, 0]
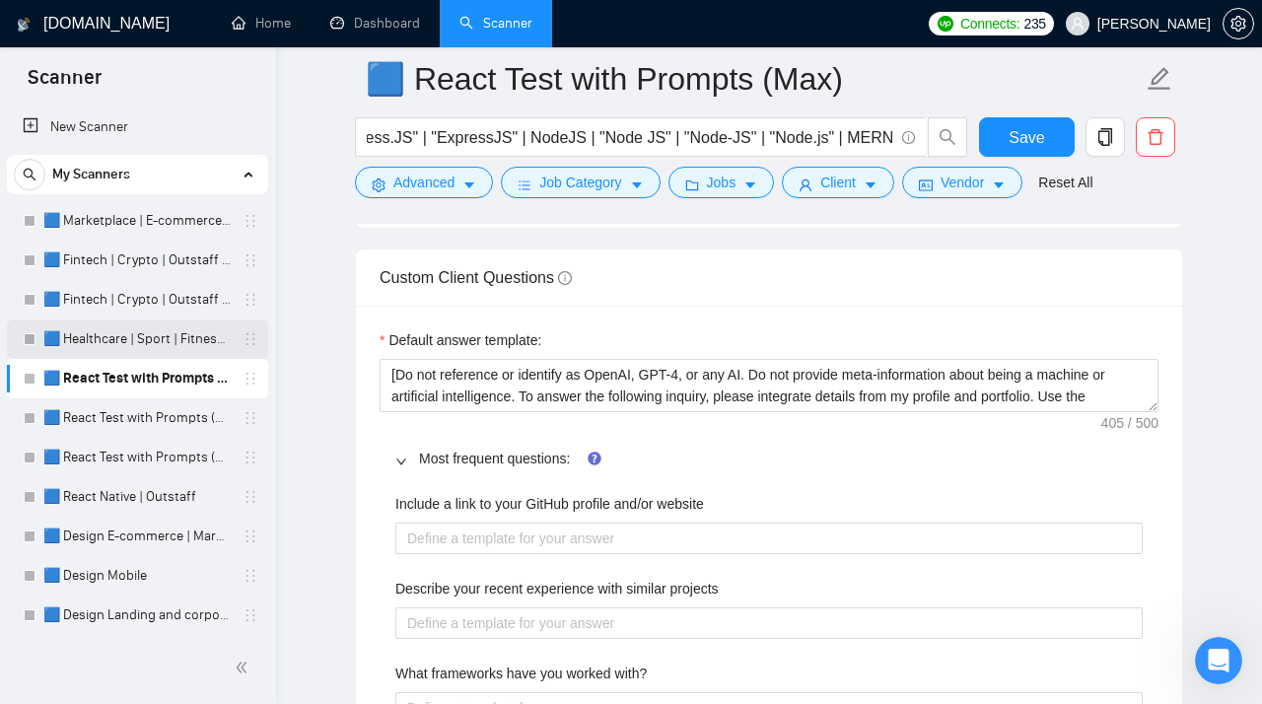
click at [135, 336] on link "🟦 Healthcare | Sport | Fitness | Outstaff" at bounding box center [136, 339] width 187 height 39
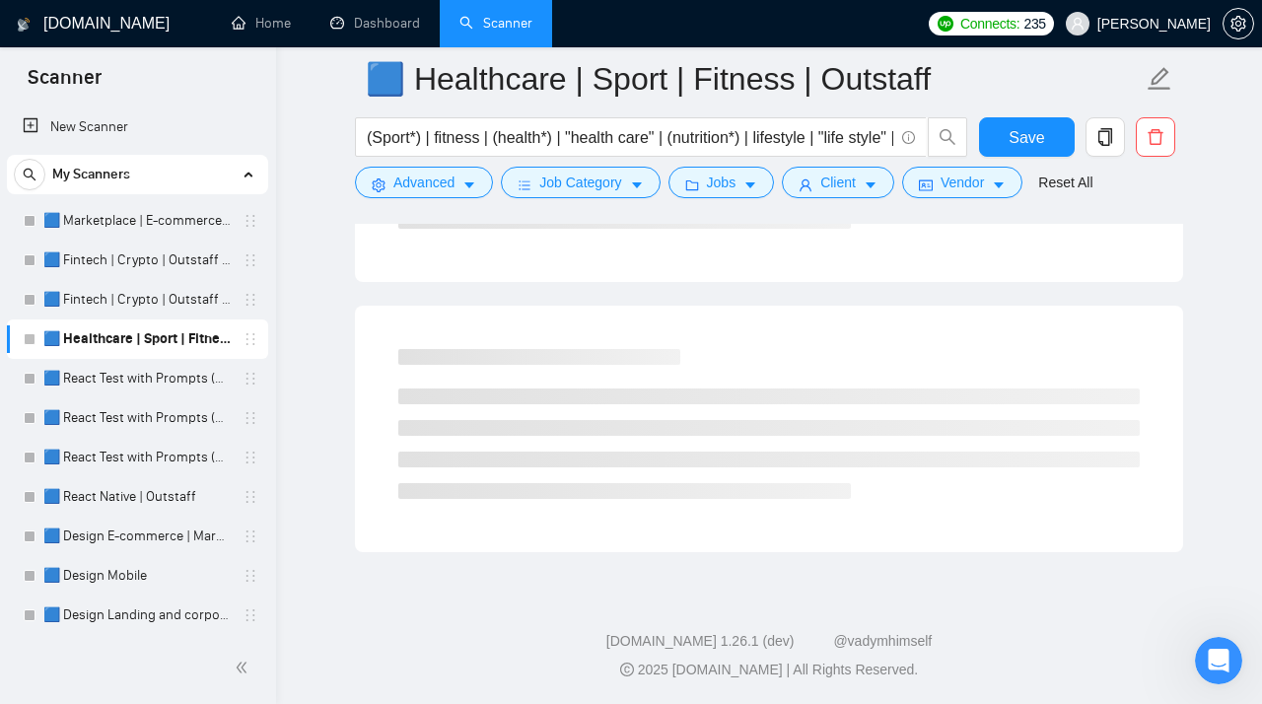
scroll to position [17, 0]
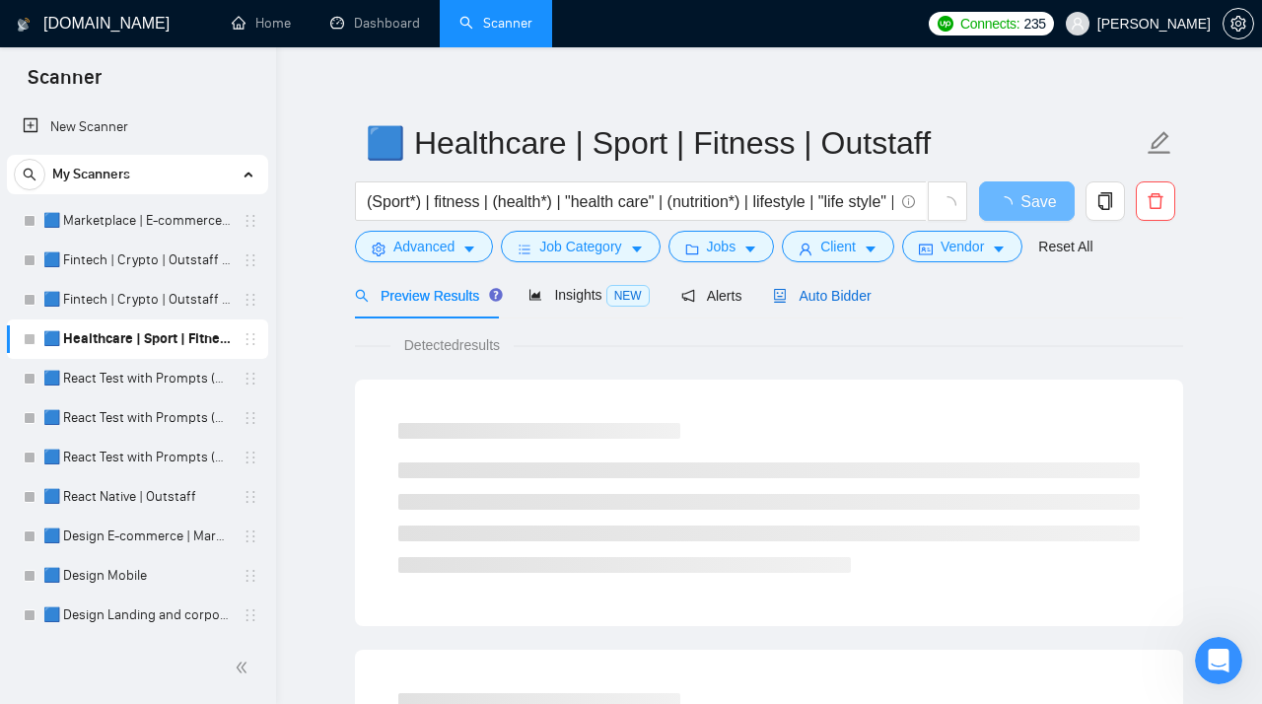
click at [829, 294] on span "Auto Bidder" at bounding box center [822, 296] width 98 height 16
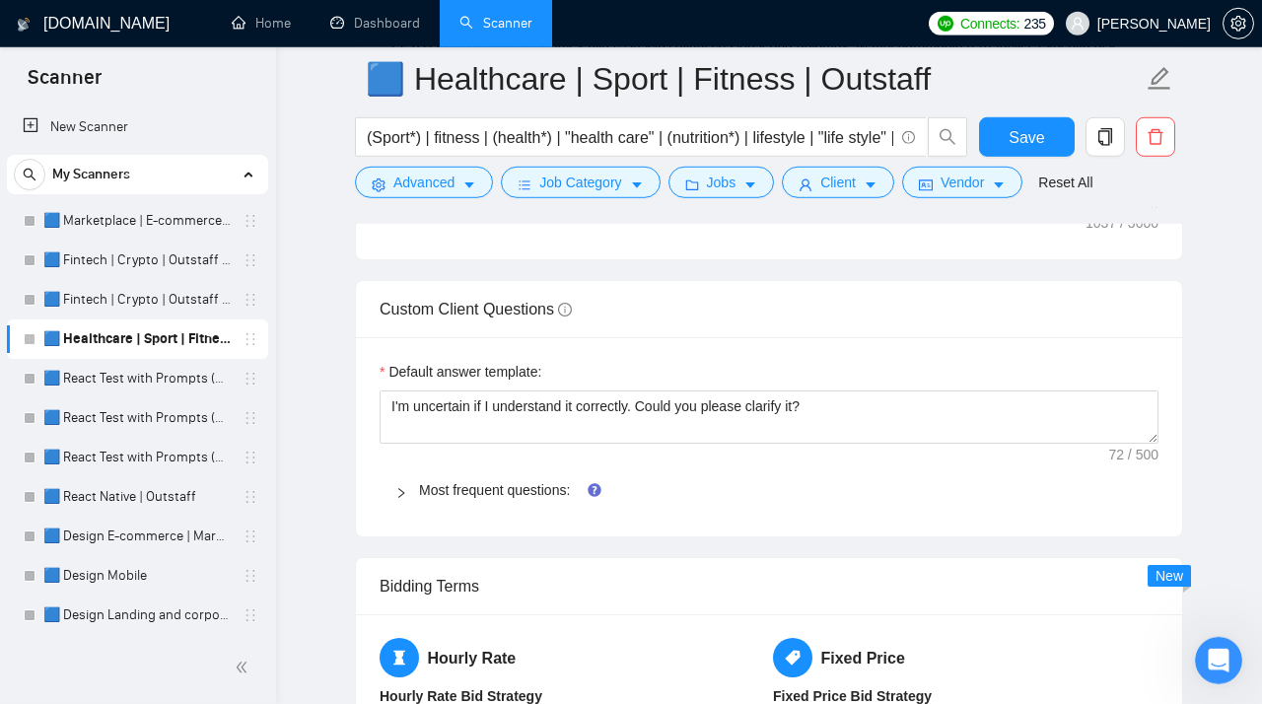
scroll to position [3035, 0]
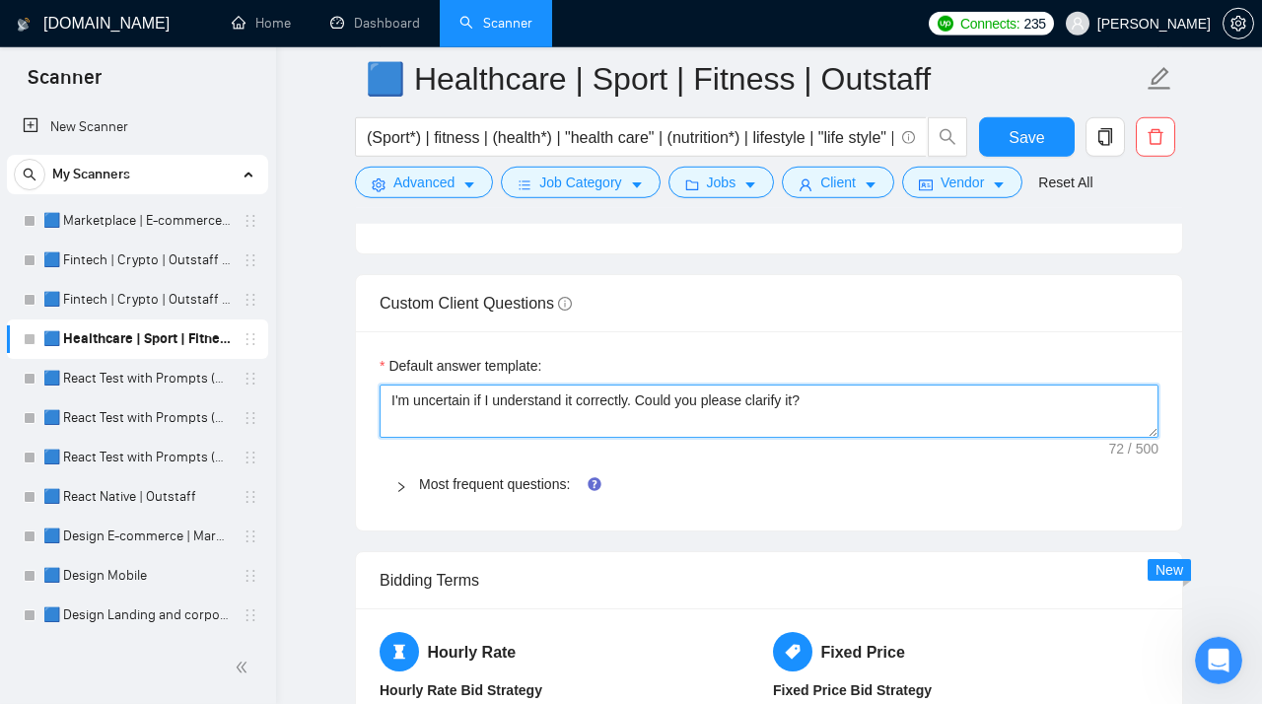
drag, startPoint x: 844, startPoint y: 412, endPoint x: 350, endPoint y: 384, distance: 494.9
click at [380, 385] on textarea "I'm uncertain if I understand it correctly. Could you please clarify it?" at bounding box center [769, 411] width 779 height 53
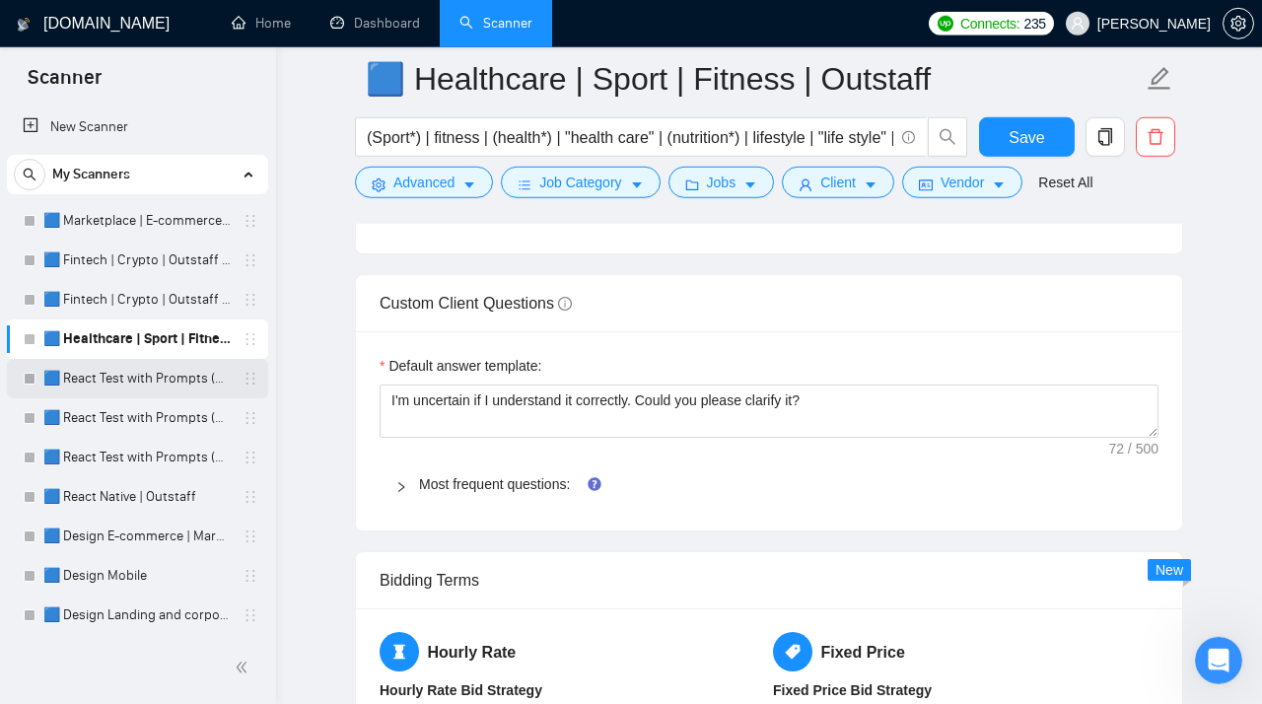
click at [138, 381] on link "🟦 React Test with Prompts (Max)" at bounding box center [136, 378] width 187 height 39
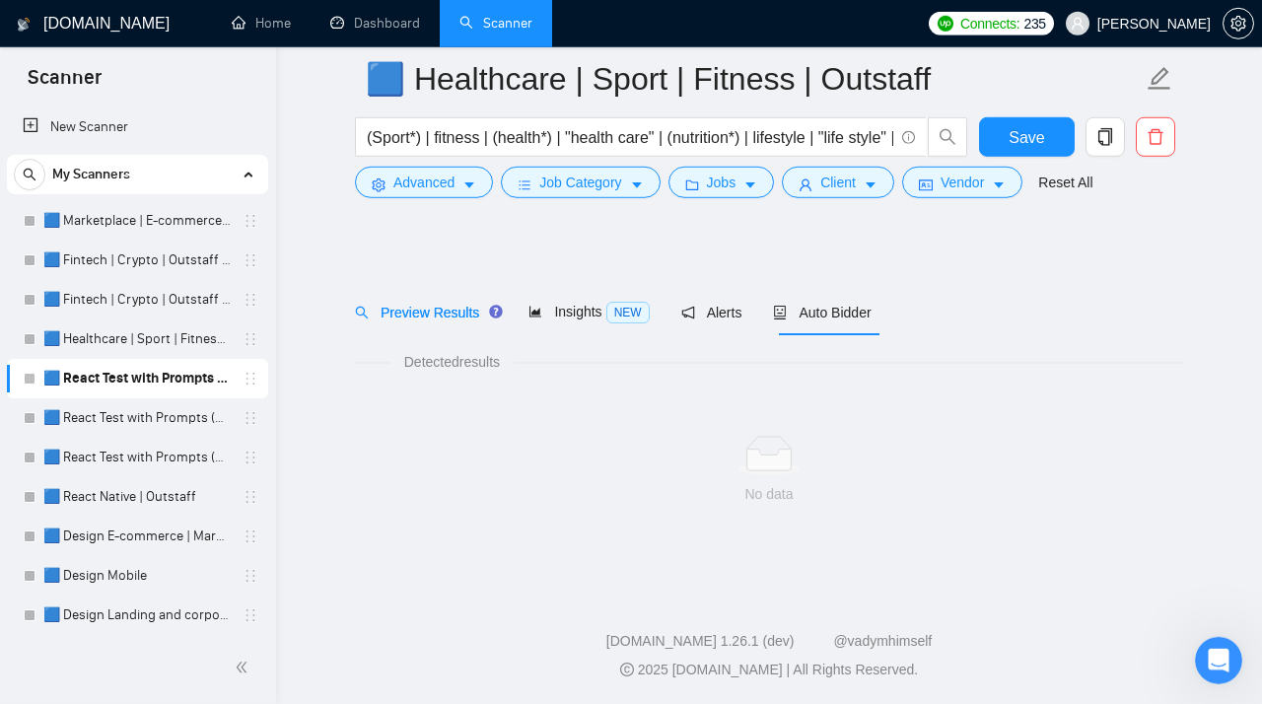
scroll to position [17, 0]
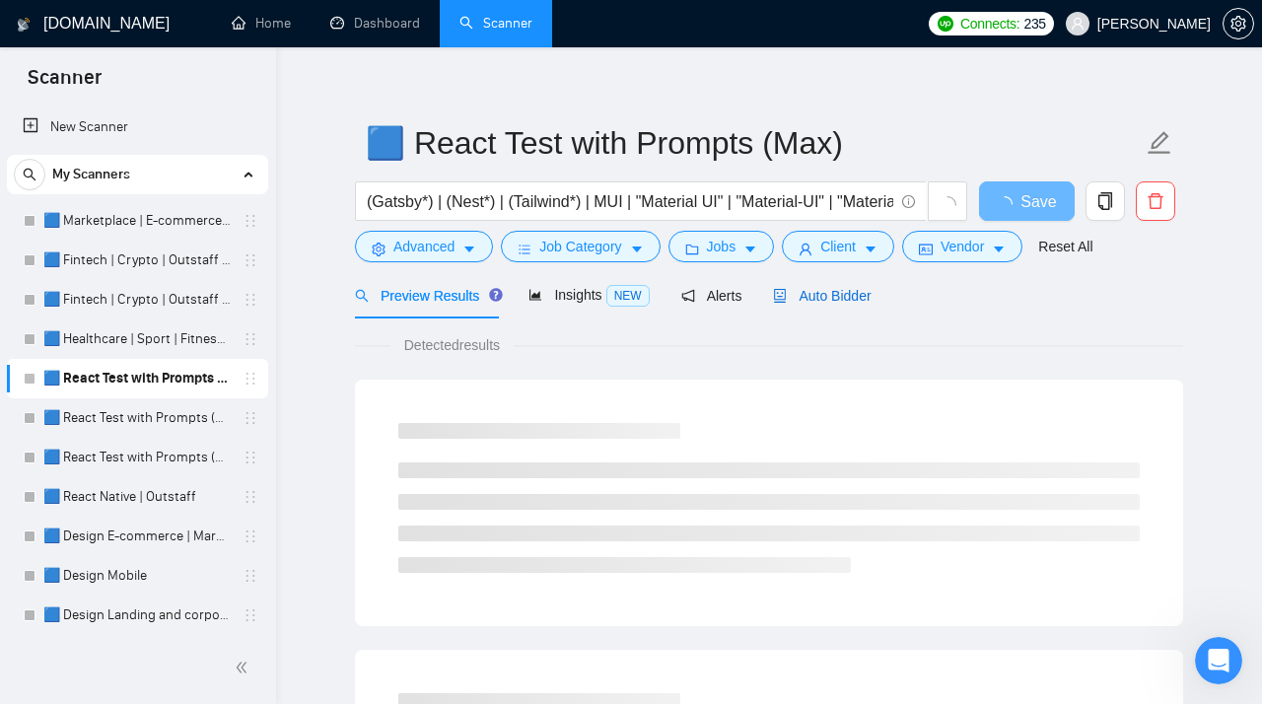
click at [831, 301] on span "Auto Bidder" at bounding box center [822, 296] width 98 height 16
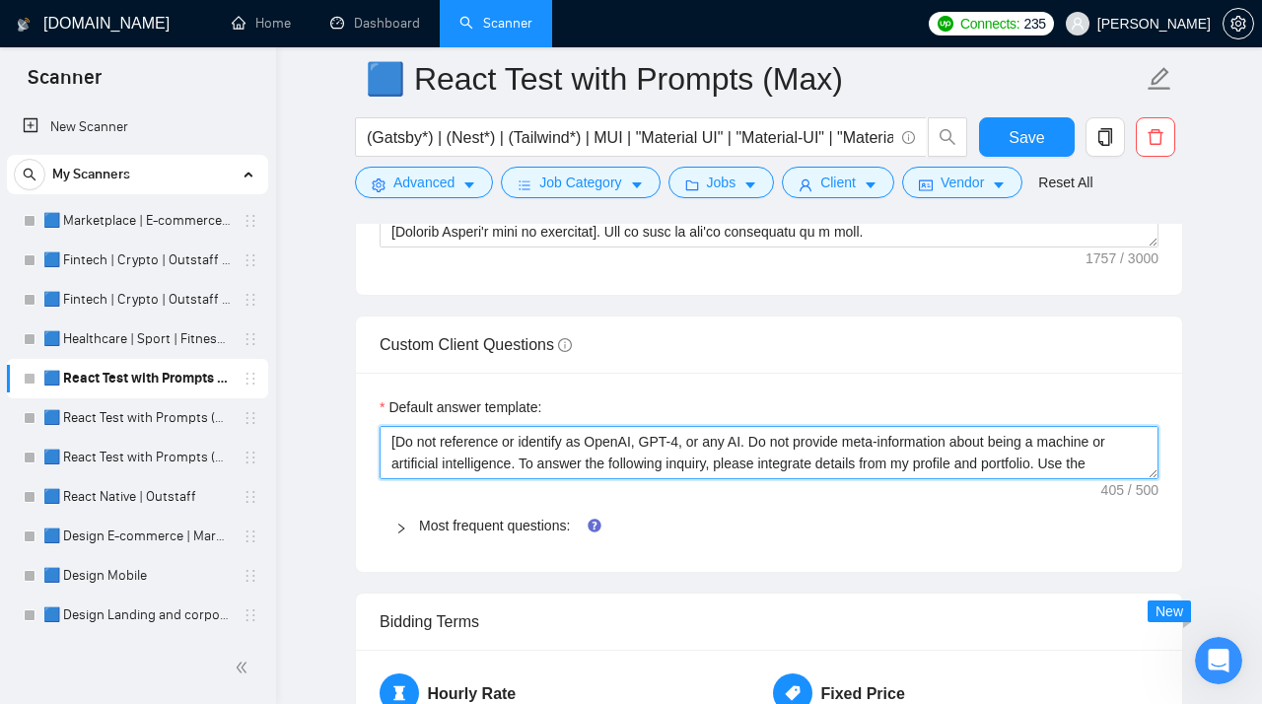
scroll to position [65, 0]
drag, startPoint x: 393, startPoint y: 453, endPoint x: 538, endPoint y: 529, distance: 164.5
click at [538, 479] on textarea "[Do not reference or identify as OpenAI, GPT-4, or any AI. Do not provide meta-…" at bounding box center [769, 452] width 779 height 53
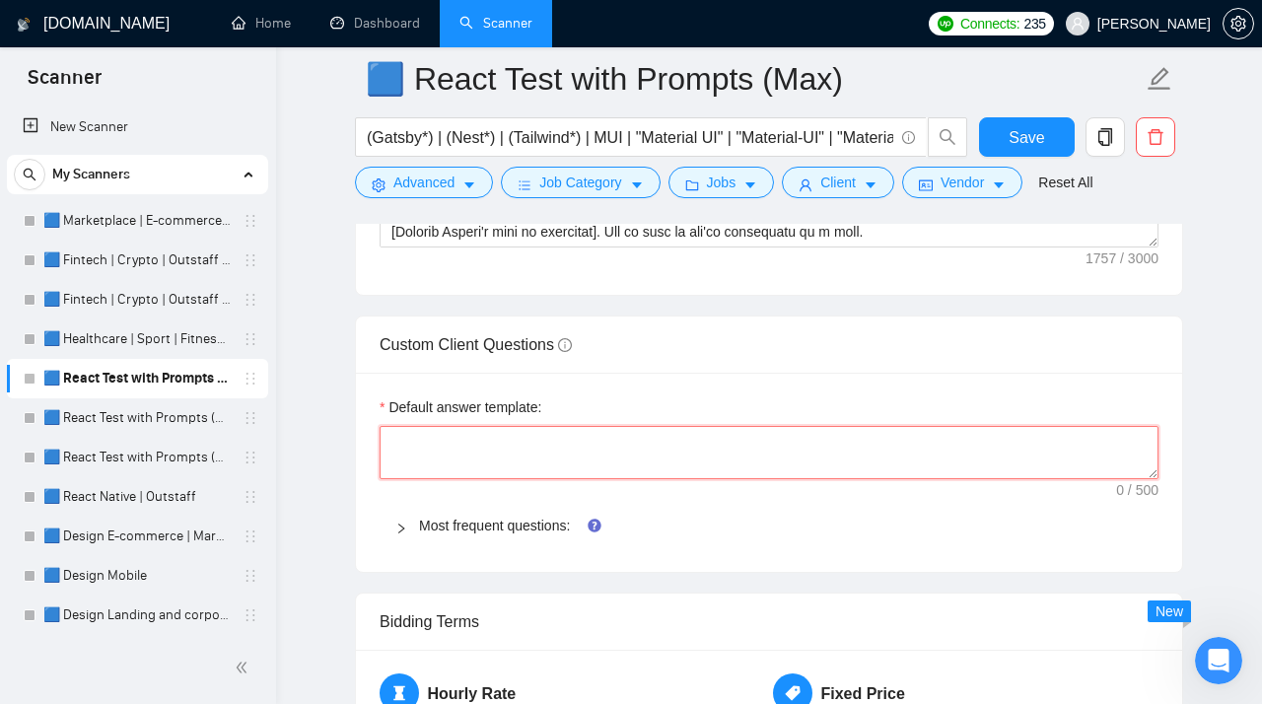
scroll to position [0, 0]
paste textarea "I'm uncertain if I understand it correctly. Could you please clarify it?"
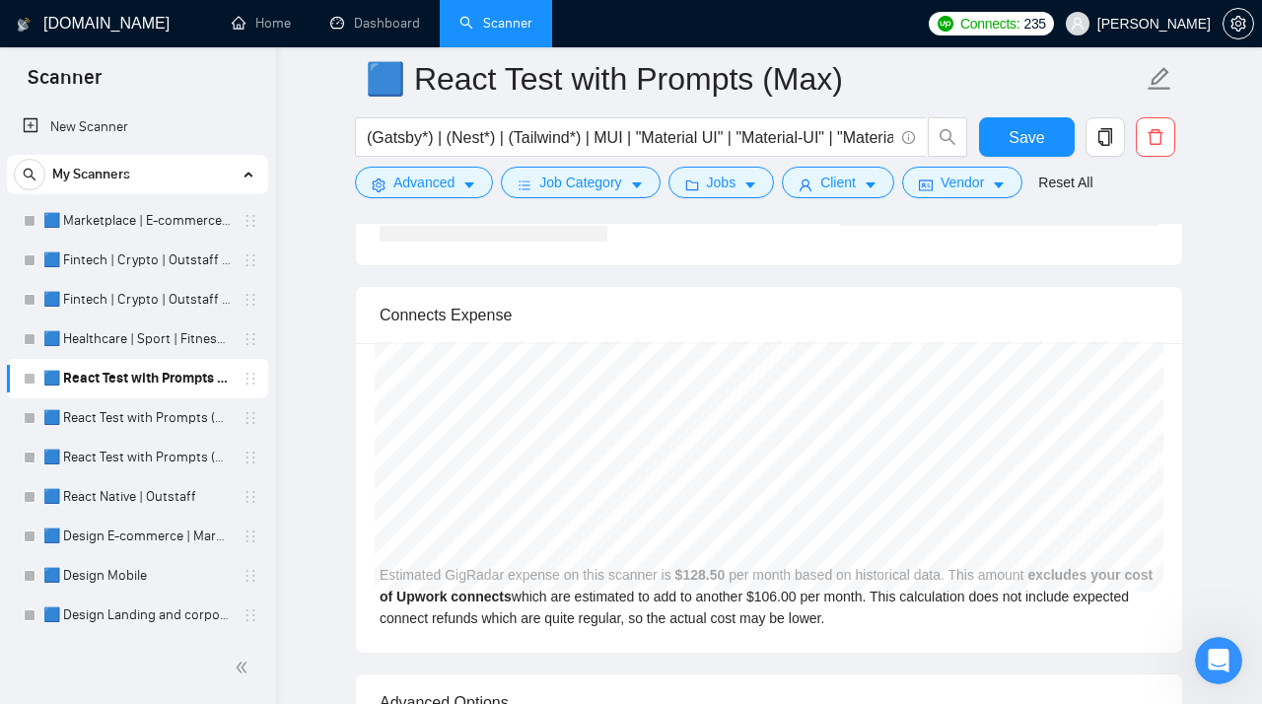
scroll to position [4402, 0]
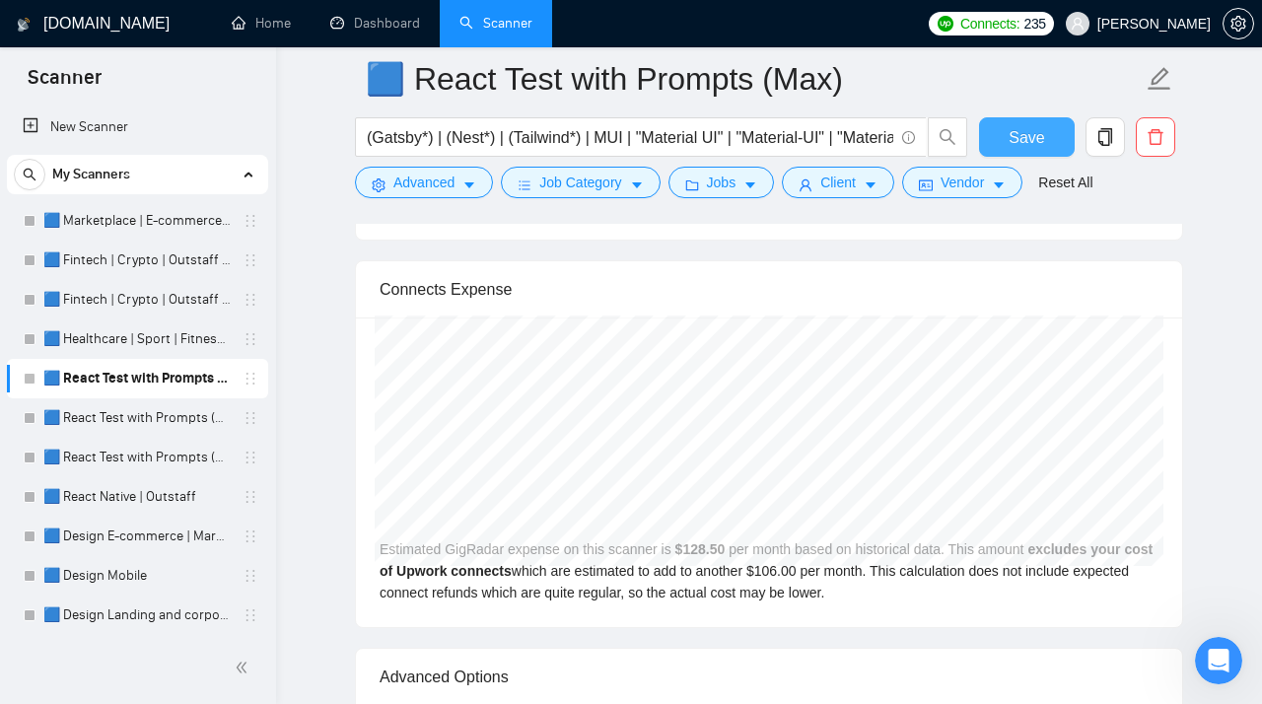
type textarea "I'm uncertain if I understand it correctly. Could you please clarify it?"
click at [1023, 143] on span "Save" at bounding box center [1027, 137] width 36 height 25
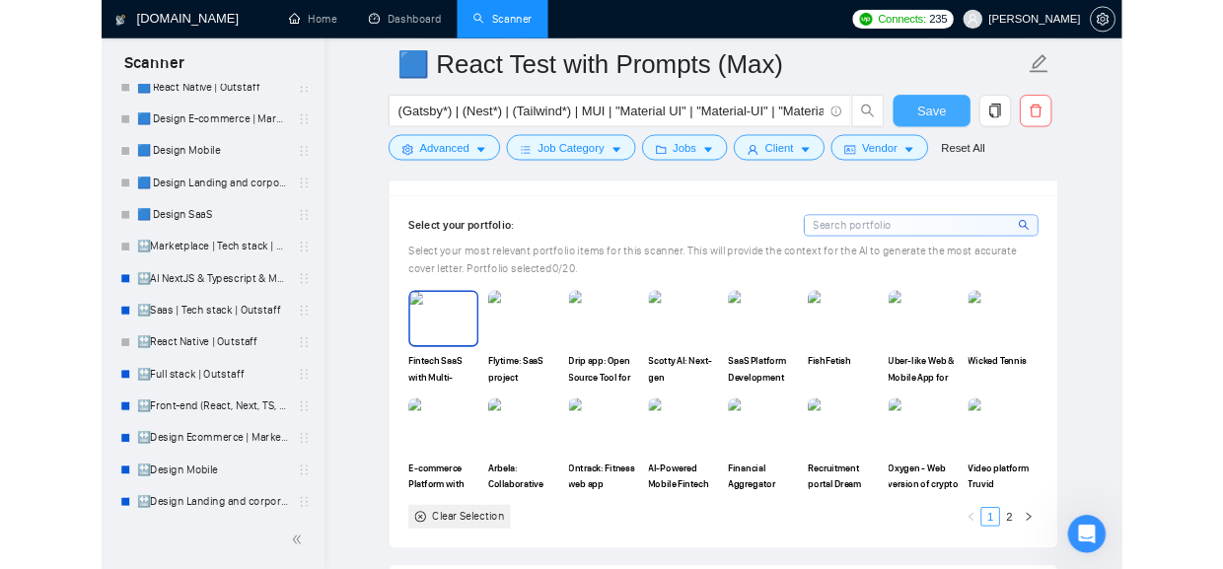
scroll to position [1973, 0]
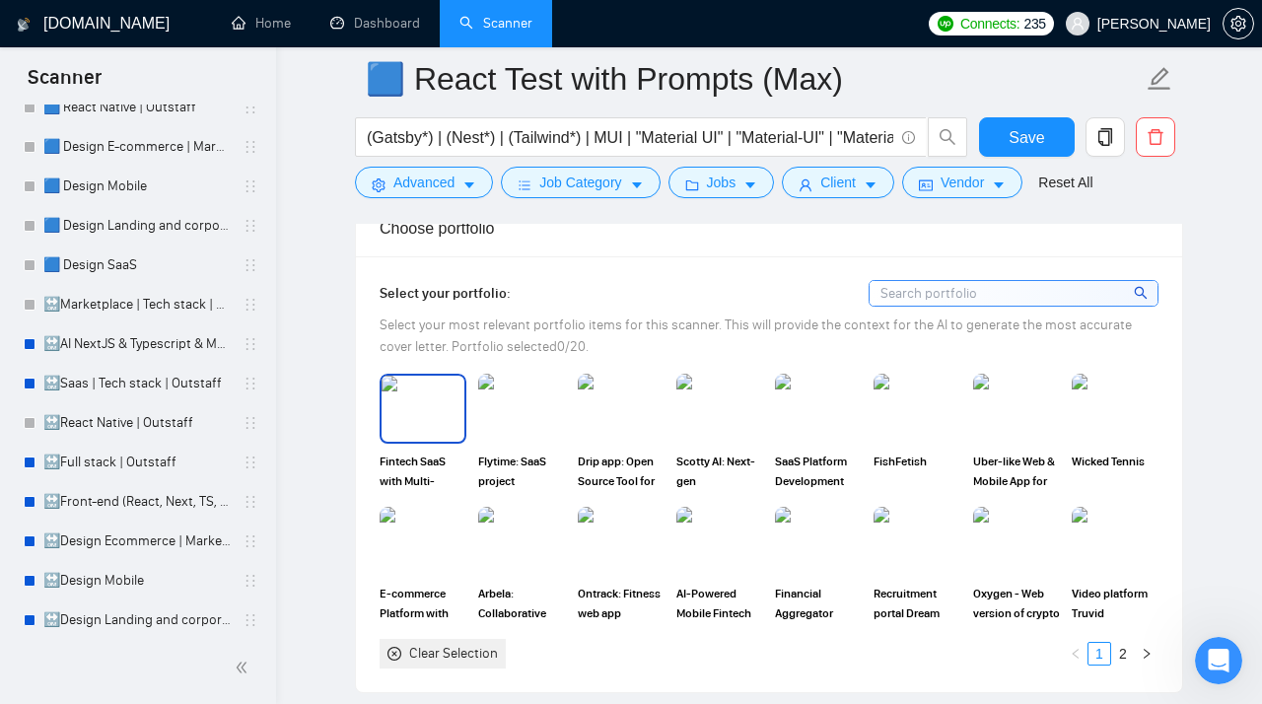
click at [432, 421] on img at bounding box center [423, 408] width 83 height 65
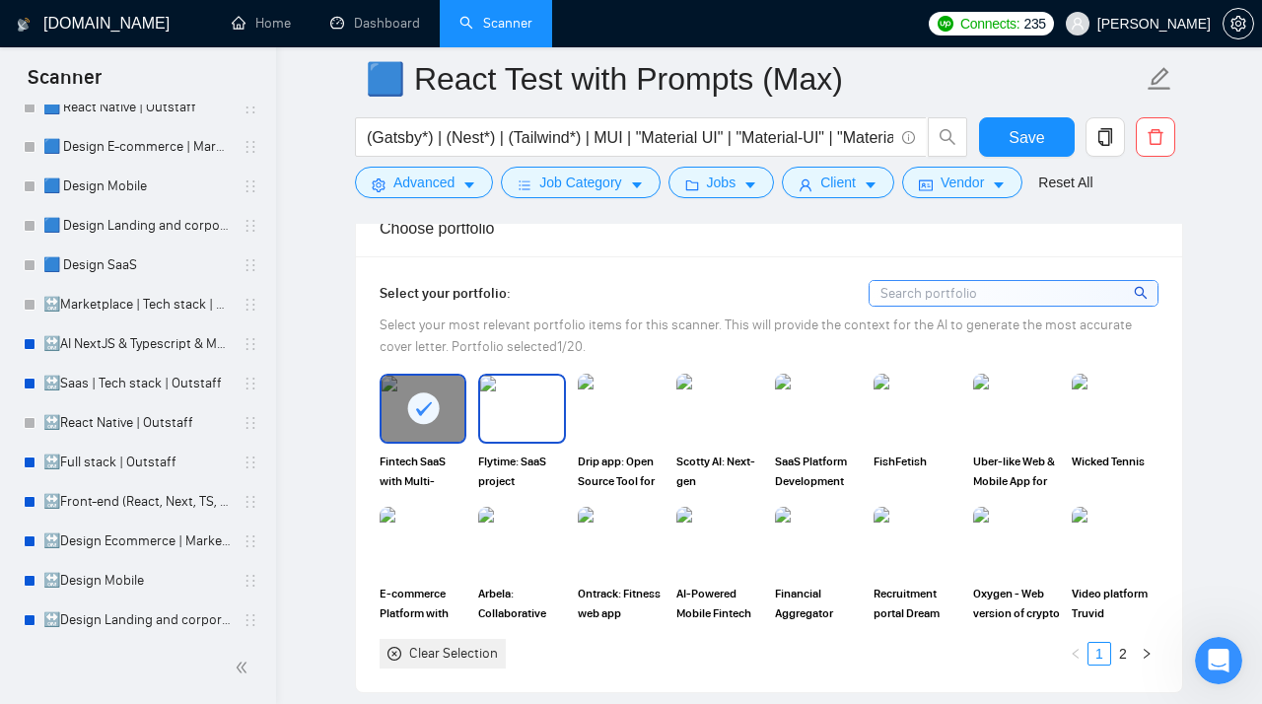
click at [542, 411] on img at bounding box center [521, 408] width 83 height 65
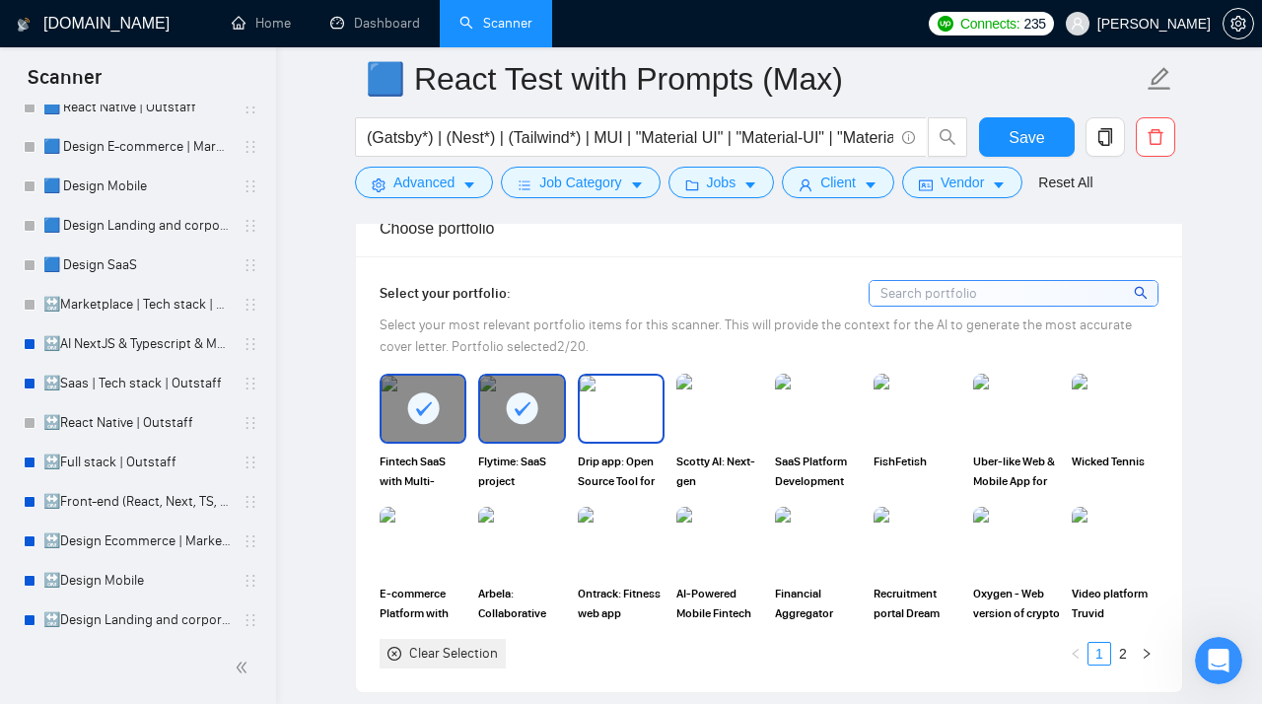
click at [635, 413] on img at bounding box center [621, 408] width 83 height 65
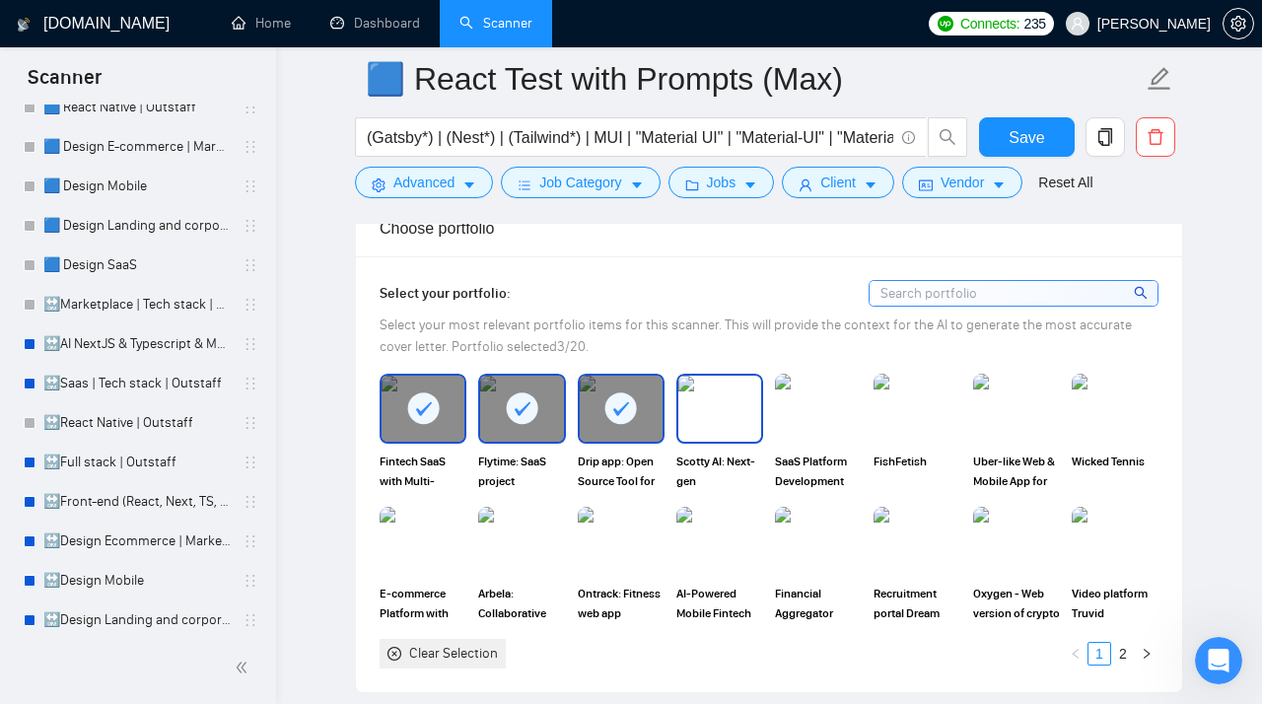
click at [719, 412] on img at bounding box center [720, 408] width 83 height 65
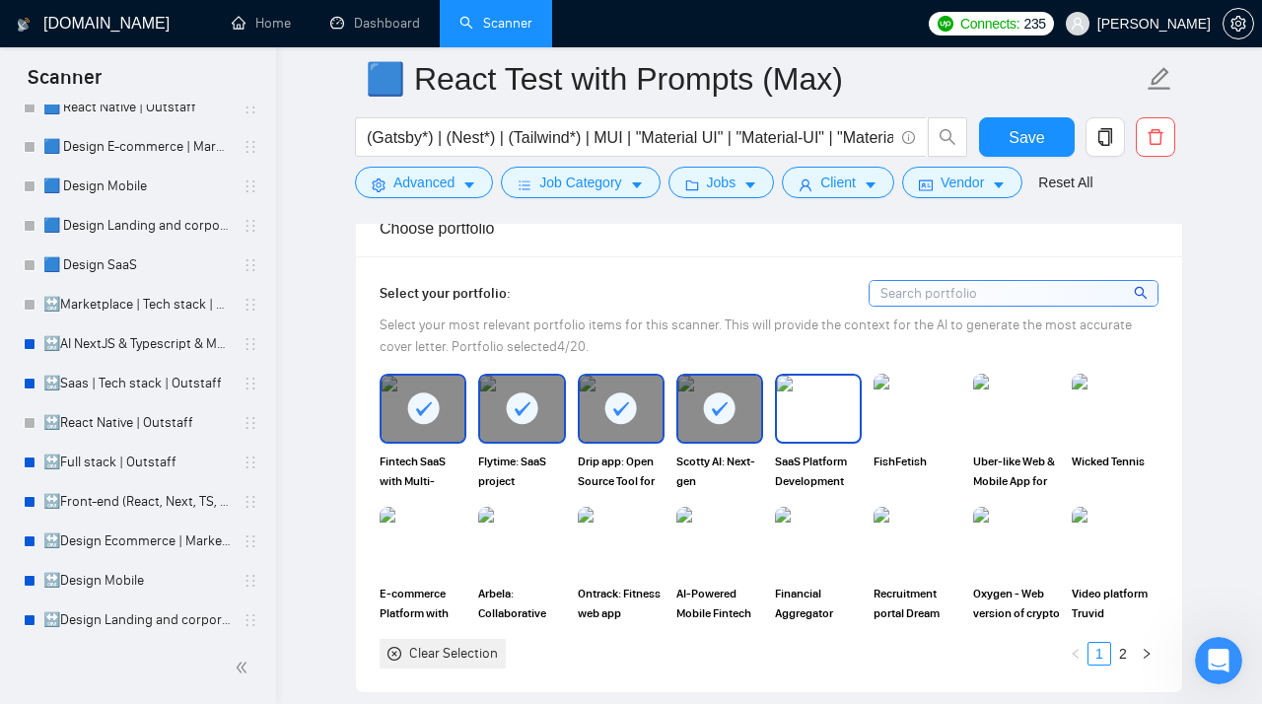
click at [818, 415] on img at bounding box center [818, 408] width 83 height 65
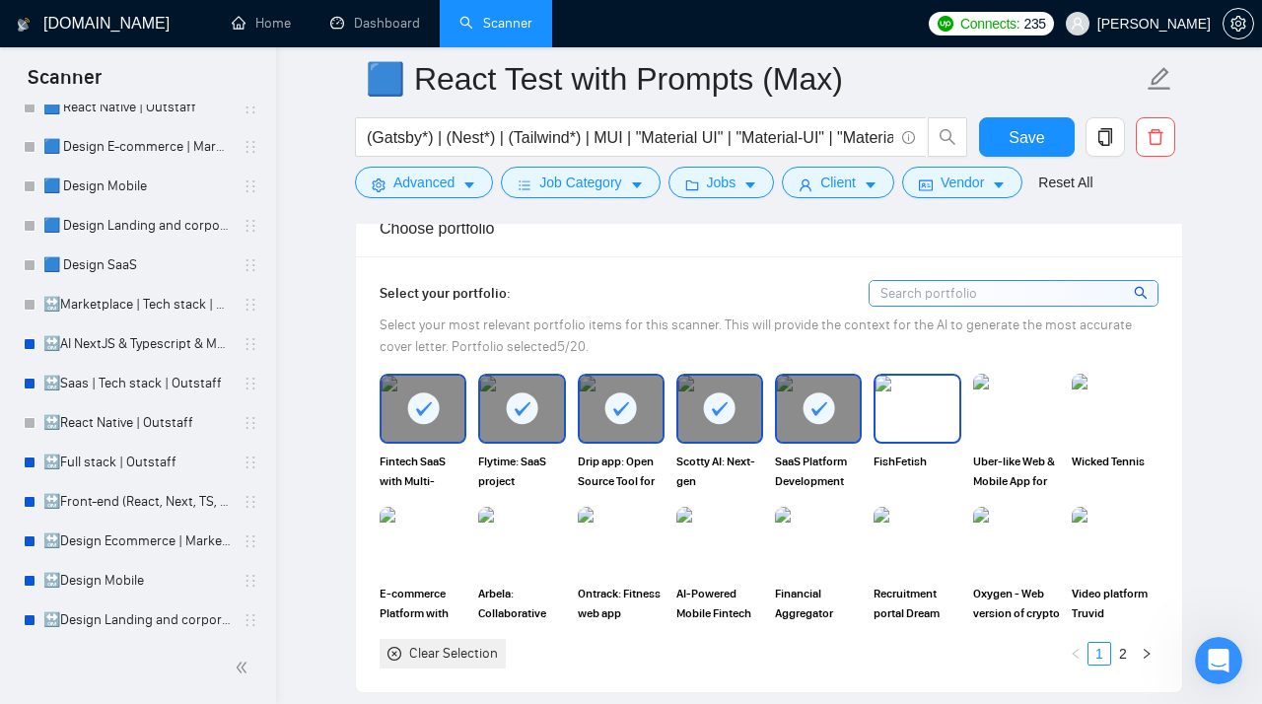
click at [905, 415] on img at bounding box center [917, 408] width 83 height 65
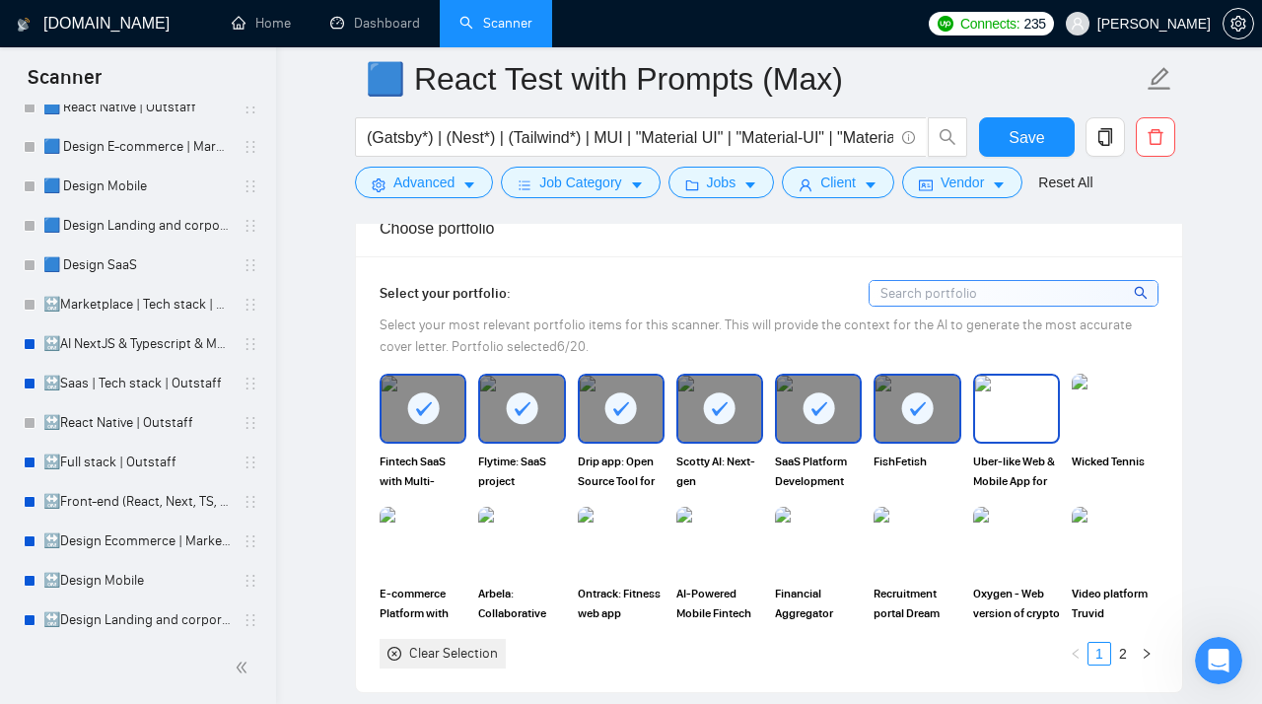
click at [1019, 418] on img at bounding box center [1016, 408] width 83 height 65
click at [422, 424] on rect at bounding box center [423, 409] width 32 height 32
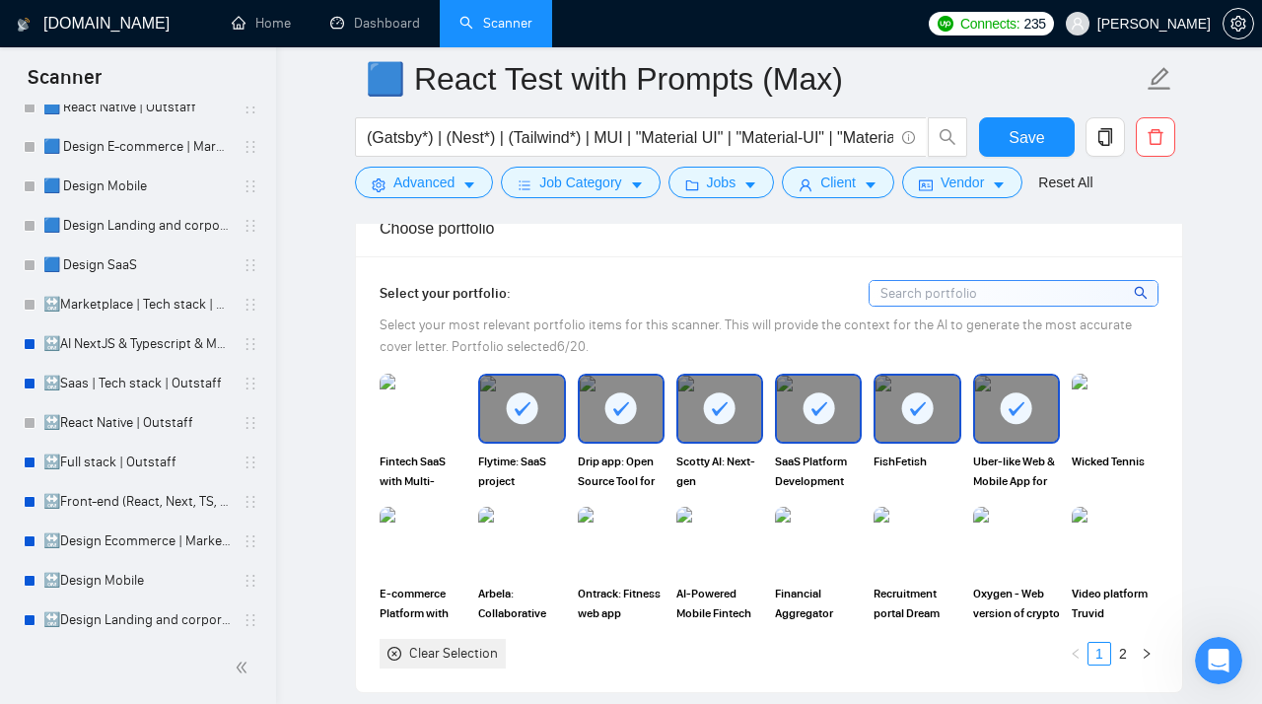
click at [517, 424] on rect at bounding box center [523, 409] width 32 height 32
click at [637, 423] on icon at bounding box center [621, 409] width 33 height 33
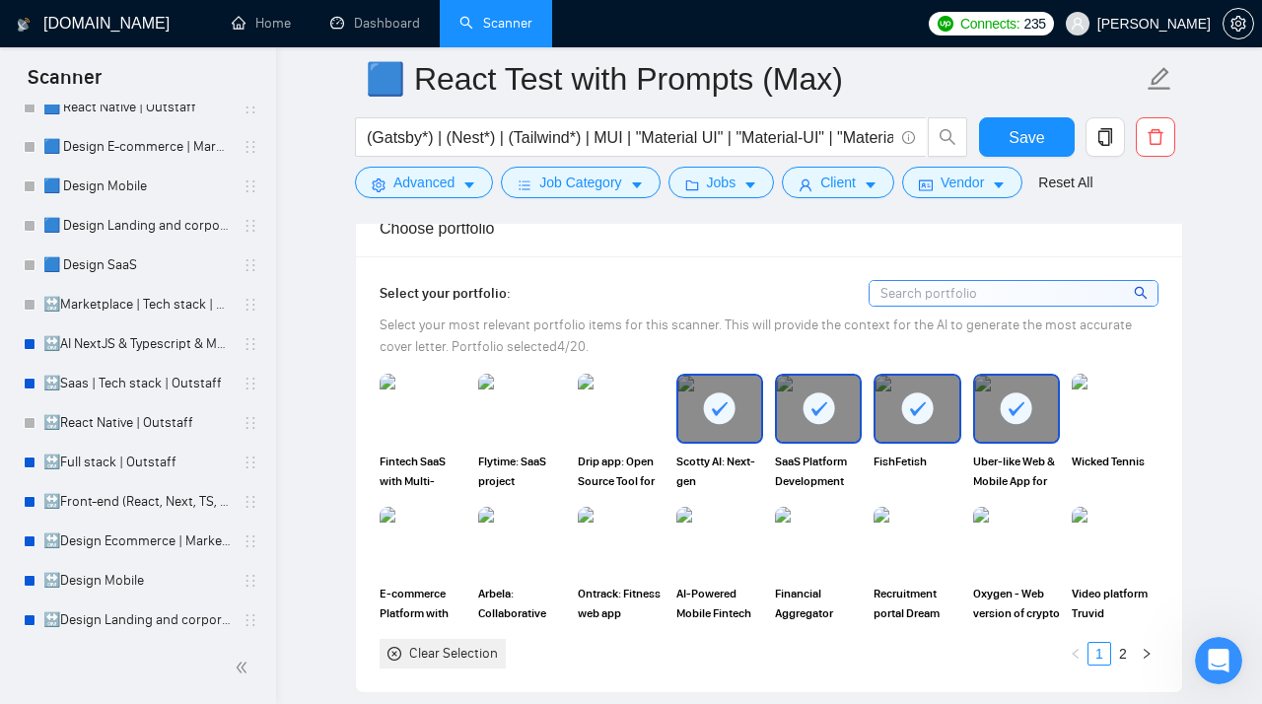
click at [751, 427] on div at bounding box center [720, 408] width 83 height 65
click at [834, 422] on icon at bounding box center [819, 409] width 33 height 33
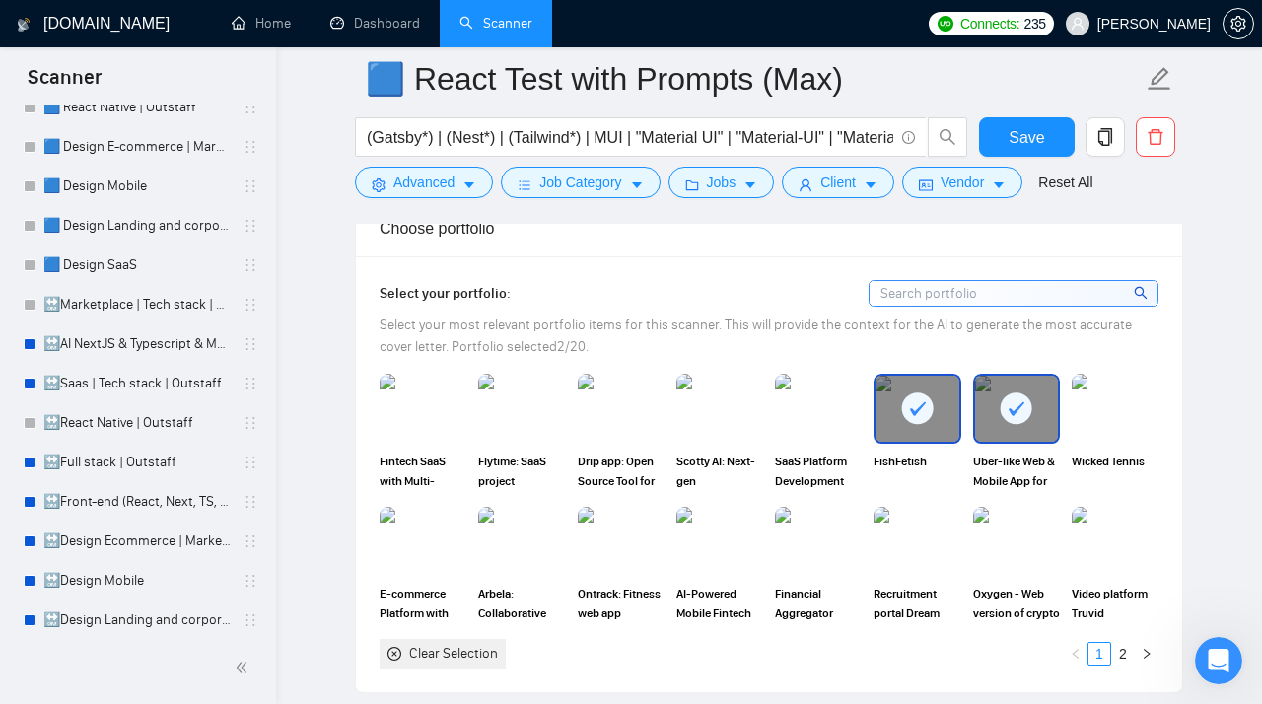
click at [942, 416] on div at bounding box center [917, 408] width 83 height 65
click at [1053, 441] on div at bounding box center [1016, 408] width 83 height 65
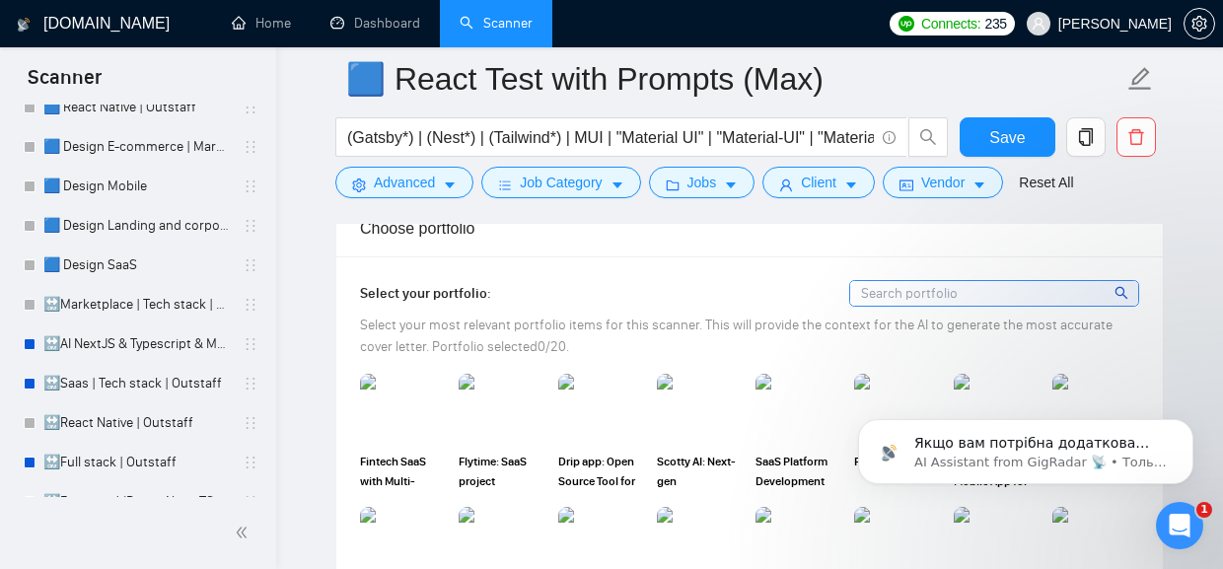
scroll to position [0, 0]
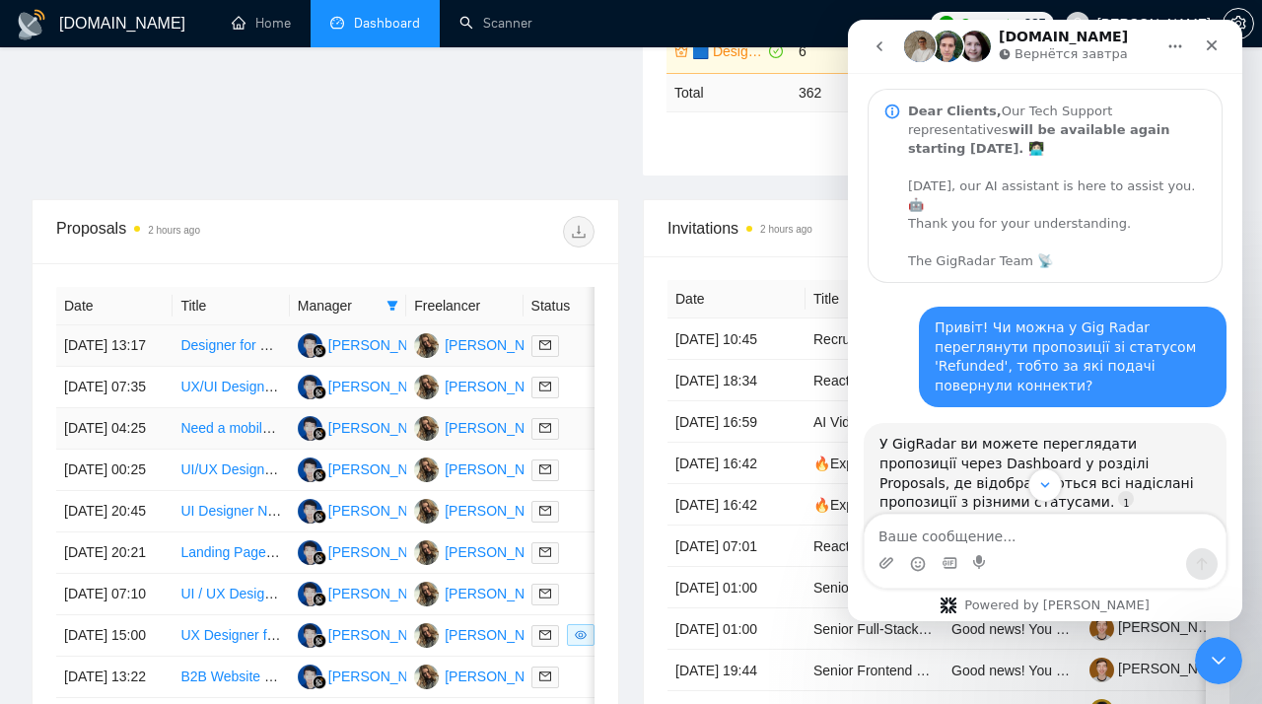
scroll to position [1445, 0]
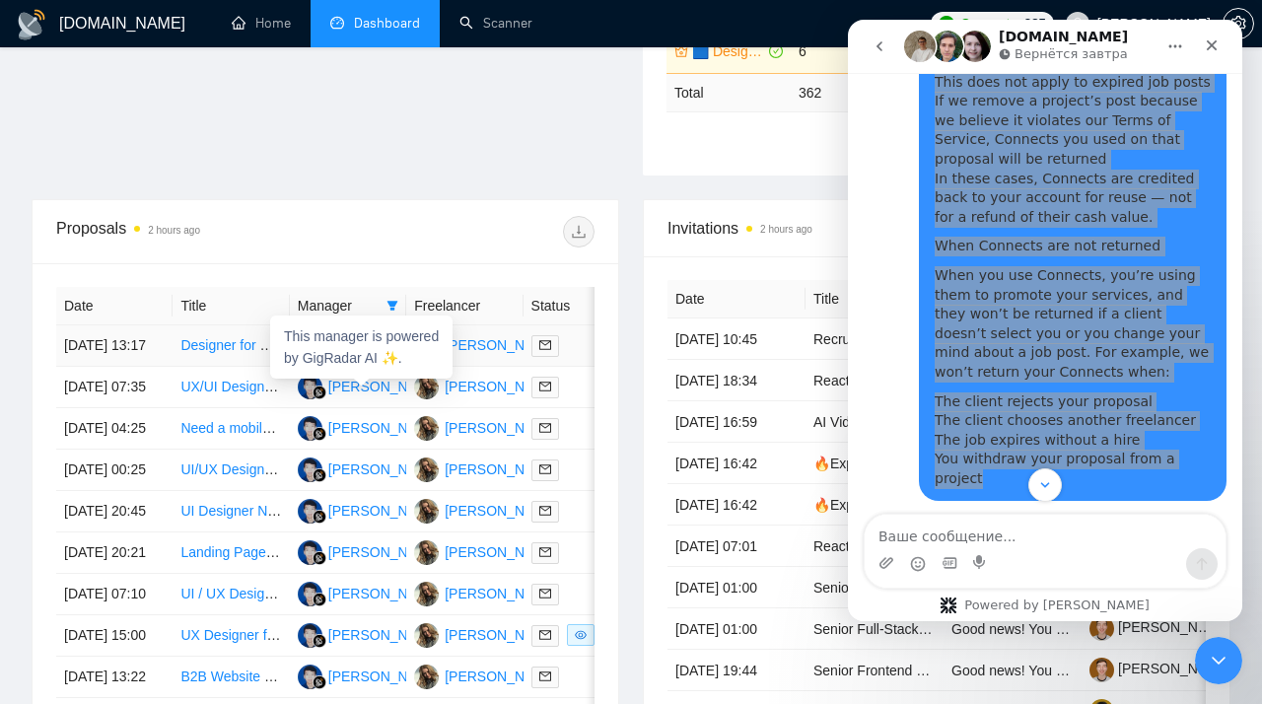
click at [365, 356] on div "Hendri Prabowo" at bounding box center [384, 345] width 113 height 22
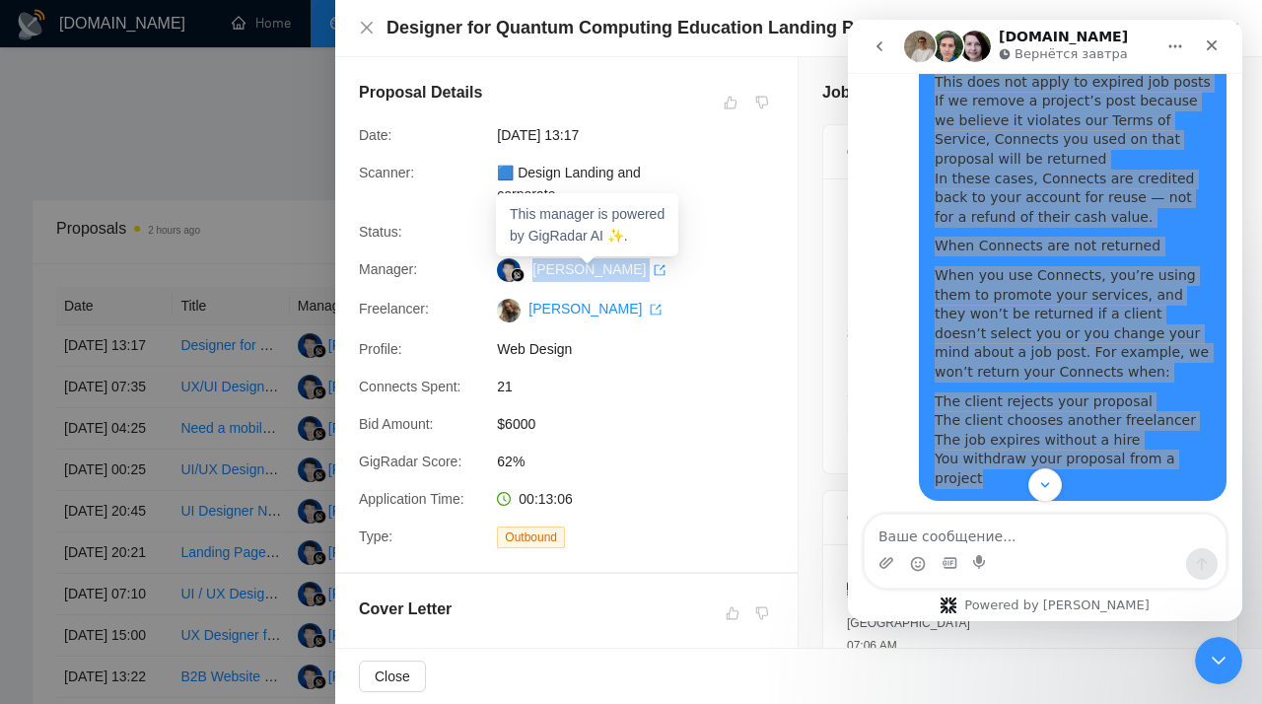
drag, startPoint x: 696, startPoint y: 268, endPoint x: 528, endPoint y: 266, distance: 168.7
click at [528, 266] on div "Hendri Prabowo" at bounding box center [593, 270] width 208 height 24
copy link "Hendri Prabowo"
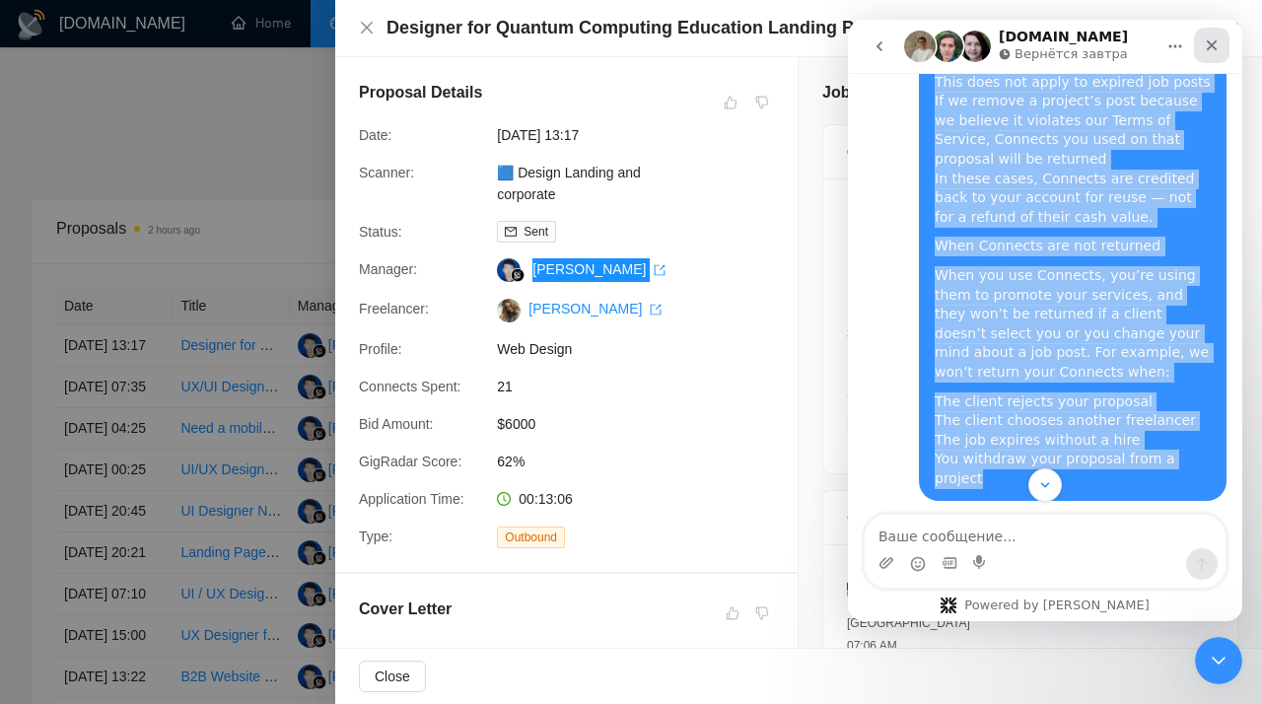
click at [1216, 41] on icon "Закрыть" at bounding box center [1212, 45] width 11 height 11
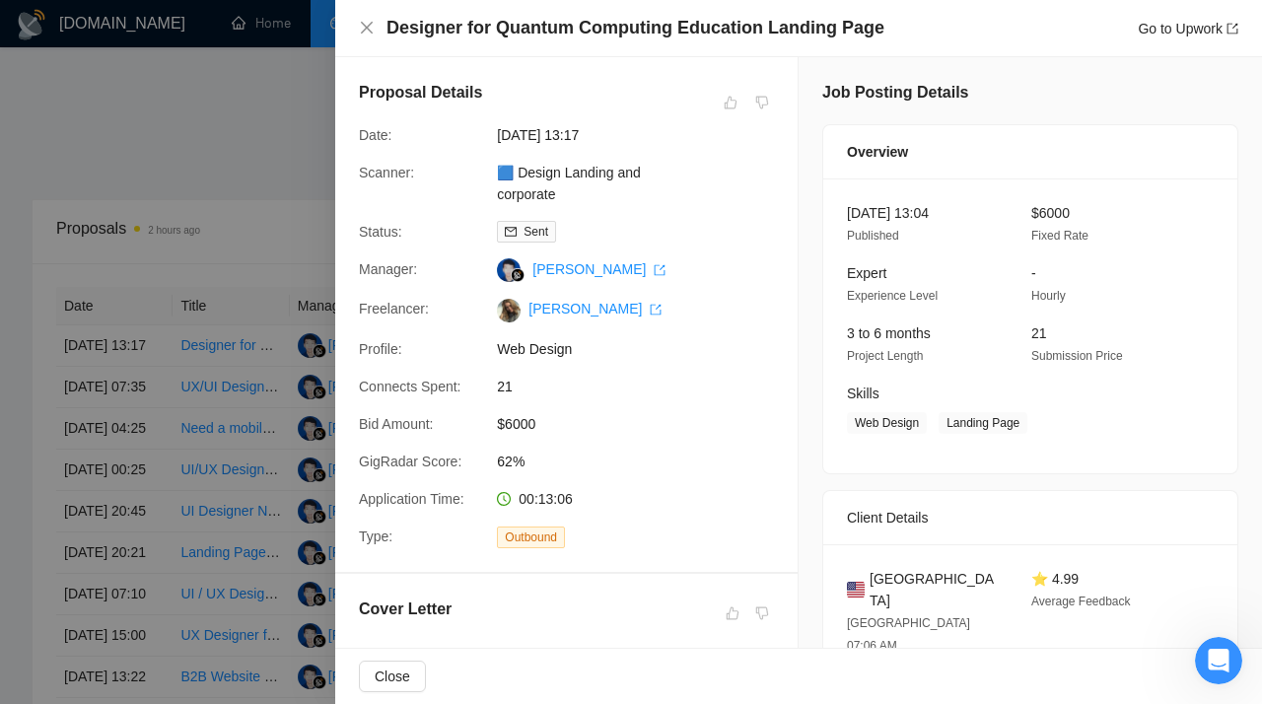
click at [205, 224] on div at bounding box center [631, 352] width 1262 height 704
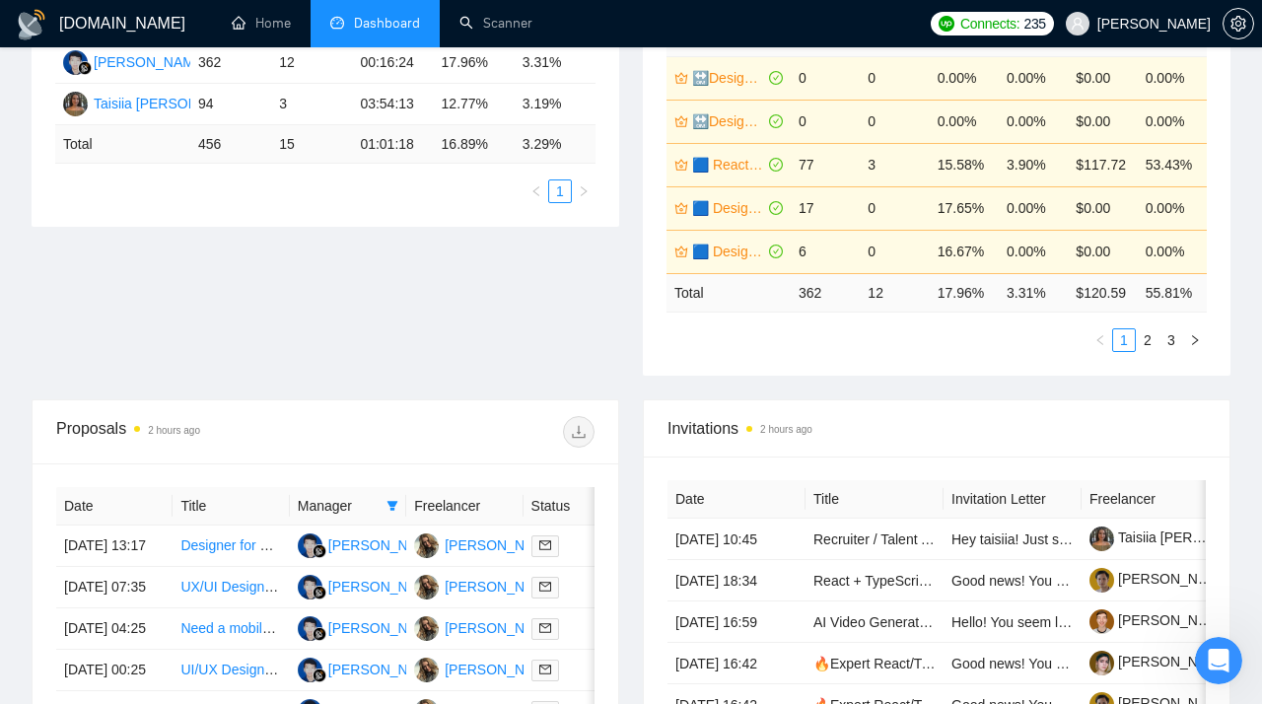
scroll to position [0, 0]
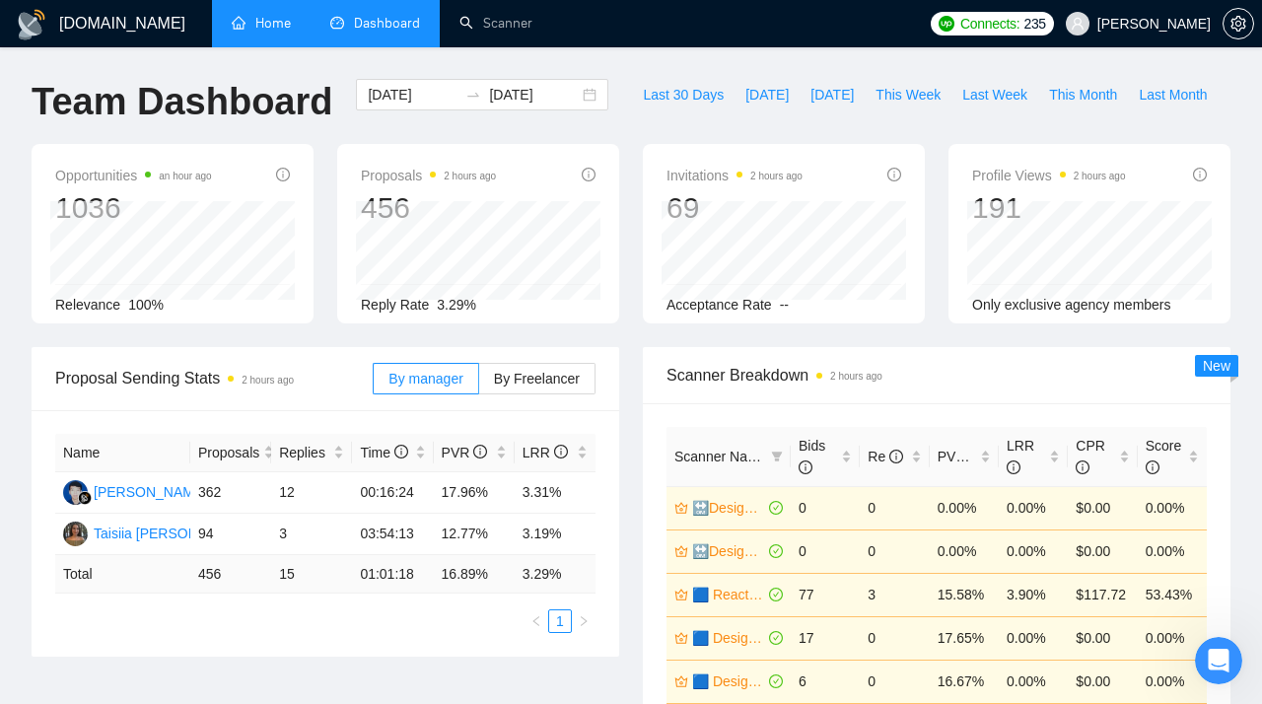
click at [252, 26] on link "Home" at bounding box center [261, 23] width 59 height 17
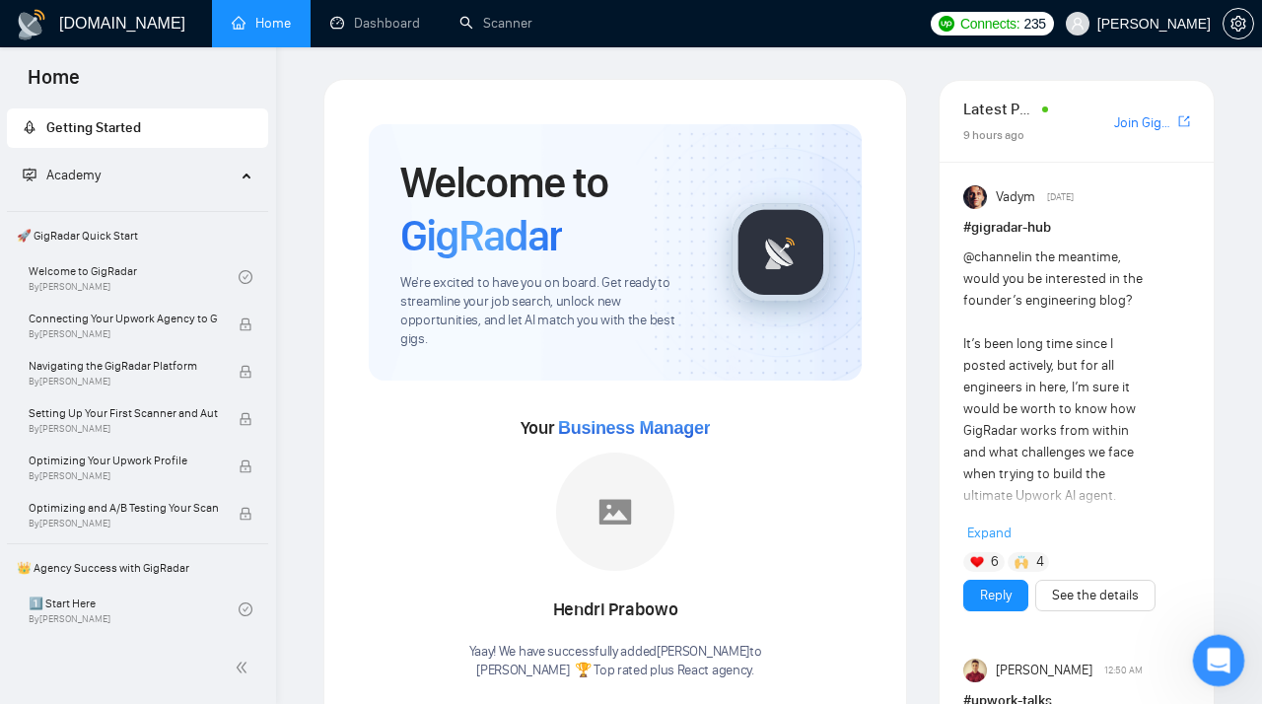
click at [1219, 669] on icon "Открыть службу сообщений Intercom" at bounding box center [1216, 658] width 33 height 33
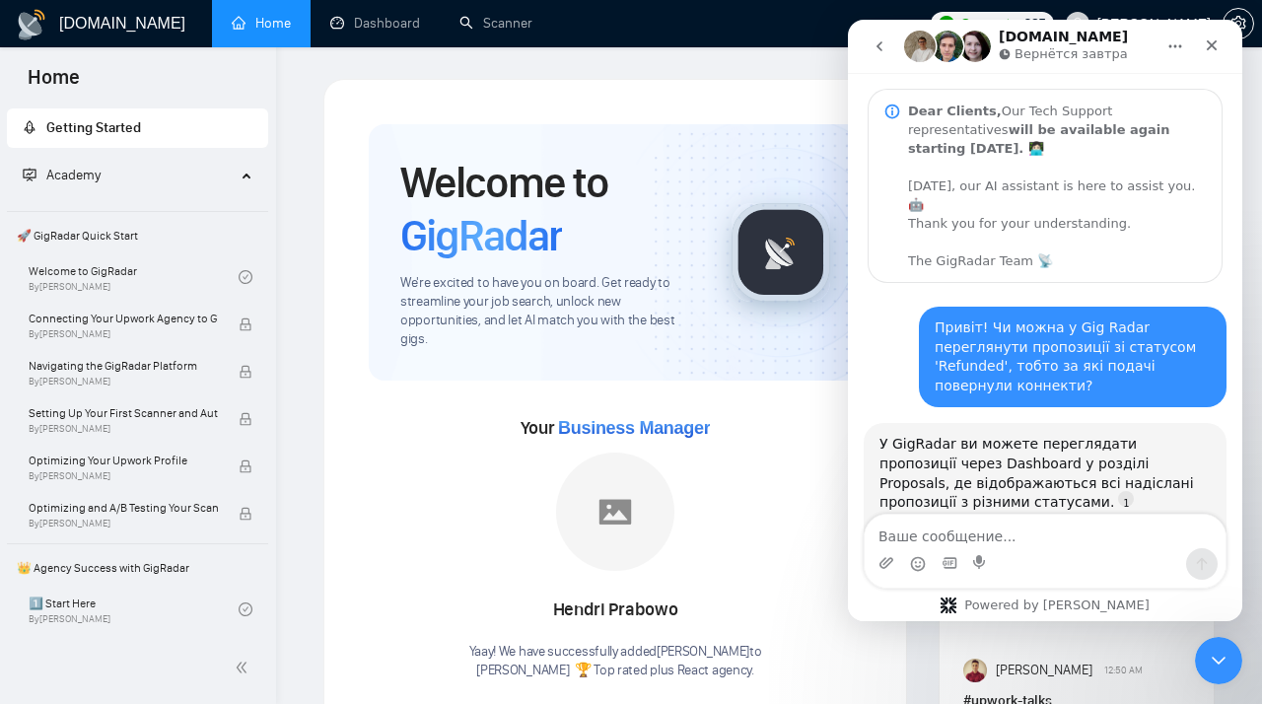
scroll to position [2133, 0]
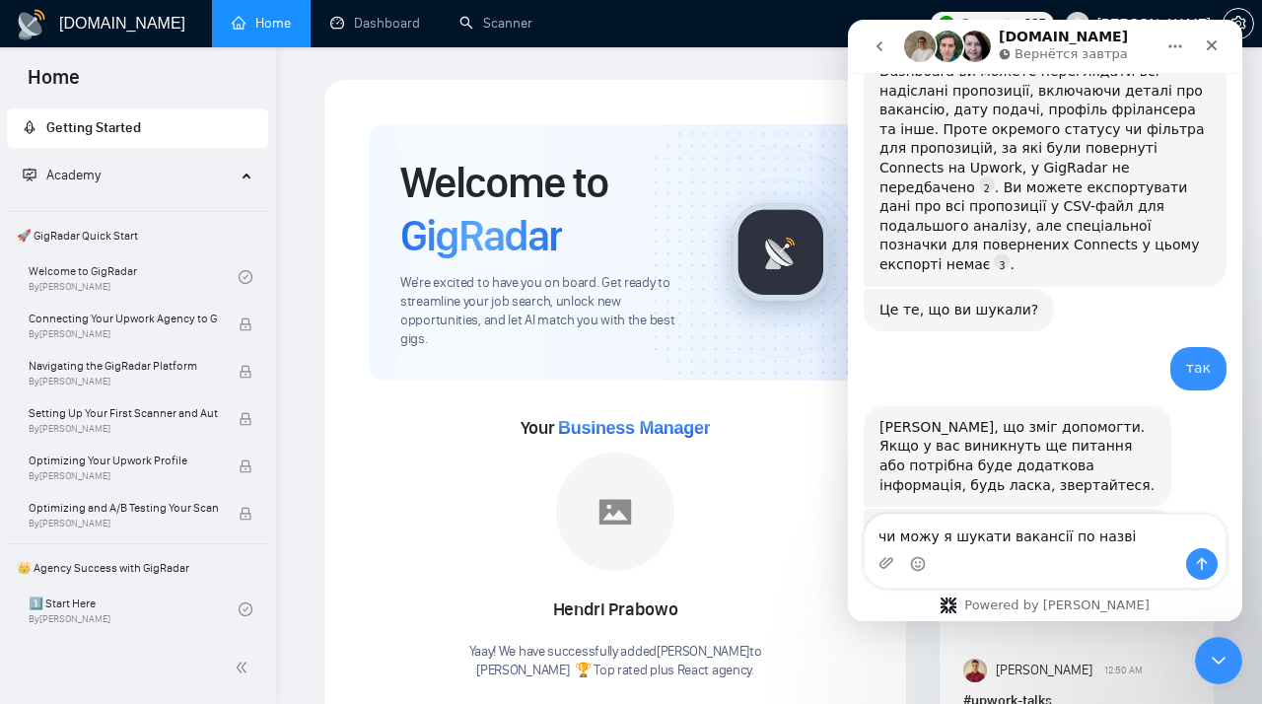
click at [1058, 542] on textarea "чи можу я шукати вакансії по назві" at bounding box center [1045, 532] width 361 height 34
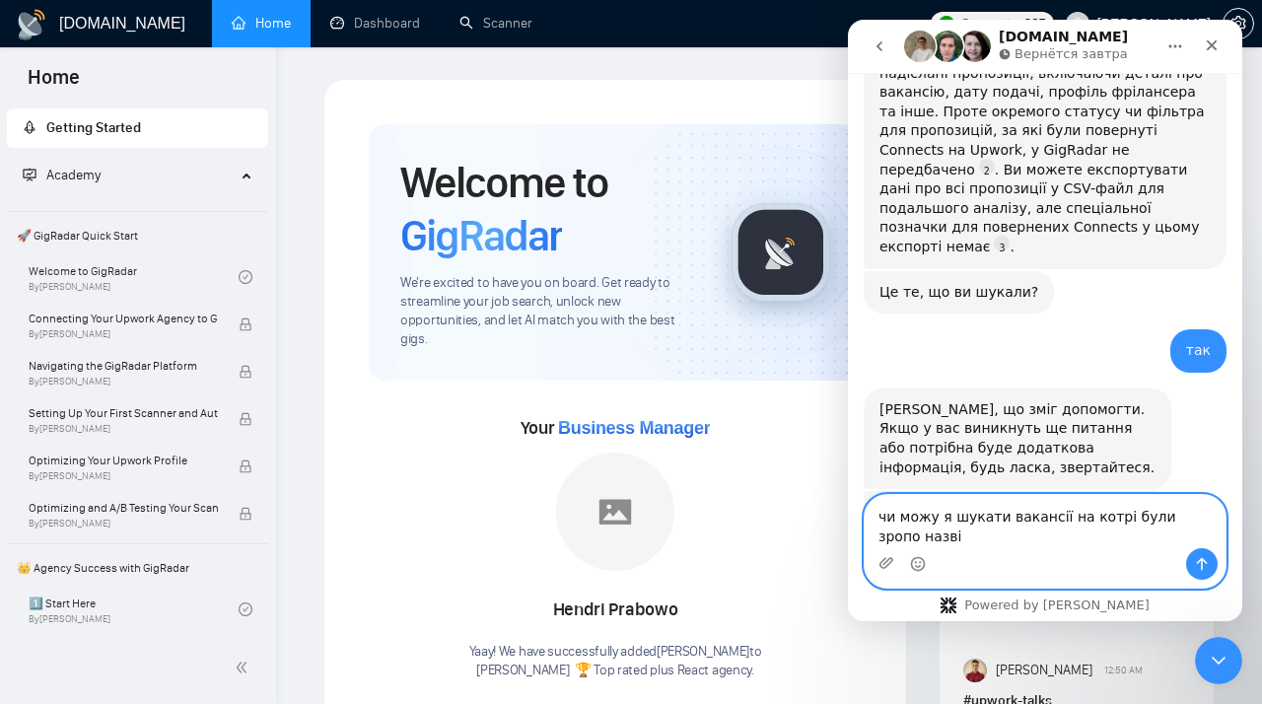
scroll to position [2153, 0]
click at [1024, 536] on textarea "чи можу я шукати вакансії на котрі були зроблені подачі по назві" at bounding box center [1045, 521] width 361 height 53
type textarea "чи можу я шукати вакансії на котрі були зроблені подачі по назві?"
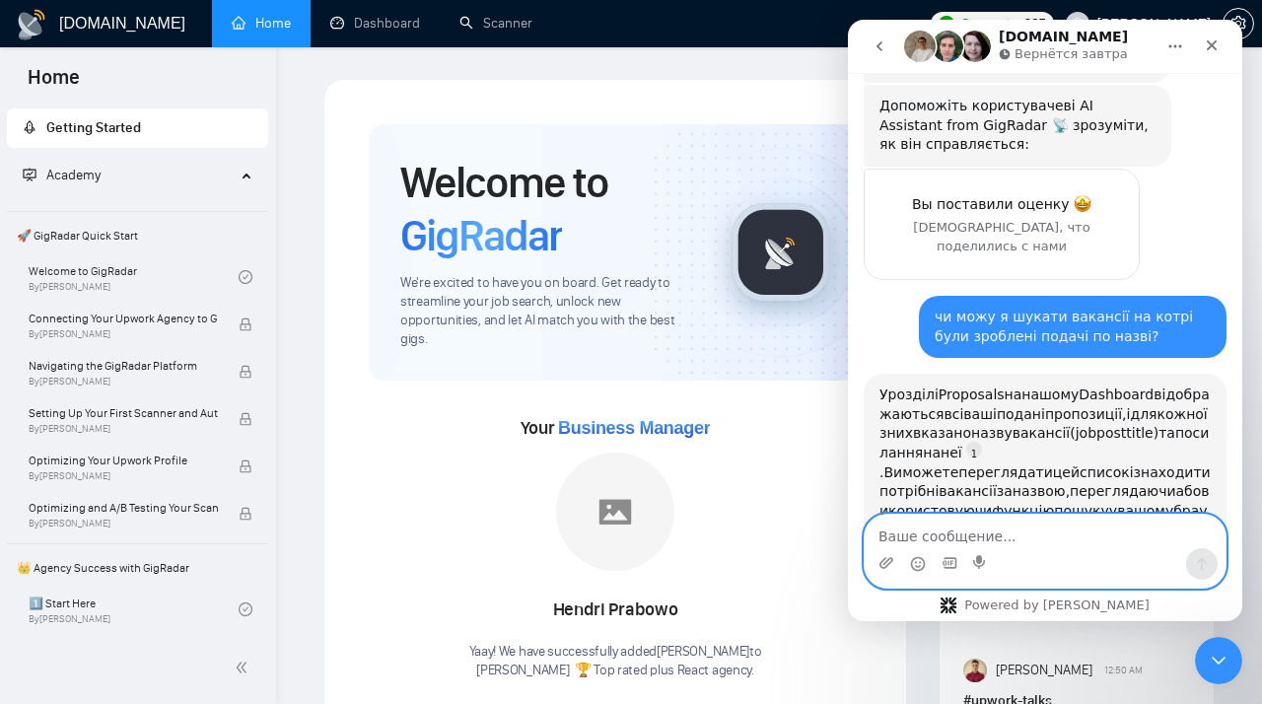
scroll to position [0, 0]
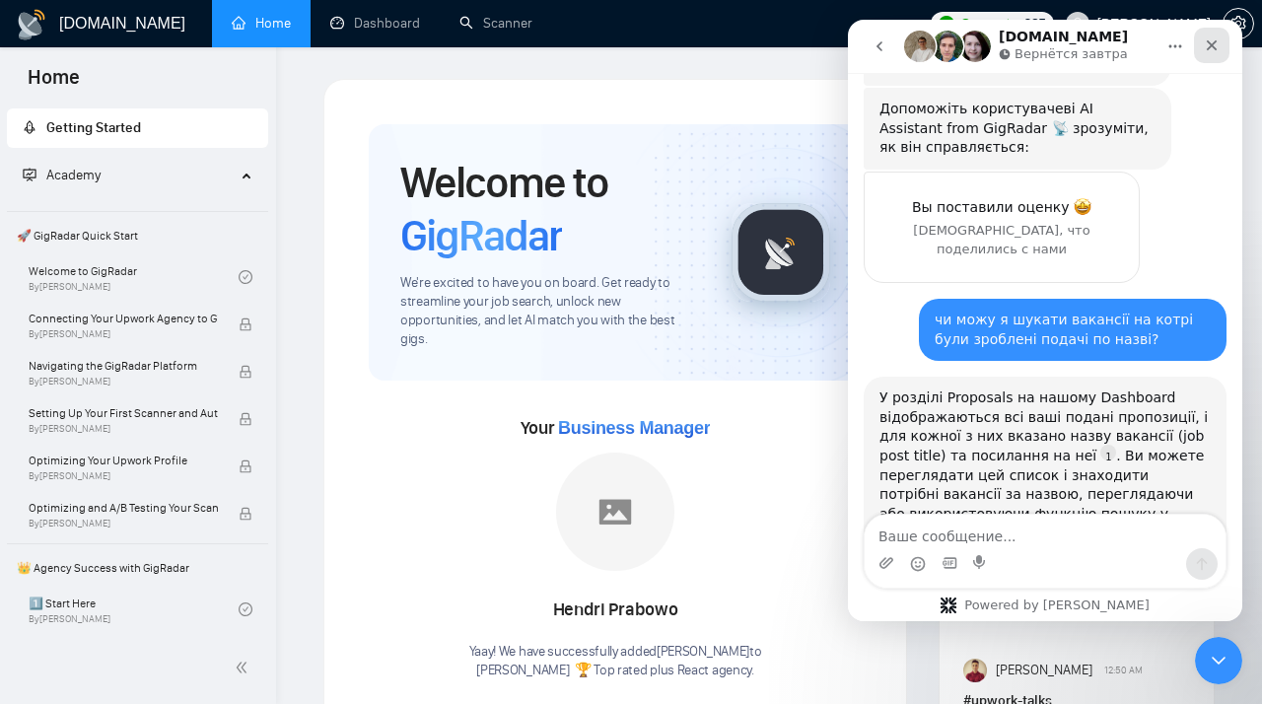
click at [1214, 38] on icon "Закрыть" at bounding box center [1212, 45] width 16 height 16
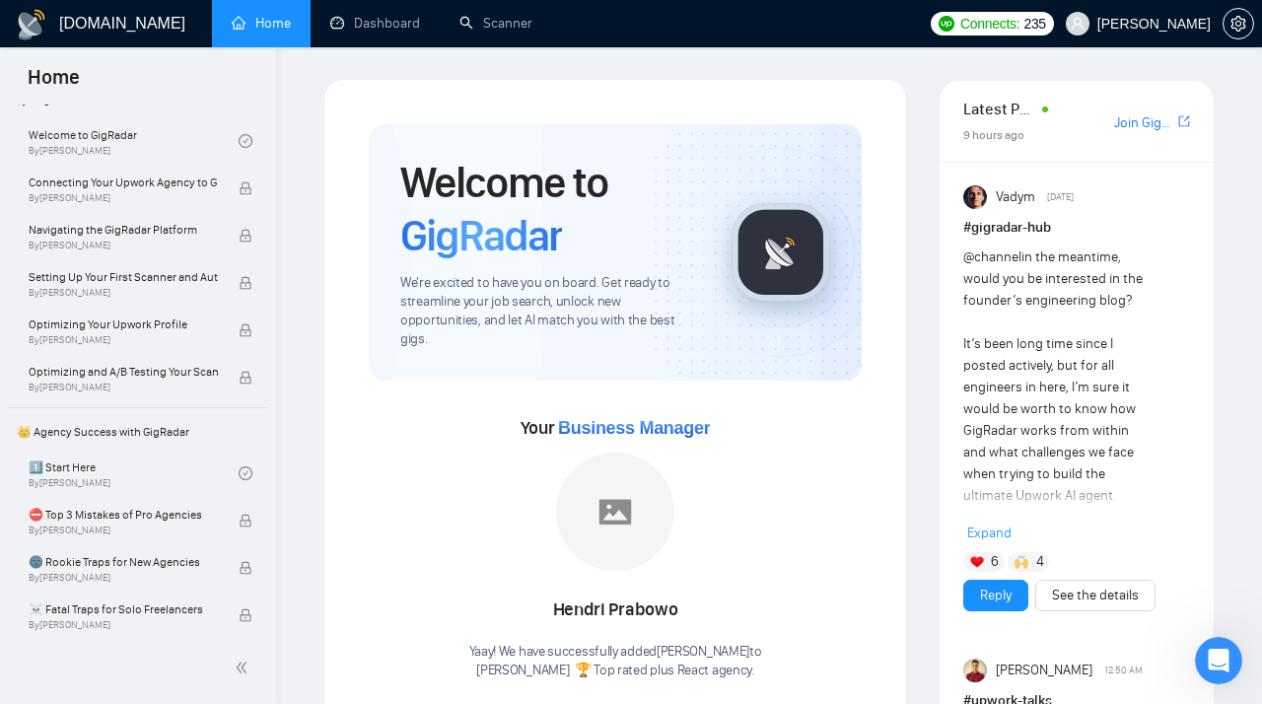
scroll to position [137, 0]
click at [351, 19] on link "Dashboard" at bounding box center [375, 23] width 90 height 17
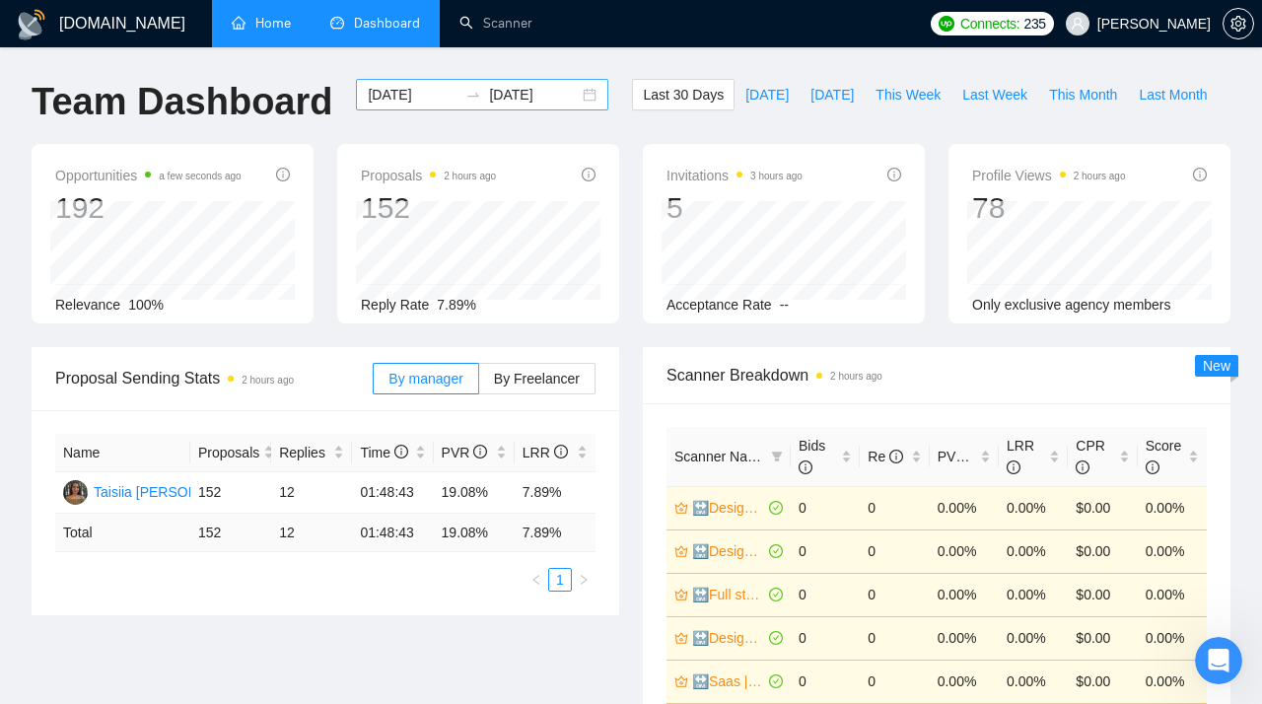
click at [578, 94] on div "2025-09-01 2025-10-01" at bounding box center [482, 95] width 252 height 32
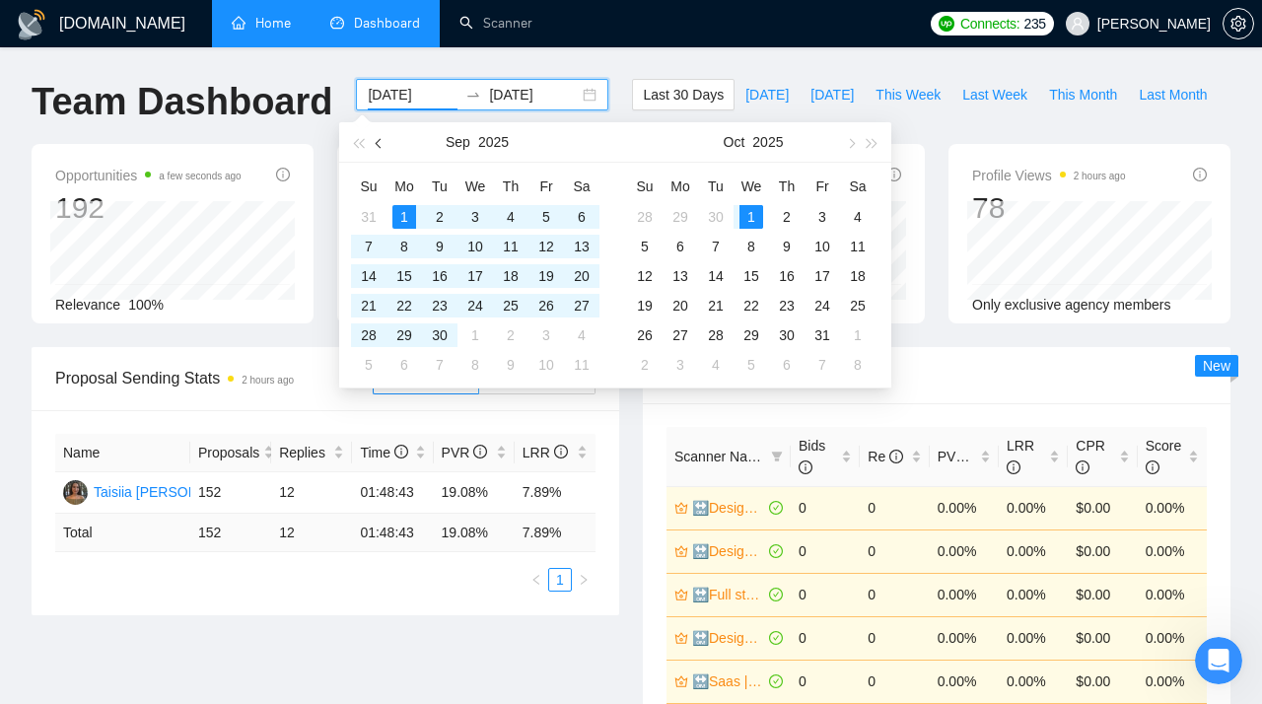
click at [379, 143] on span "button" at bounding box center [381, 143] width 10 height 10
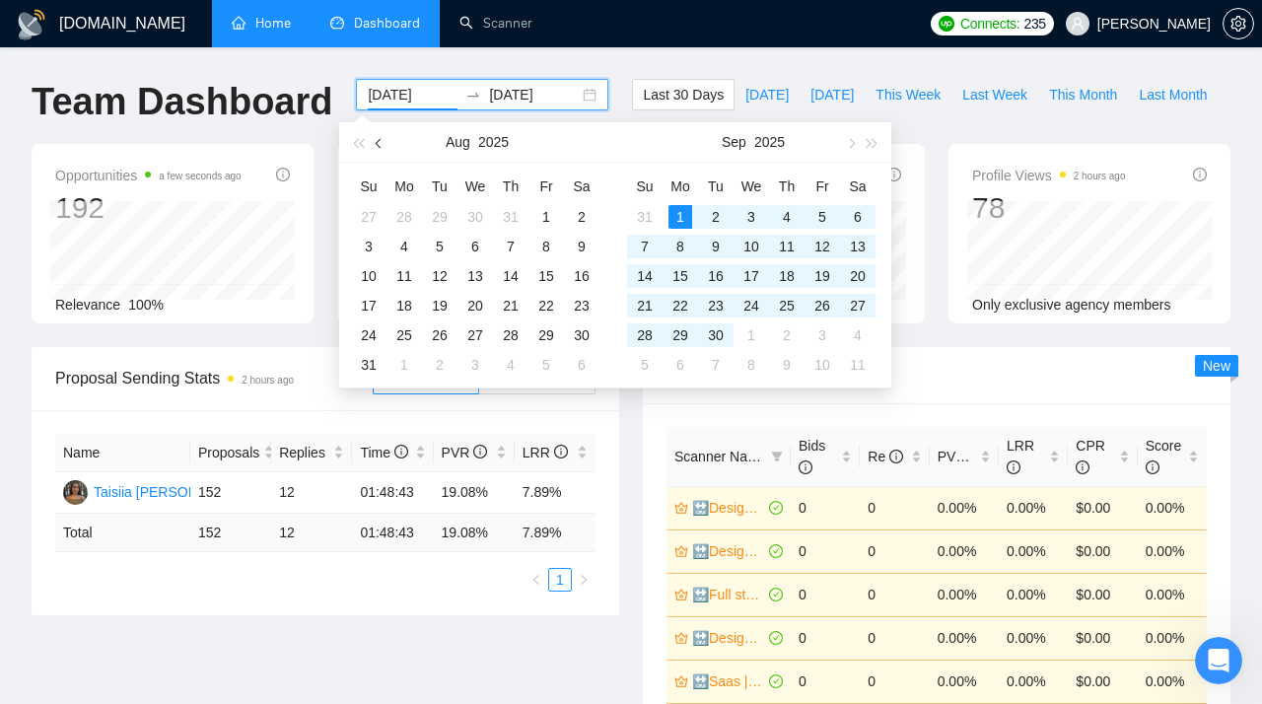
click at [379, 143] on span "button" at bounding box center [381, 143] width 10 height 10
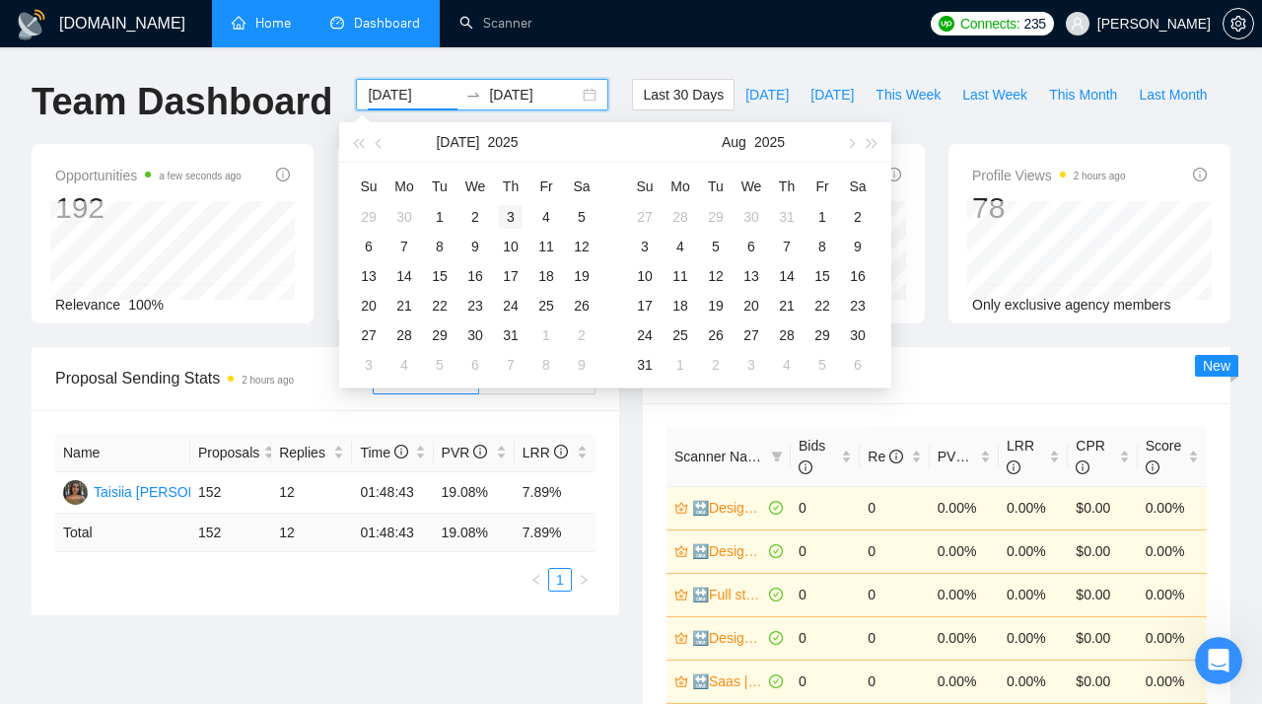
type input "2025-07-03"
click at [504, 220] on div "3" at bounding box center [511, 217] width 24 height 24
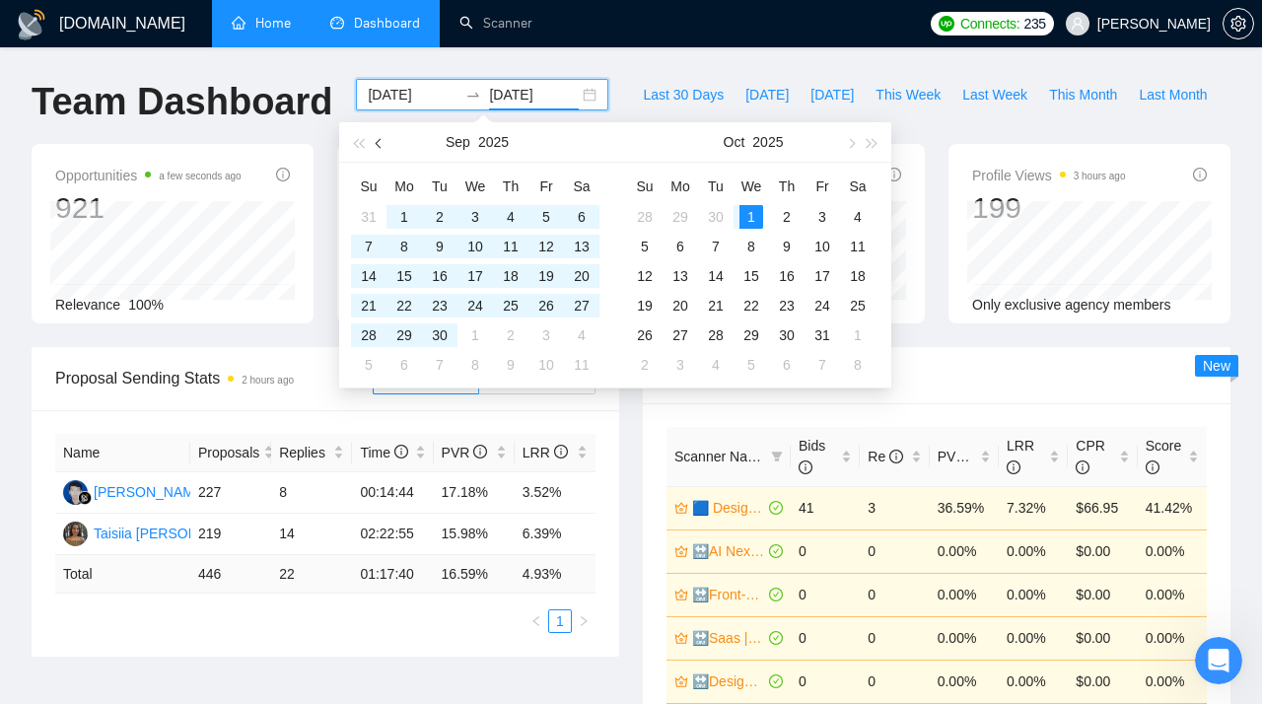
click at [385, 142] on button "button" at bounding box center [380, 141] width 22 height 39
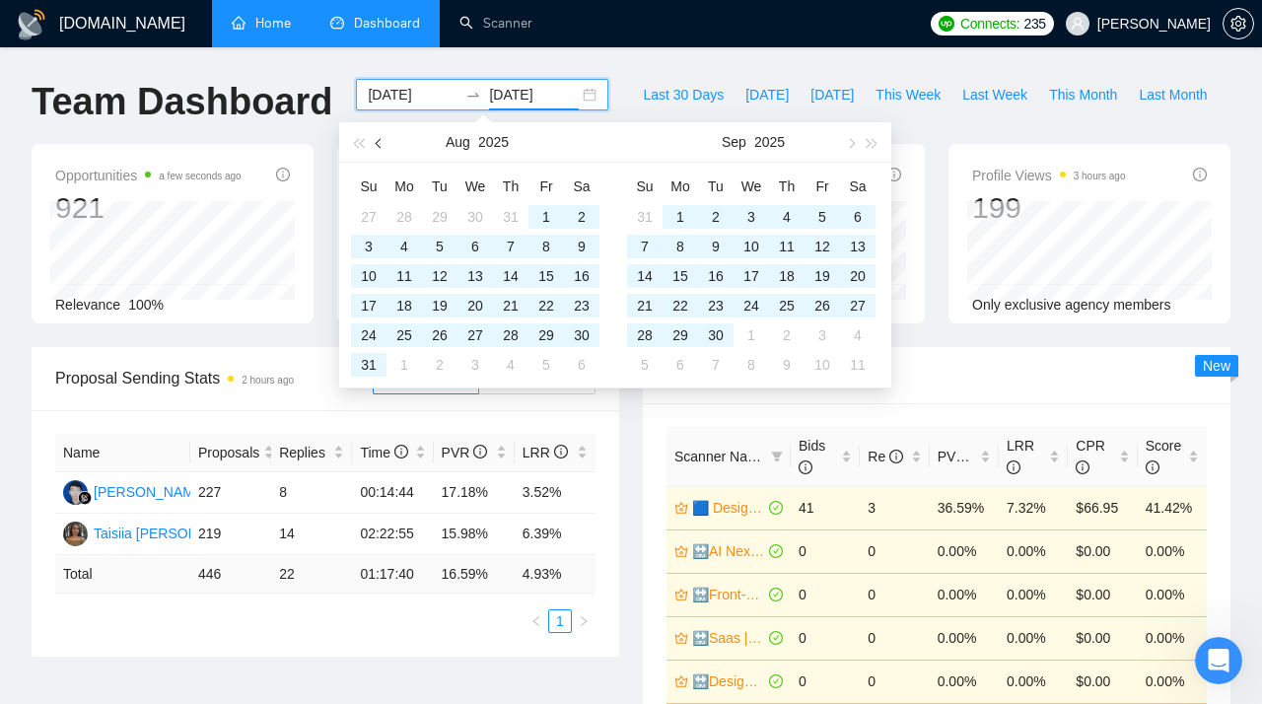
click at [378, 146] on button "button" at bounding box center [380, 141] width 22 height 39
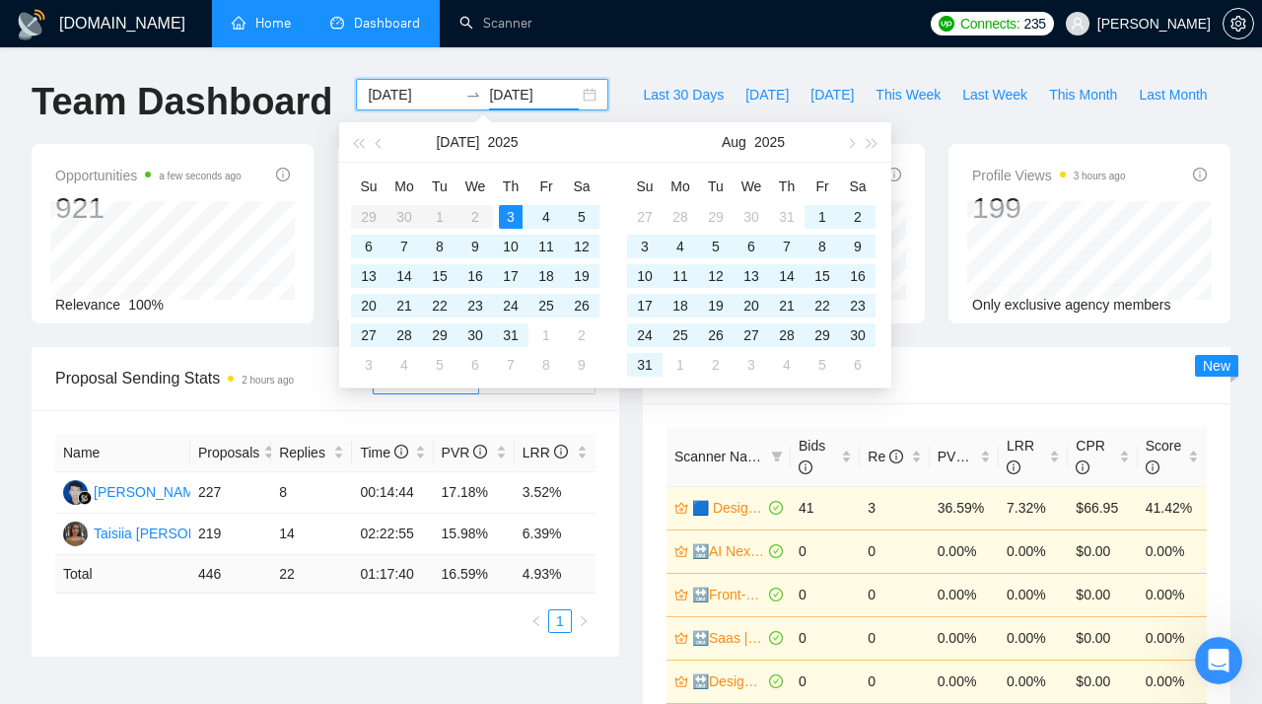
type input "2025-07-03"
click at [512, 219] on div "3" at bounding box center [511, 217] width 24 height 24
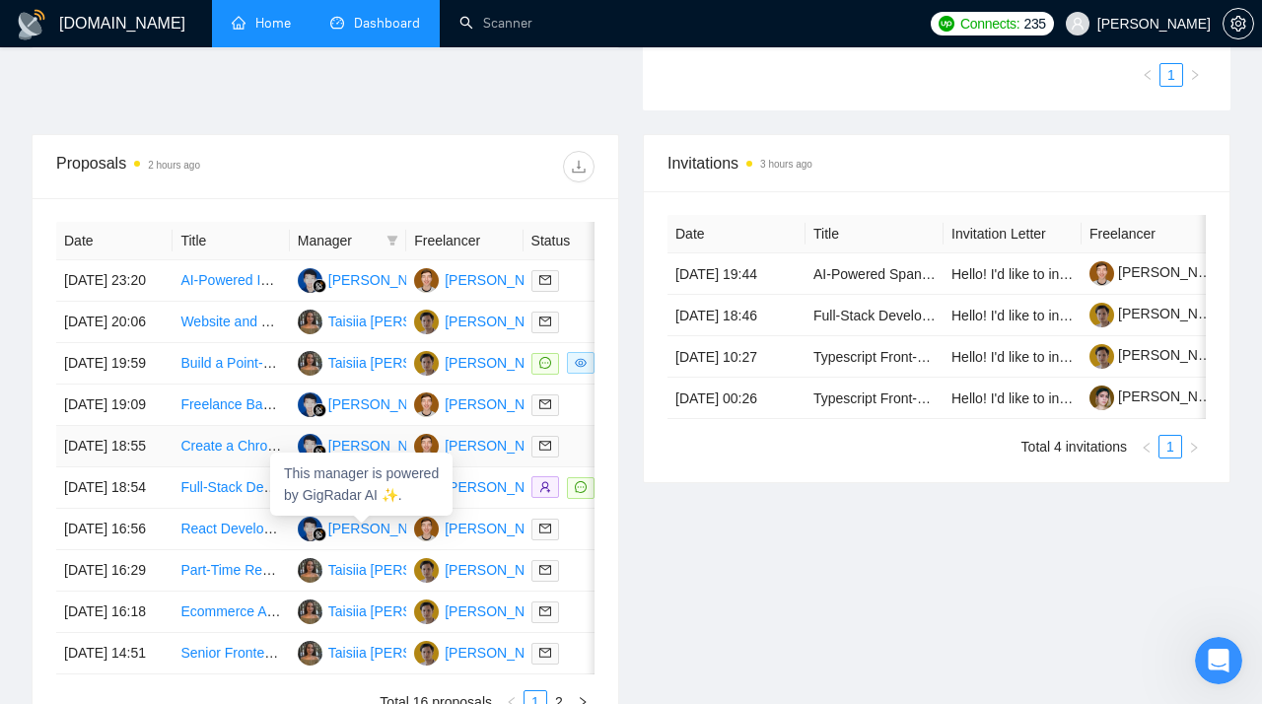
scroll to position [606, 0]
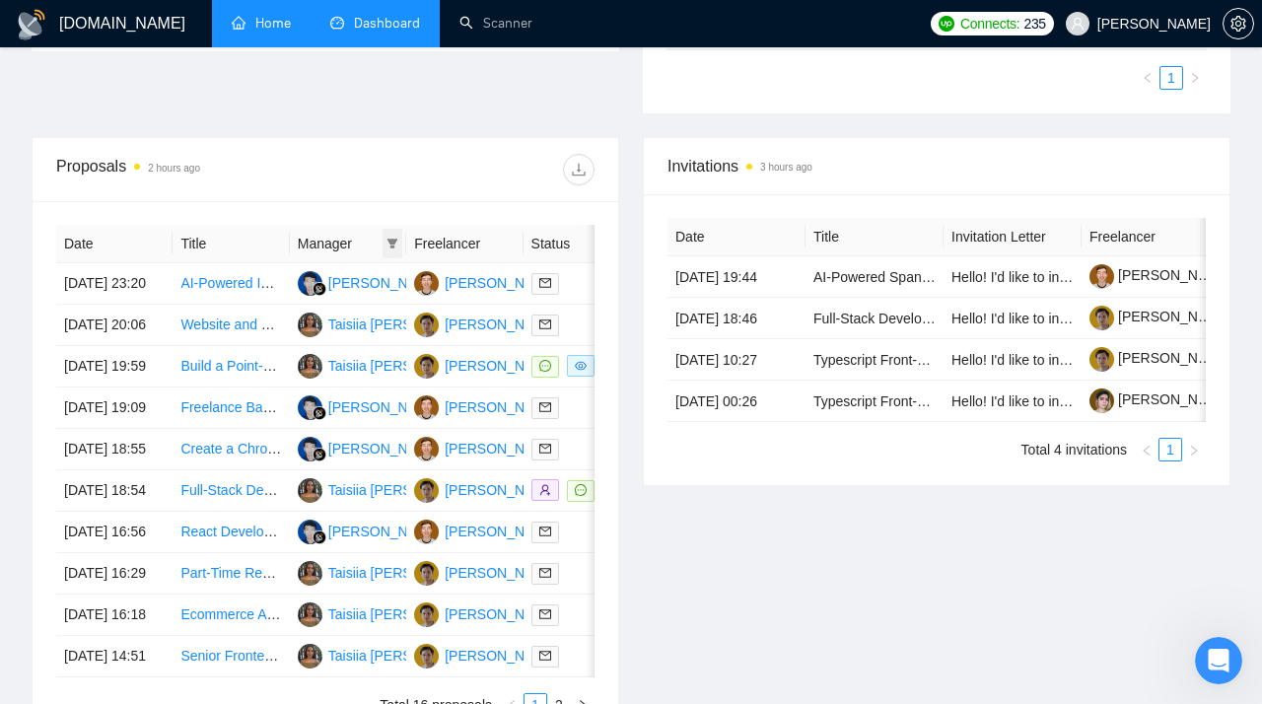
click at [393, 244] on icon "filter" at bounding box center [393, 244] width 11 height 10
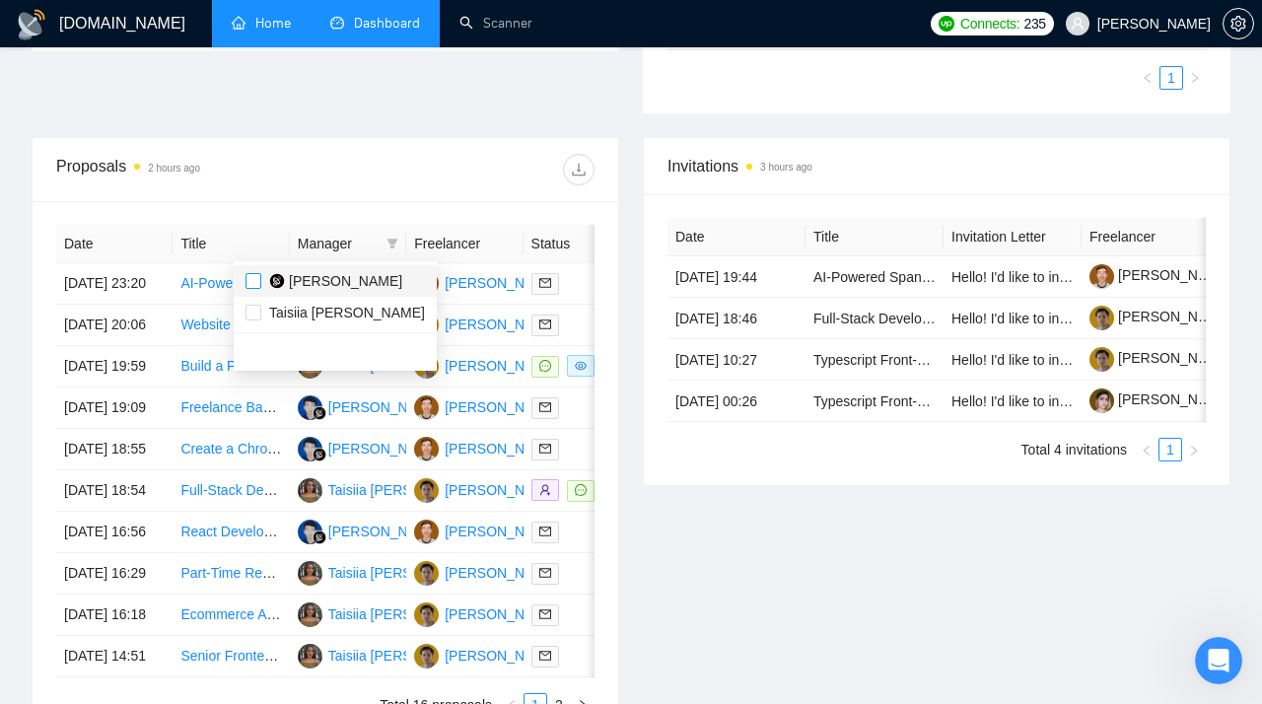
click at [257, 281] on input "checkbox" at bounding box center [254, 281] width 16 height 16
checkbox input "true"
click at [303, 173] on div "Proposals 2 hours ago" at bounding box center [190, 170] width 269 height 32
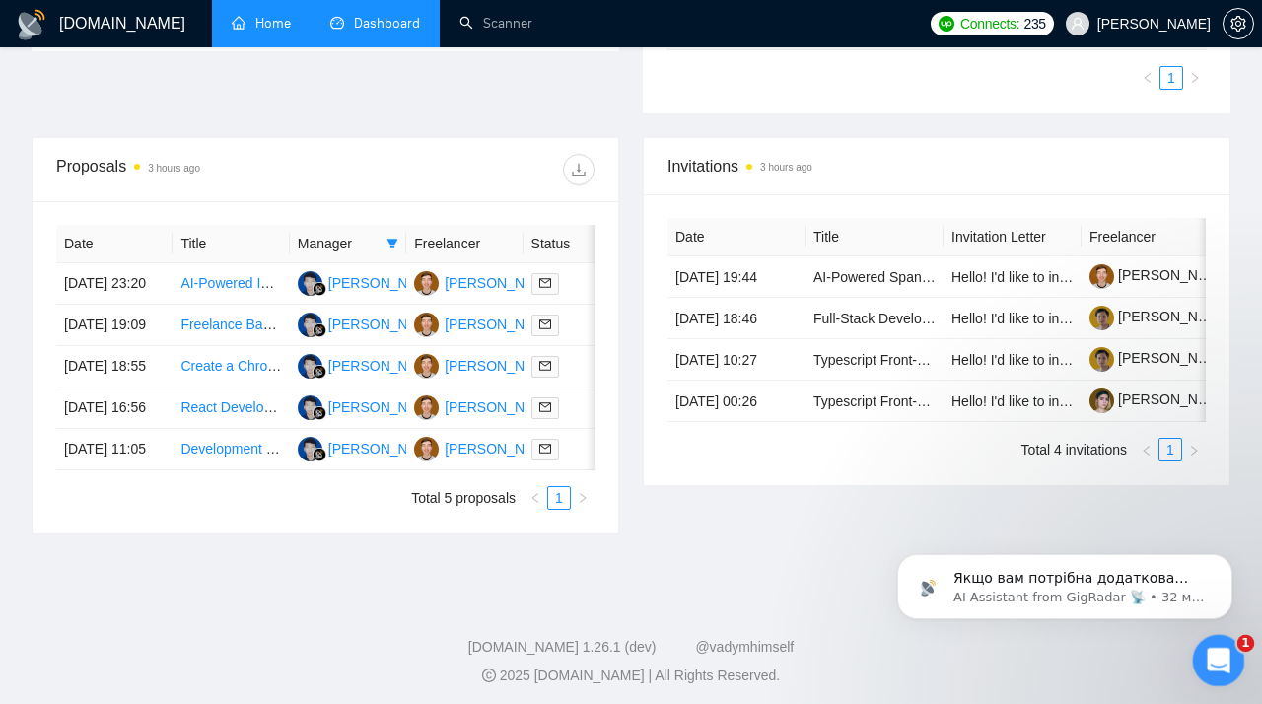
click at [1209, 657] on icon "Открыть службу сообщений Intercom" at bounding box center [1216, 658] width 33 height 33
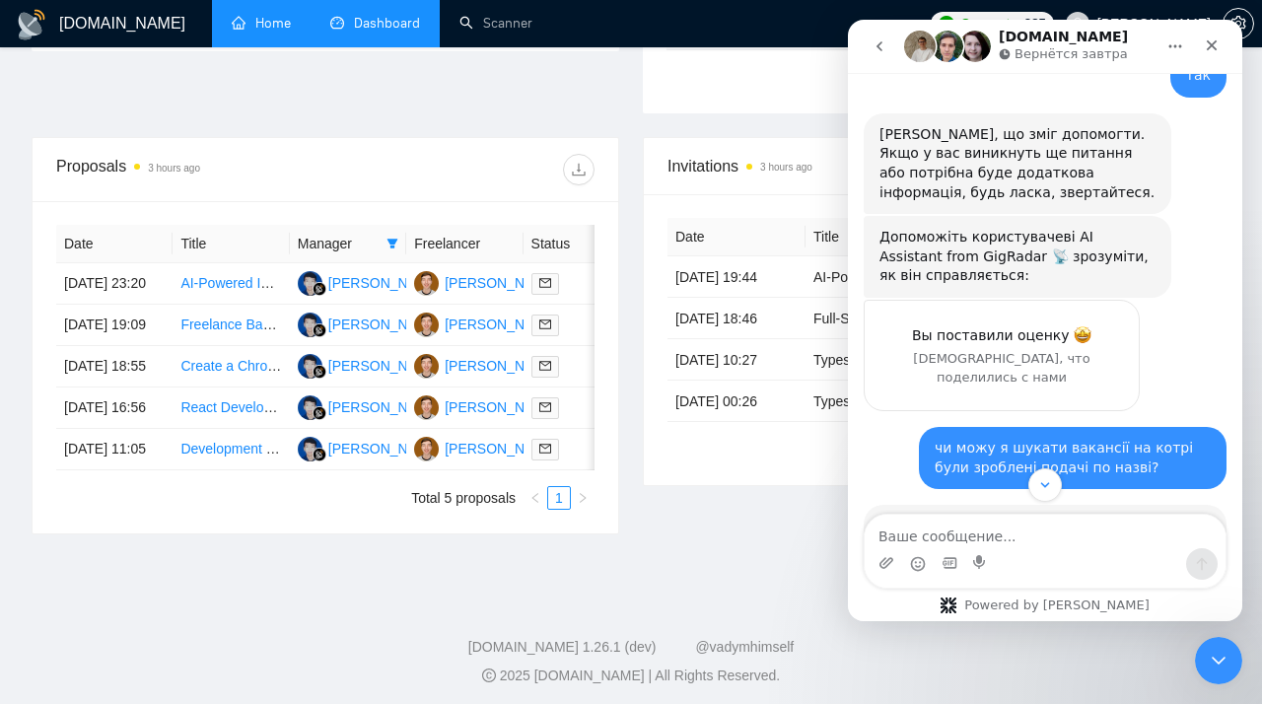
scroll to position [2419, 0]
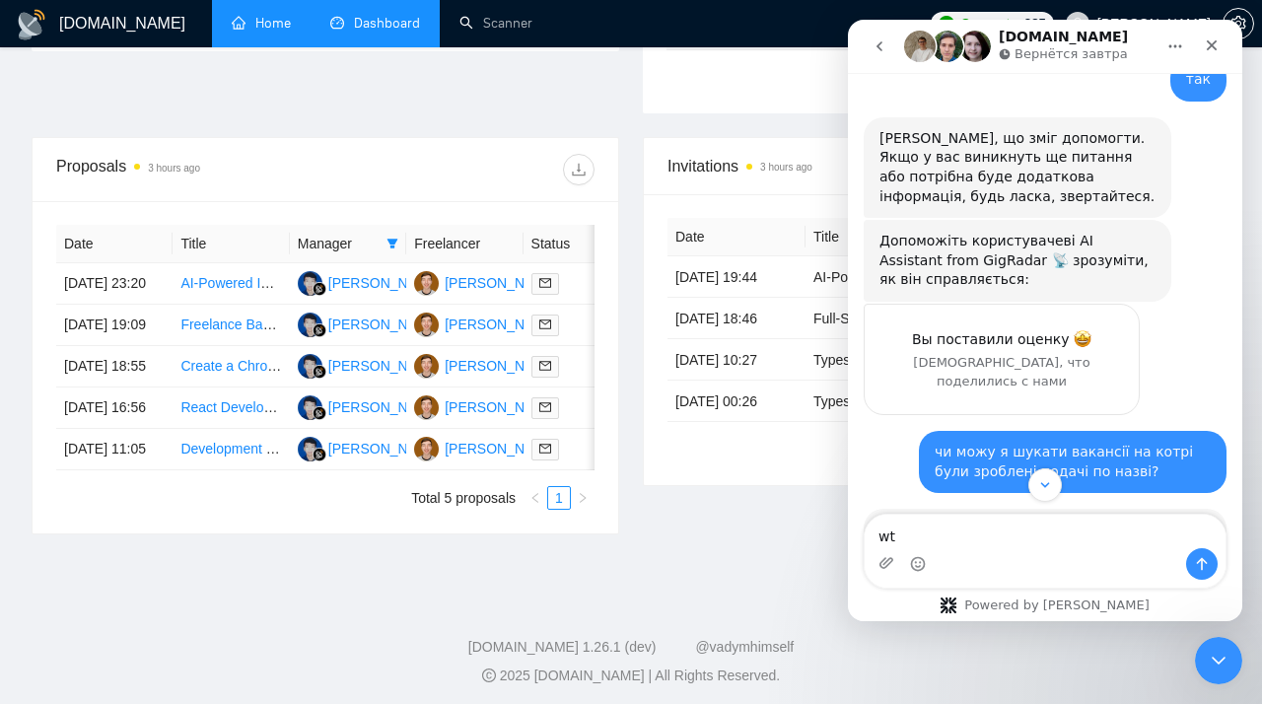
type textarea "w"
type textarea "це допомогло"
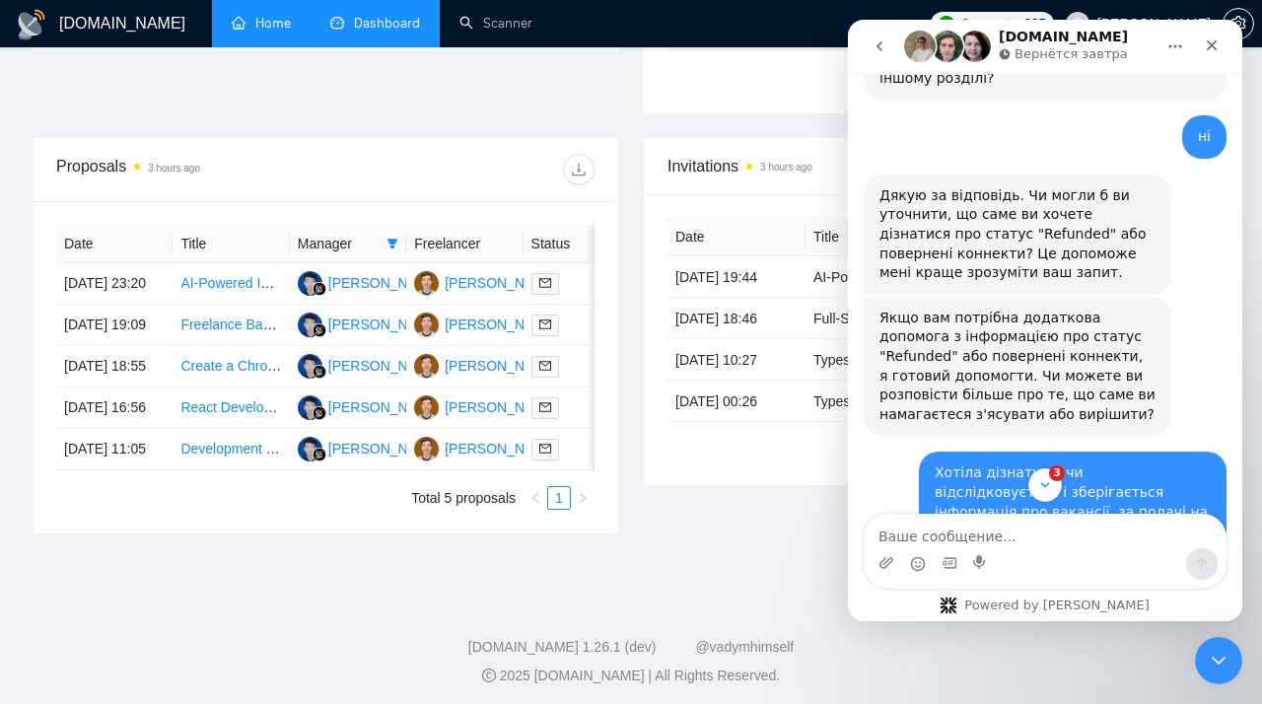
scroll to position [764, 0]
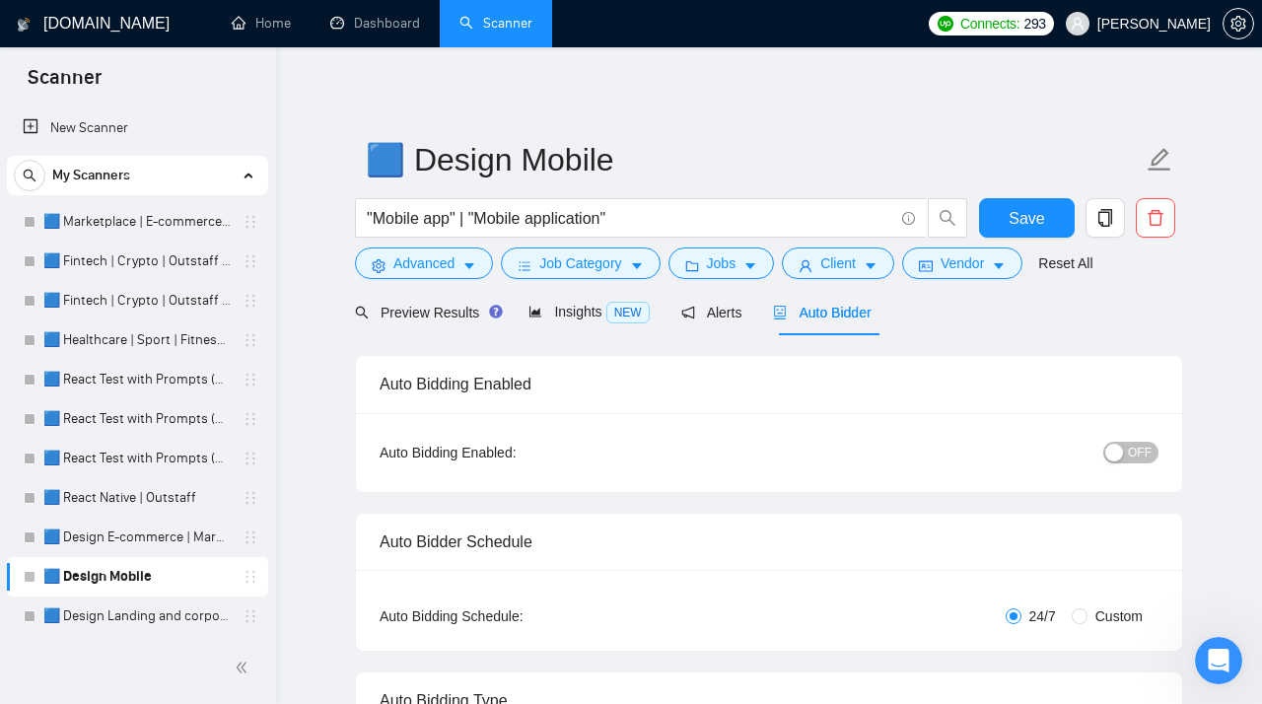
scroll to position [276, 0]
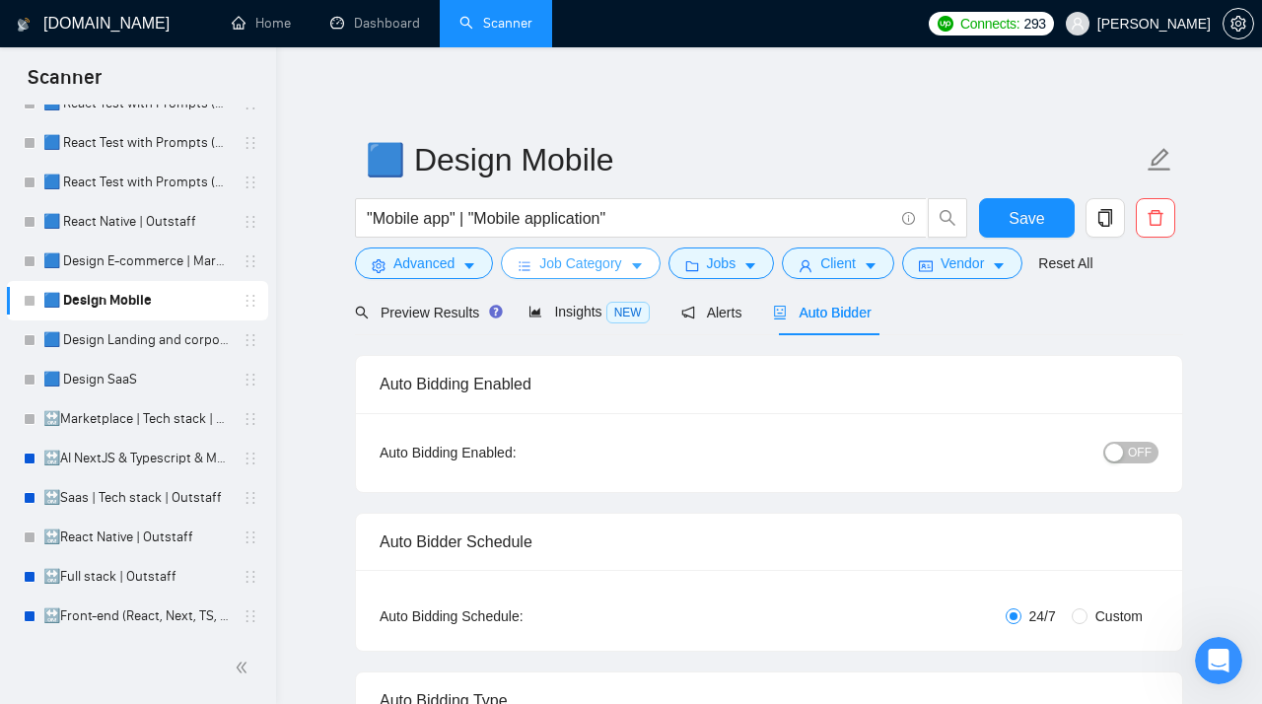
click at [602, 270] on span "Job Category" at bounding box center [580, 263] width 82 height 22
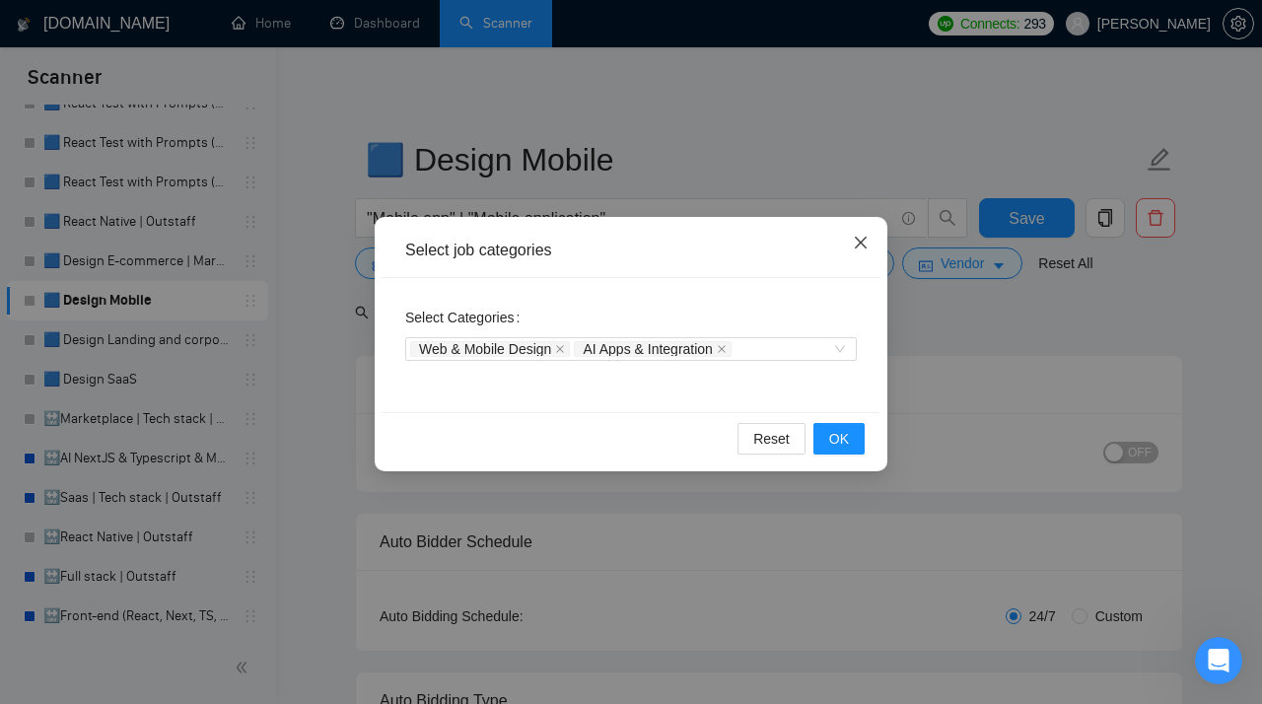
click at [863, 247] on icon "close" at bounding box center [861, 243] width 12 height 12
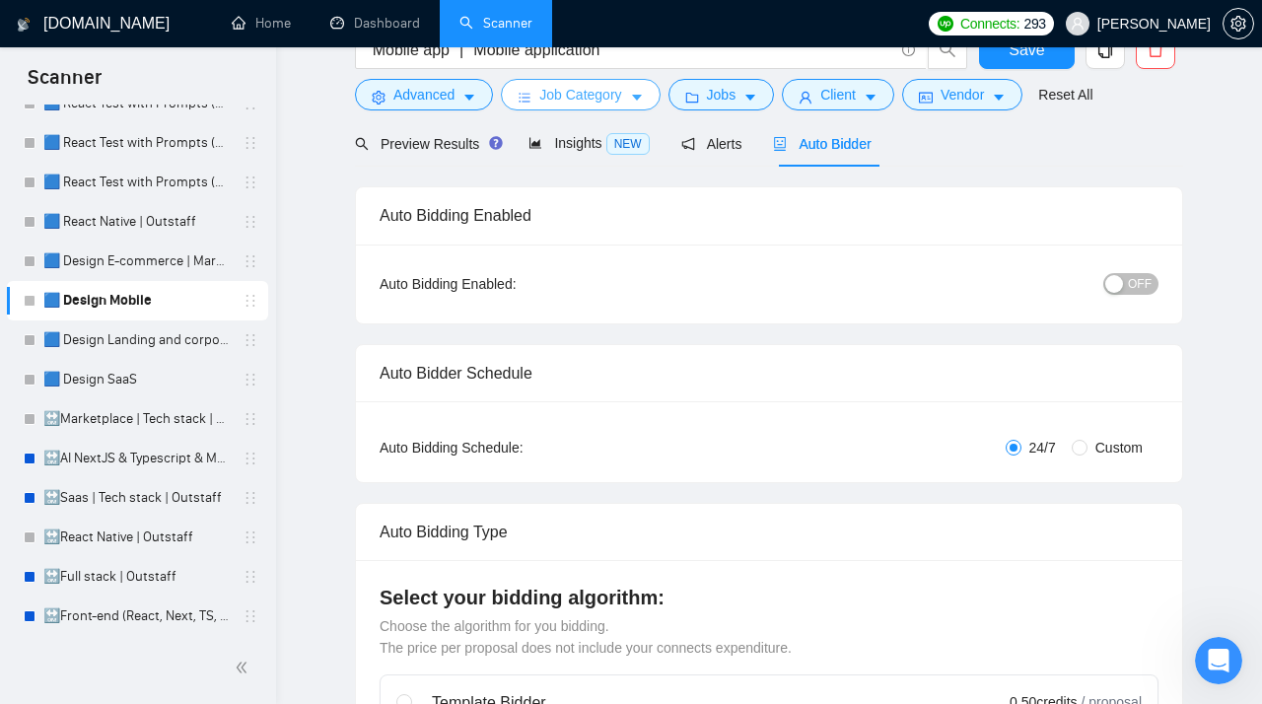
scroll to position [0, 0]
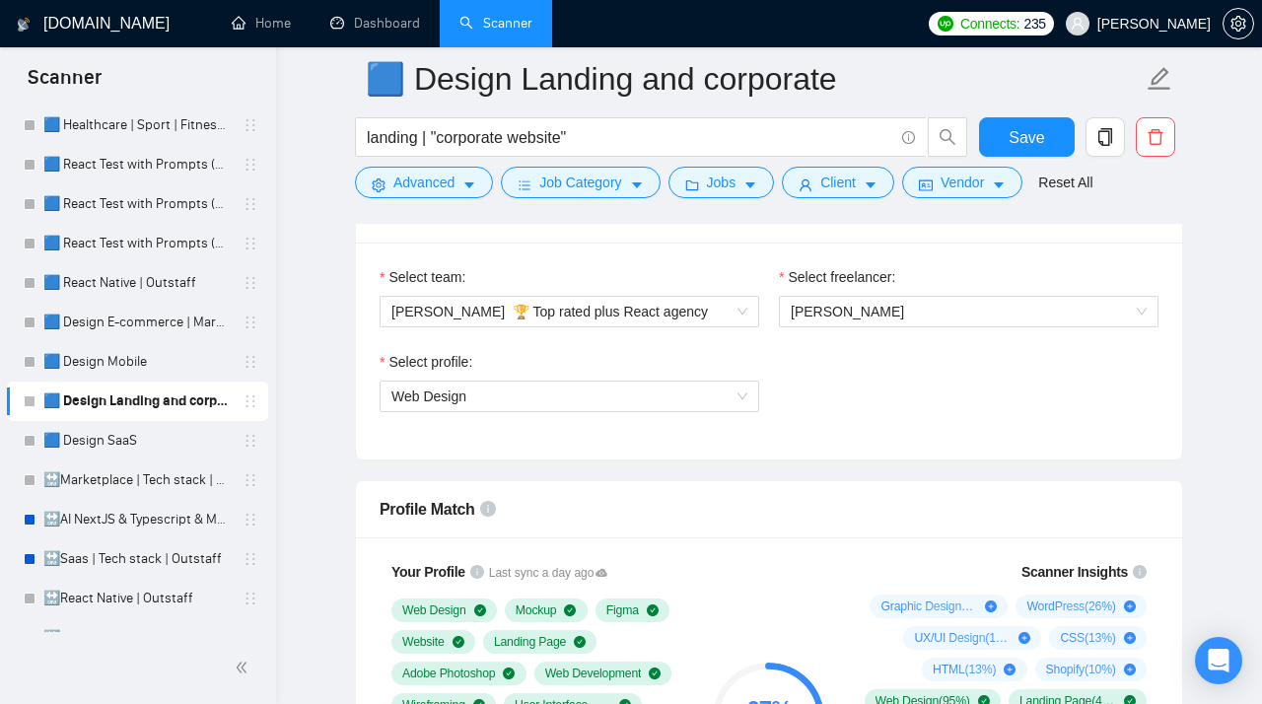
scroll to position [1021, 0]
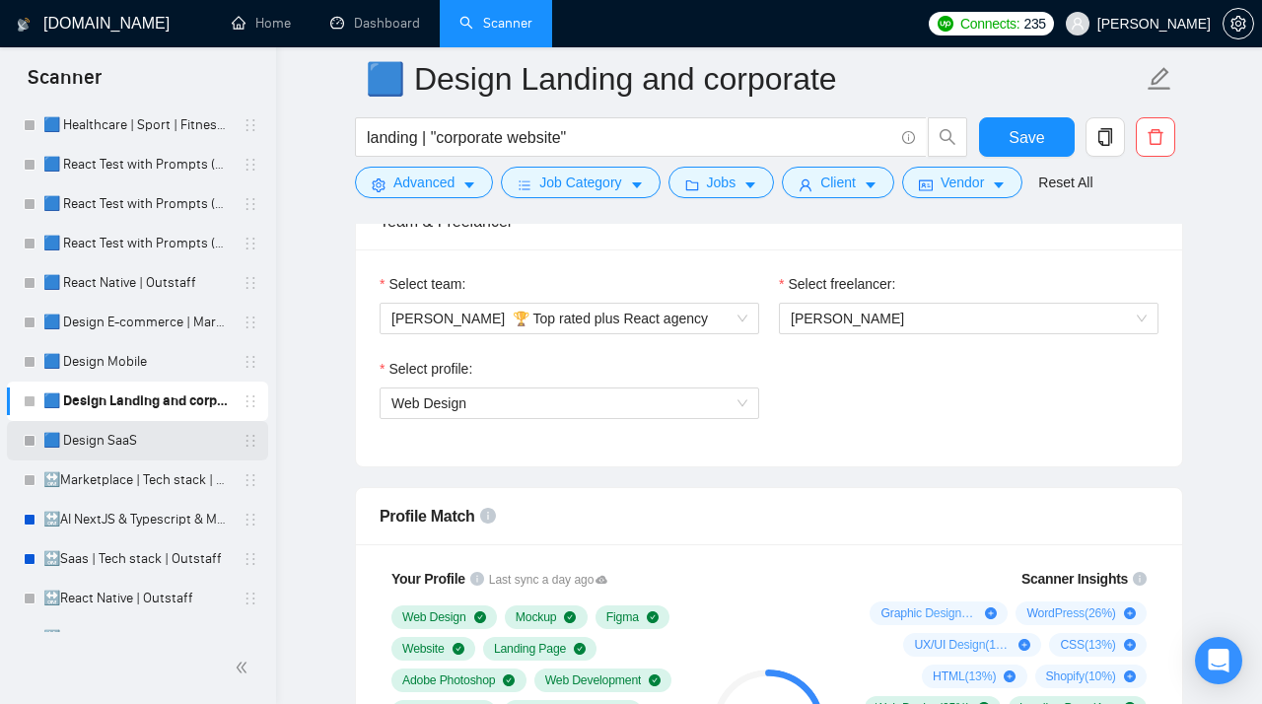
click at [137, 432] on link "🟦 Design SaaS" at bounding box center [136, 440] width 187 height 39
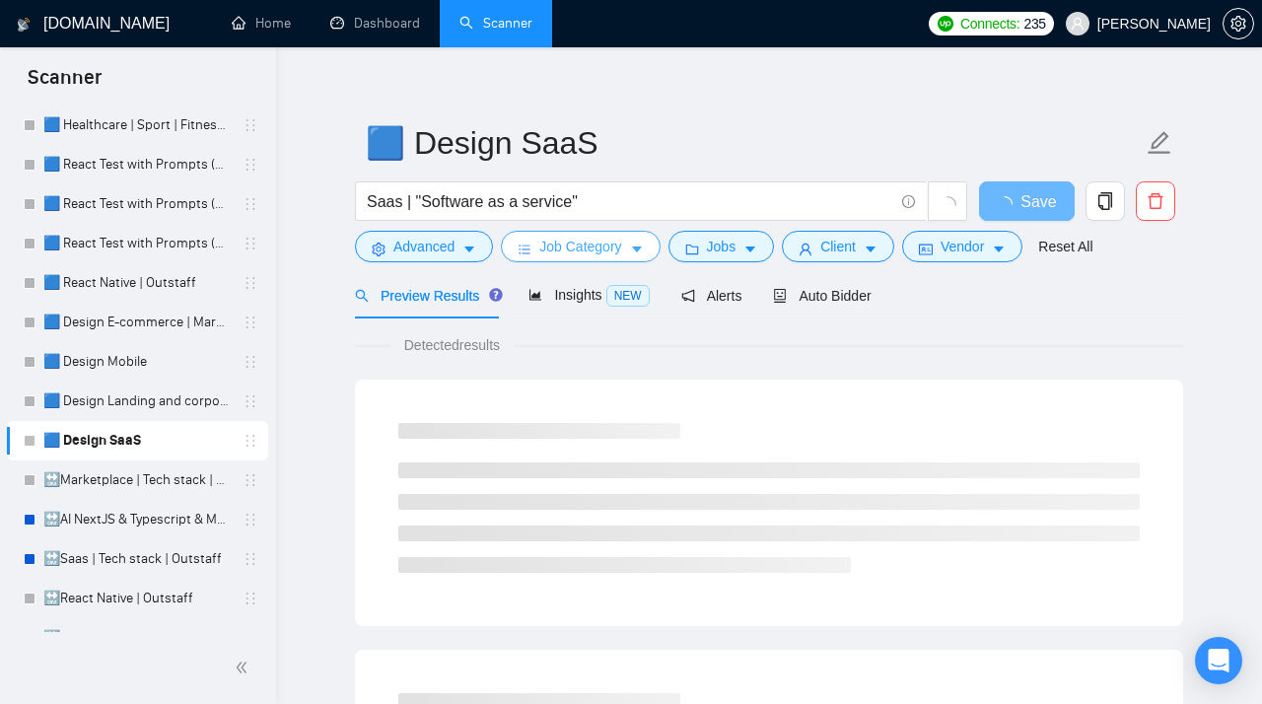
click at [600, 240] on span "Job Category" at bounding box center [580, 247] width 82 height 22
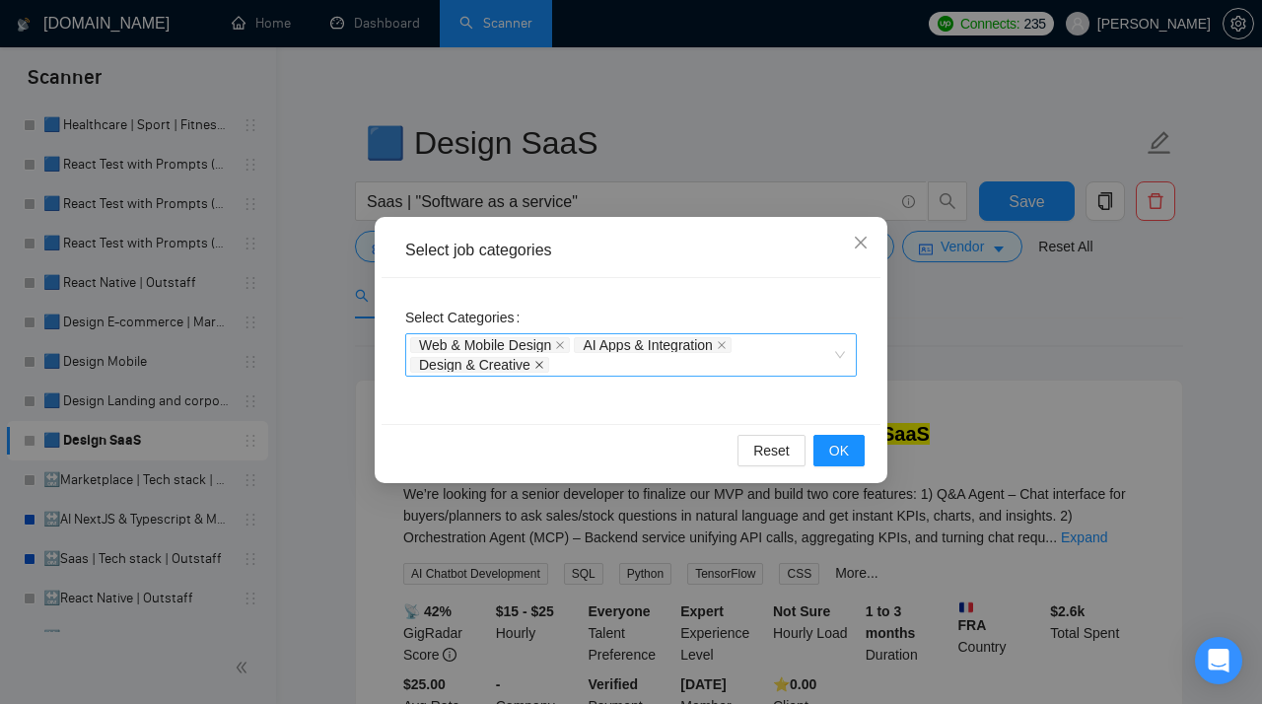
click at [543, 364] on icon "close" at bounding box center [540, 365] width 8 height 8
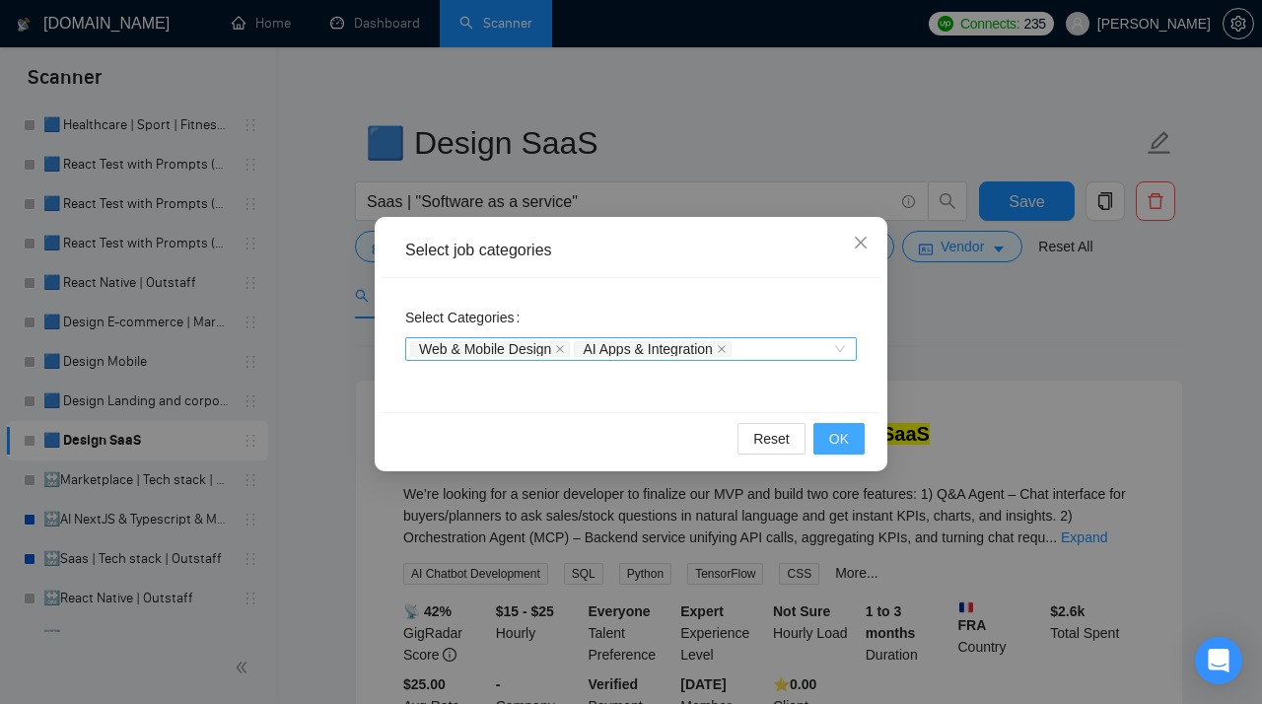
click at [838, 440] on span "OK" at bounding box center [839, 439] width 20 height 22
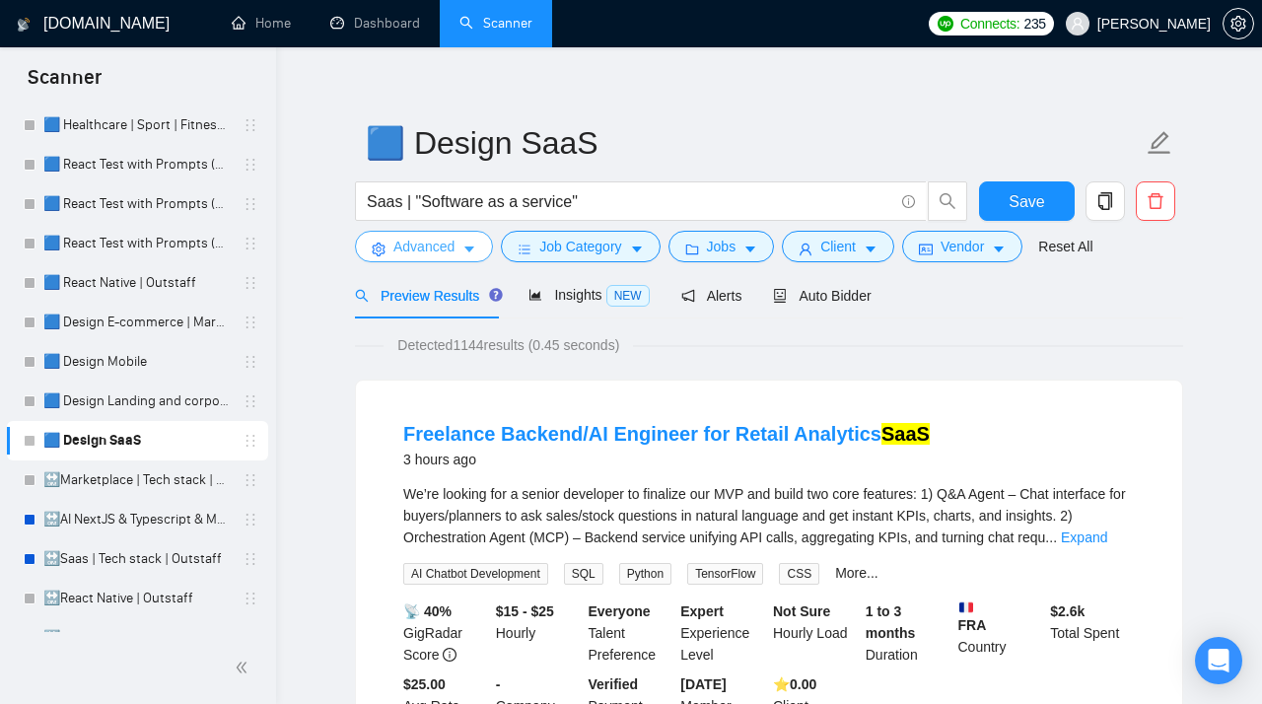
click at [437, 248] on span "Advanced" at bounding box center [424, 247] width 61 height 22
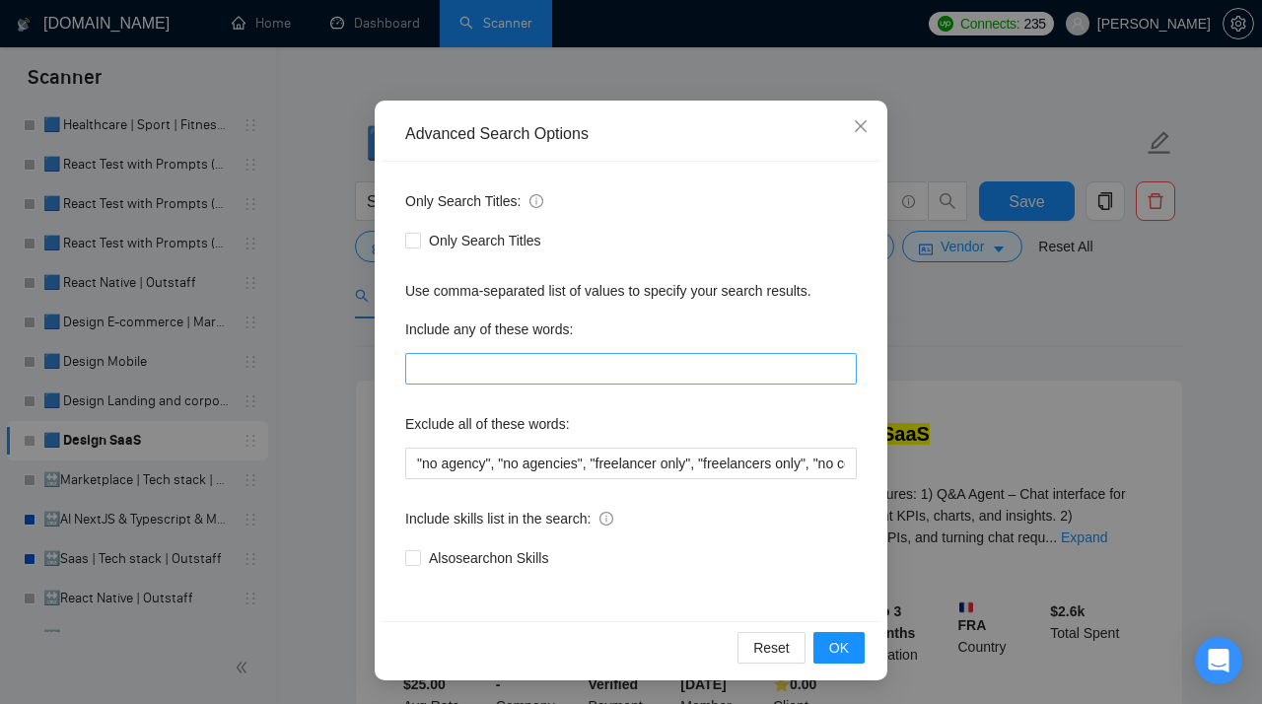
scroll to position [0, 0]
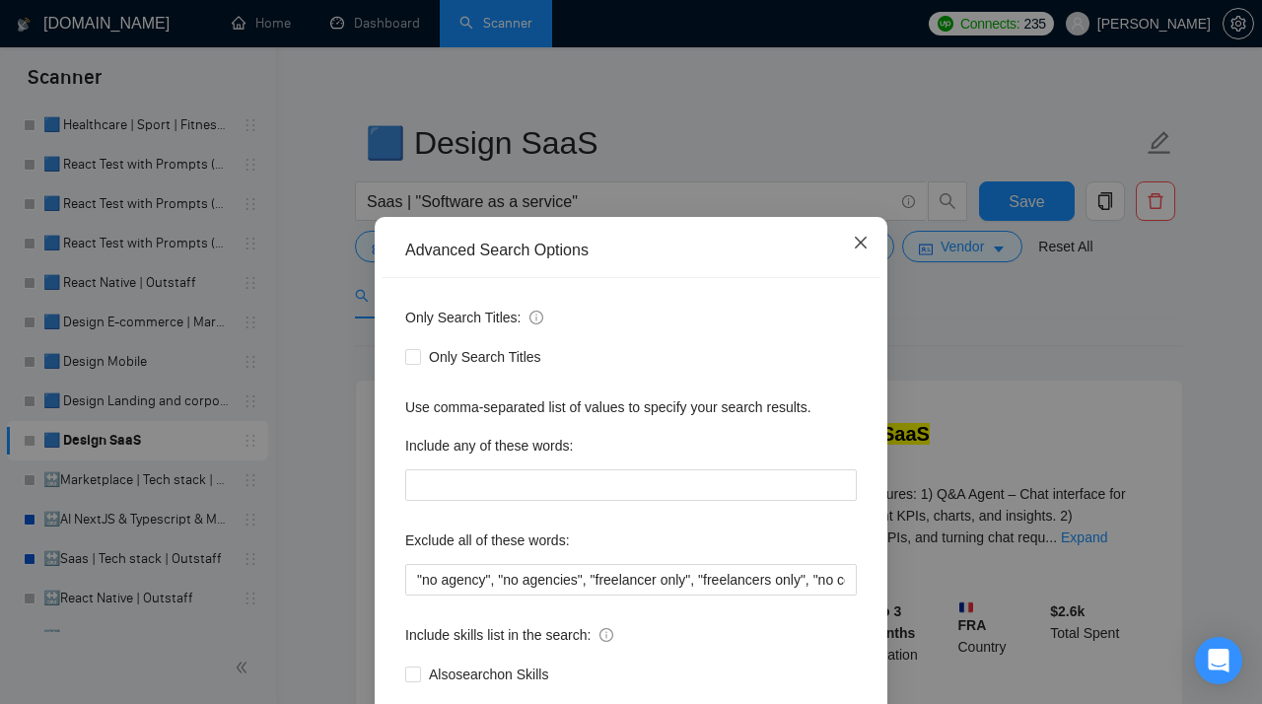
click at [863, 242] on icon "close" at bounding box center [861, 243] width 12 height 12
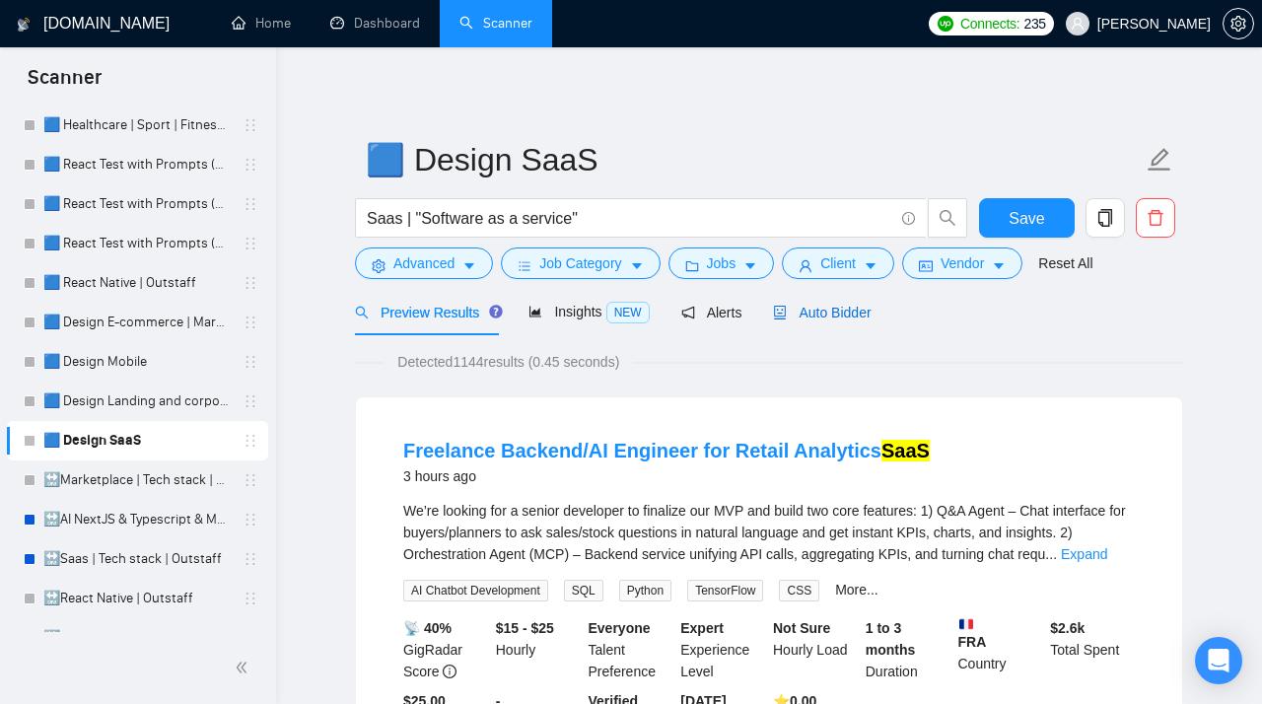
click at [815, 314] on span "Auto Bidder" at bounding box center [822, 313] width 98 height 16
